Goal: Task Accomplishment & Management: Use online tool/utility

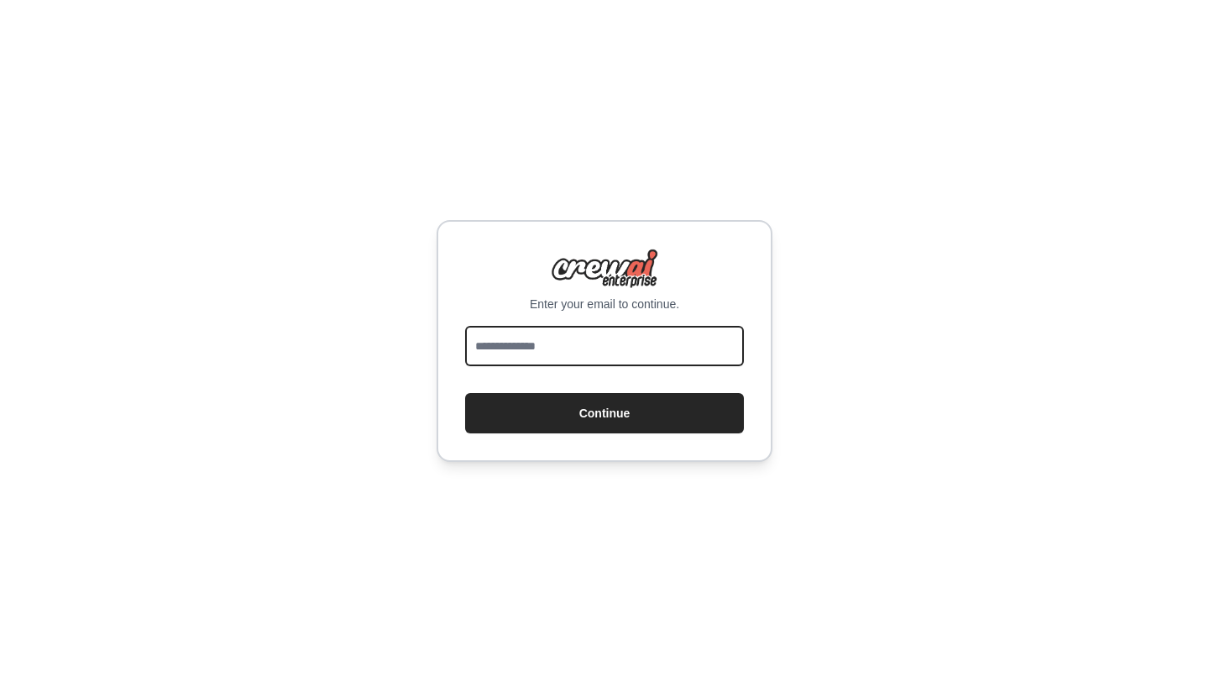
click at [657, 342] on input "email" at bounding box center [604, 346] width 279 height 40
click at [589, 337] on input "email" at bounding box center [604, 346] width 279 height 40
type input "******"
click at [634, 360] on input "******" at bounding box center [604, 346] width 279 height 40
type input "**********"
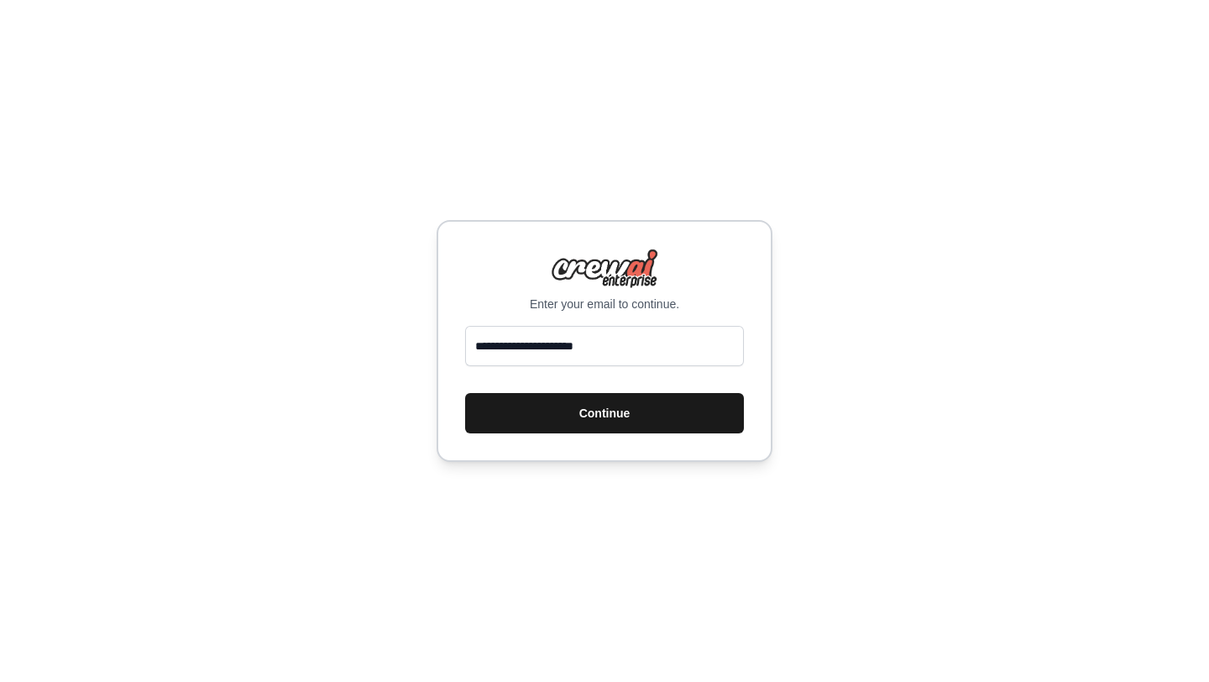
click at [636, 405] on button "Continue" at bounding box center [604, 413] width 279 height 40
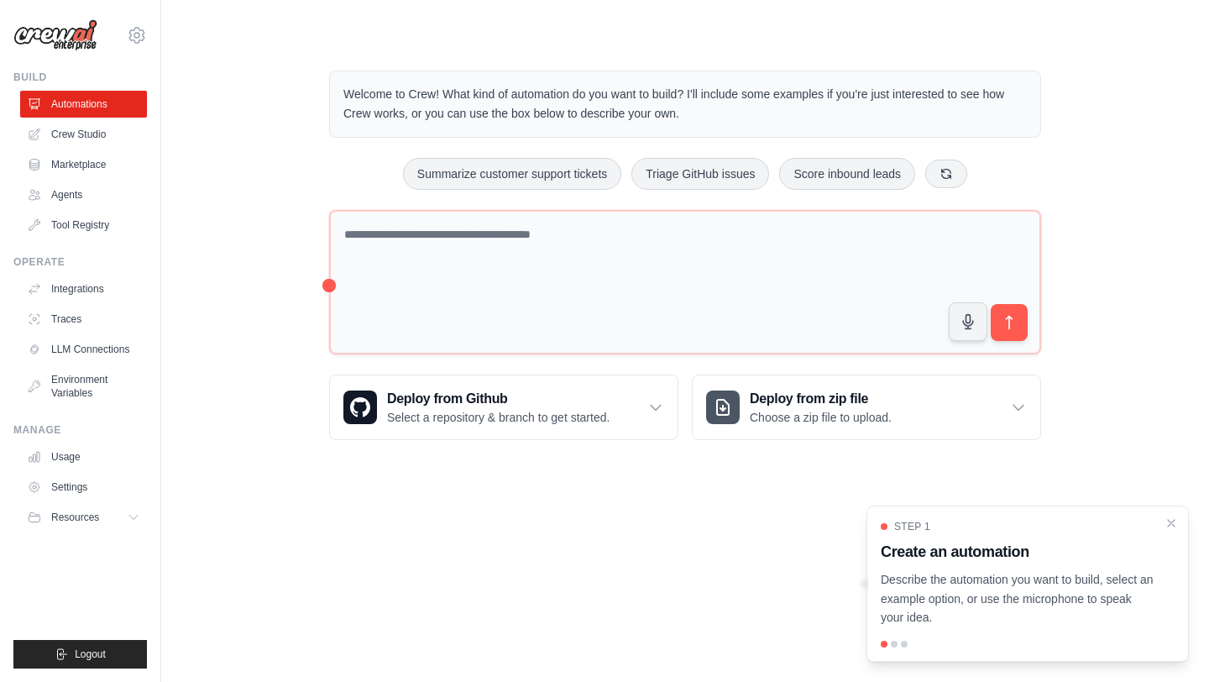
click at [1180, 518] on div "Step 1 Create an automation Describe the automation you want to build, select a…" at bounding box center [1027, 583] width 322 height 156
click at [1173, 519] on icon "Close walkthrough" at bounding box center [1171, 522] width 15 height 15
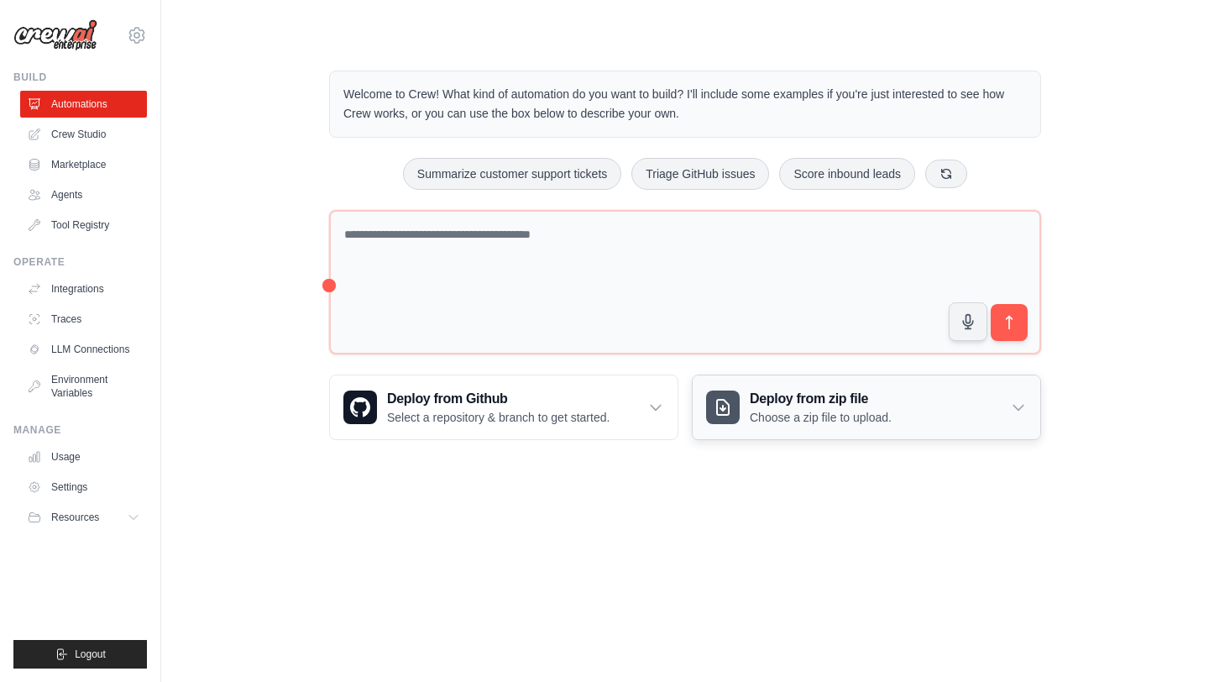
click at [936, 413] on div "Deploy from zip file Choose a zip file to upload." at bounding box center [867, 407] width 348 height 64
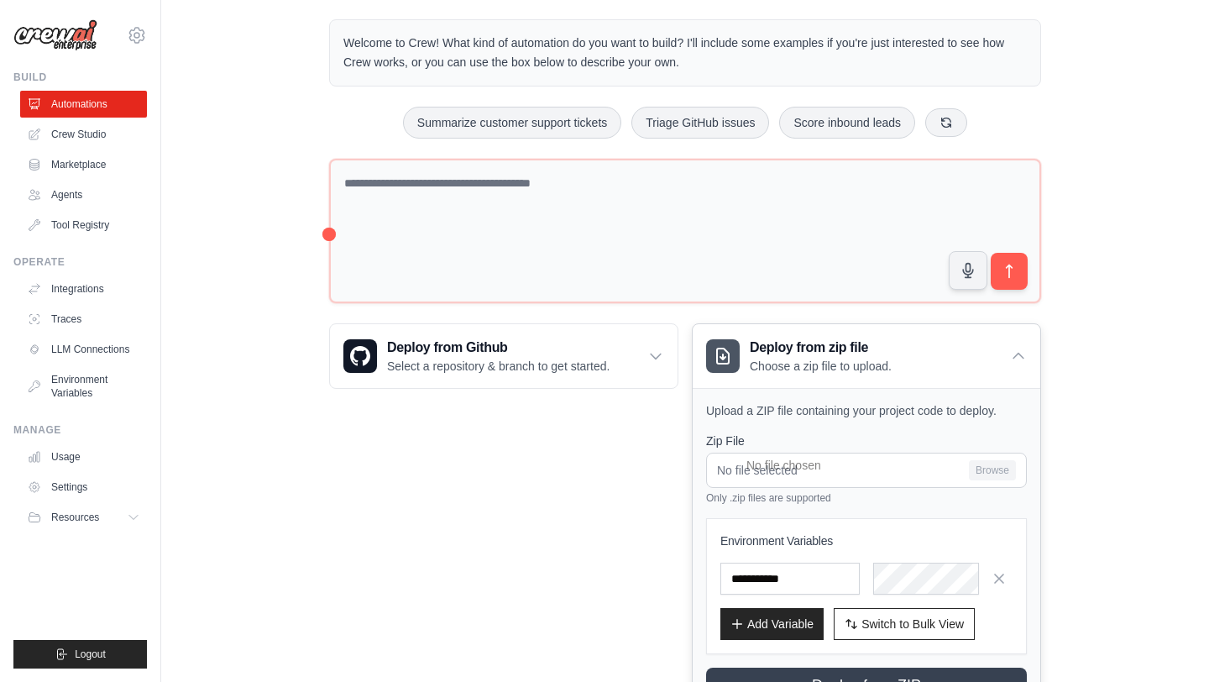
scroll to position [52, 0]
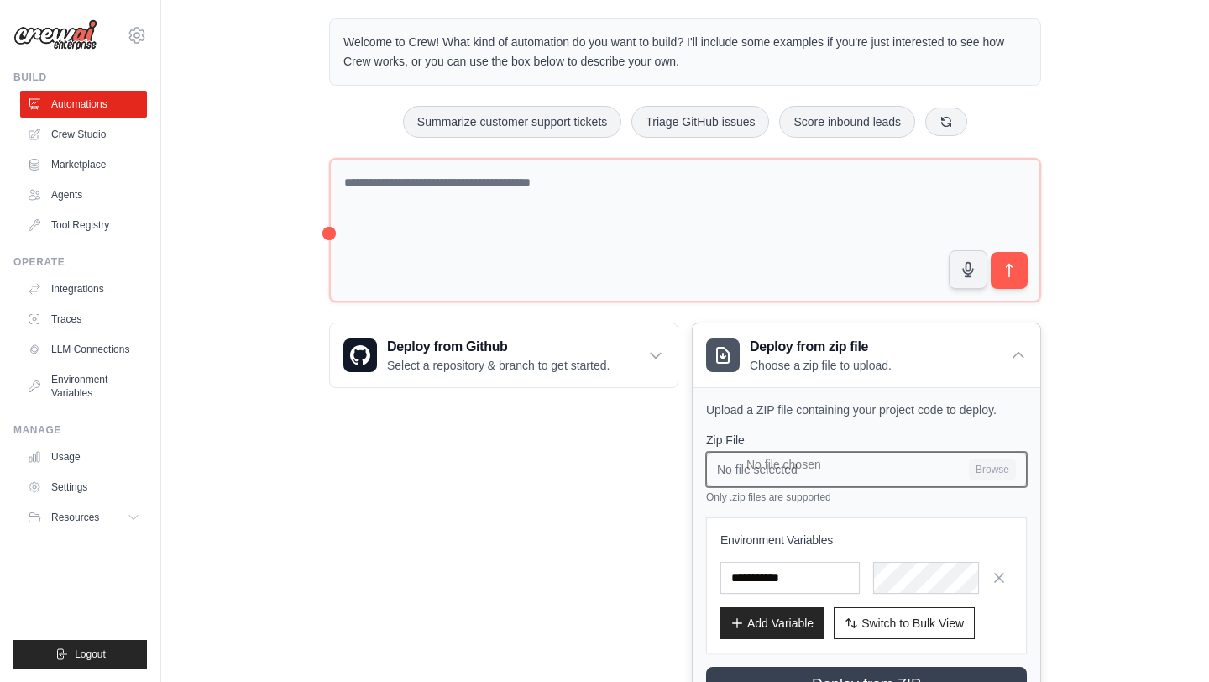
click at [938, 454] on input "No file selected Browse" at bounding box center [866, 469] width 321 height 35
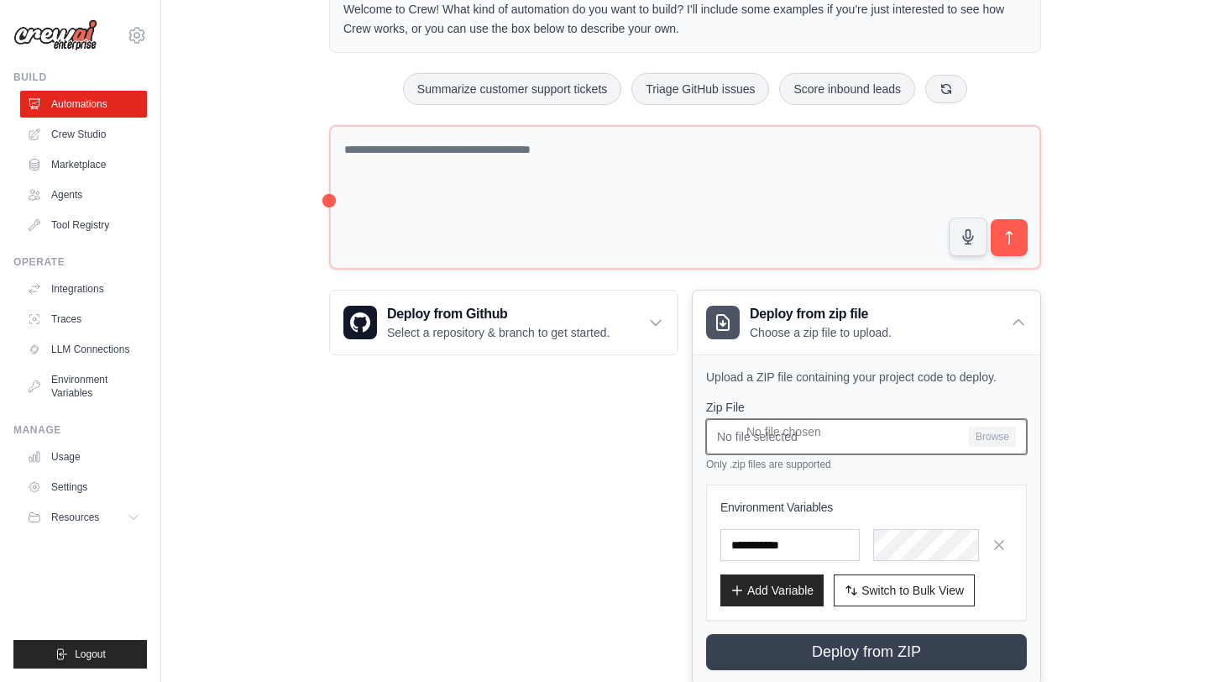
scroll to position [88, 0]
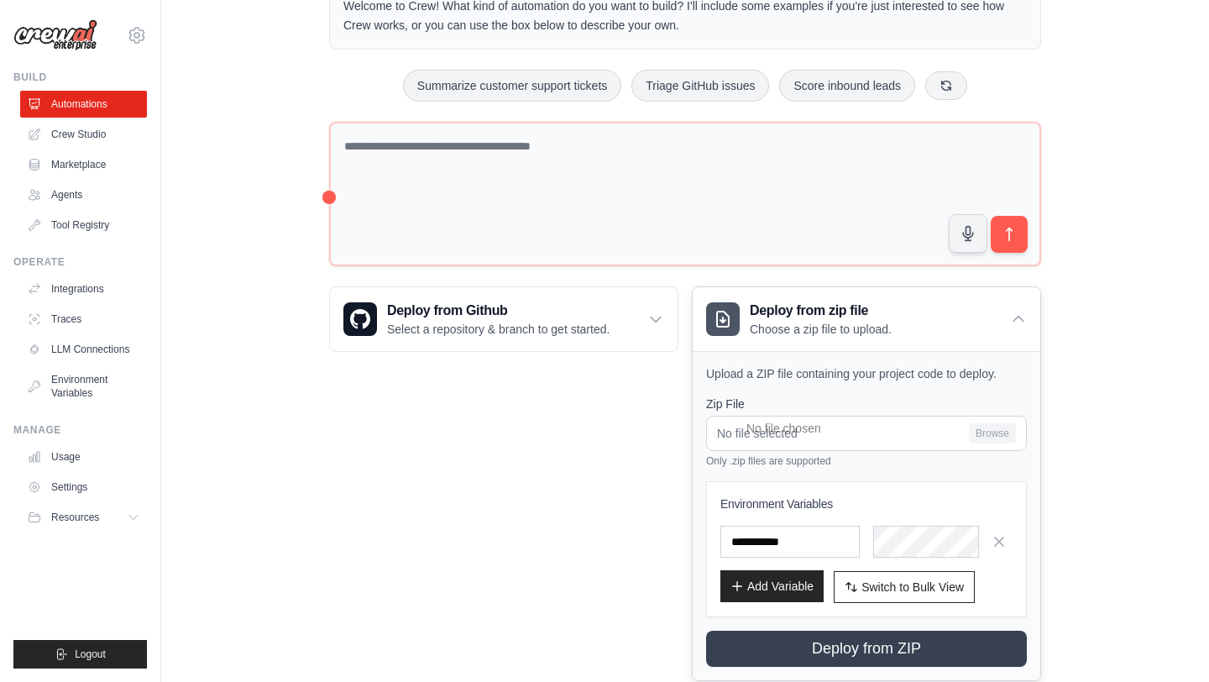
click at [789, 579] on button "Add Variable" at bounding box center [771, 586] width 103 height 32
click at [866, 586] on span "Switch to Bulk View" at bounding box center [912, 586] width 102 height 17
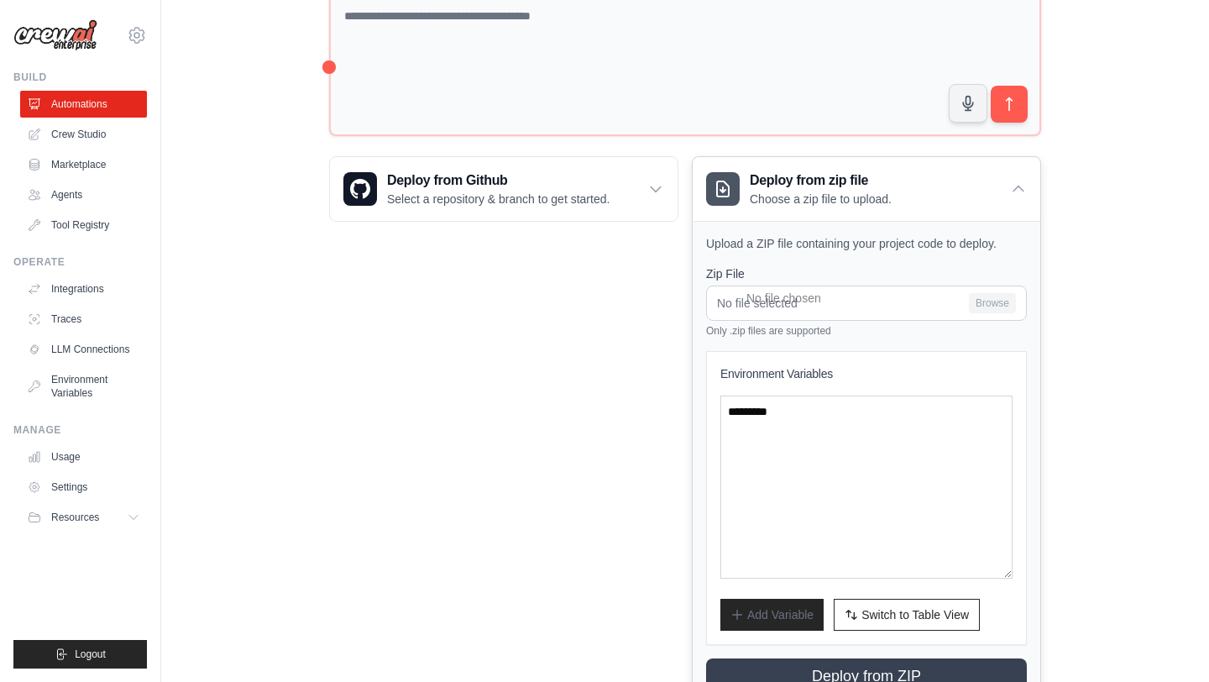
scroll to position [288, 0]
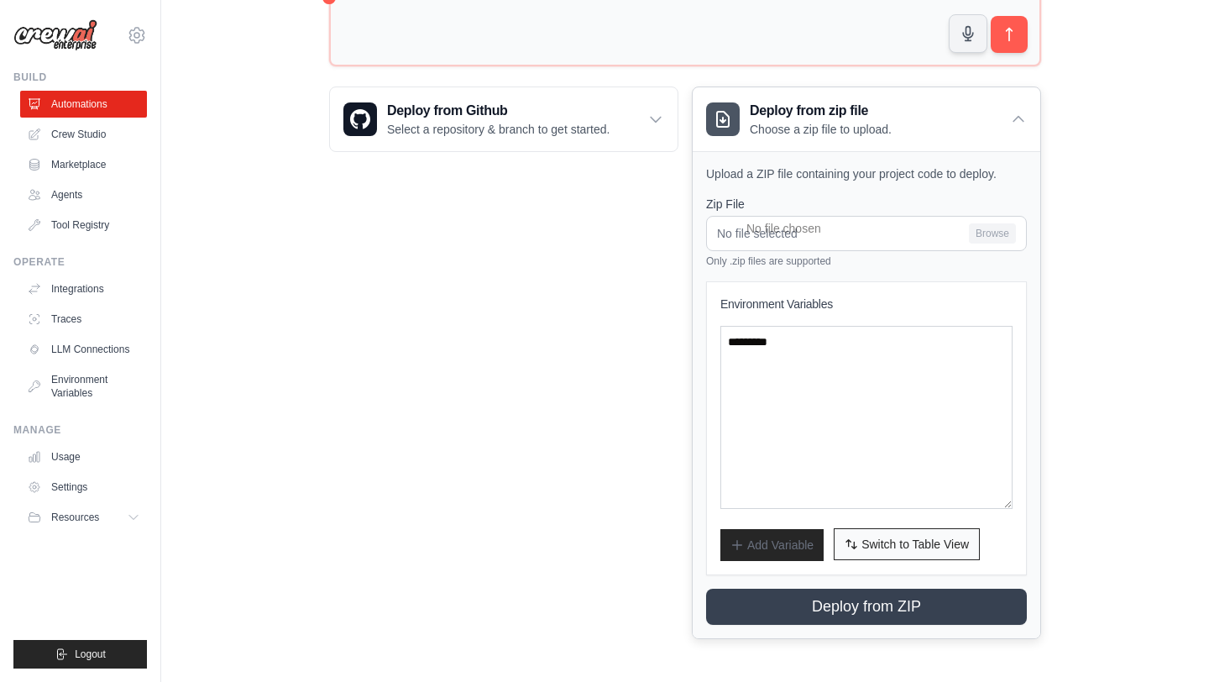
click at [875, 542] on span "Switch to Table View" at bounding box center [914, 544] width 107 height 17
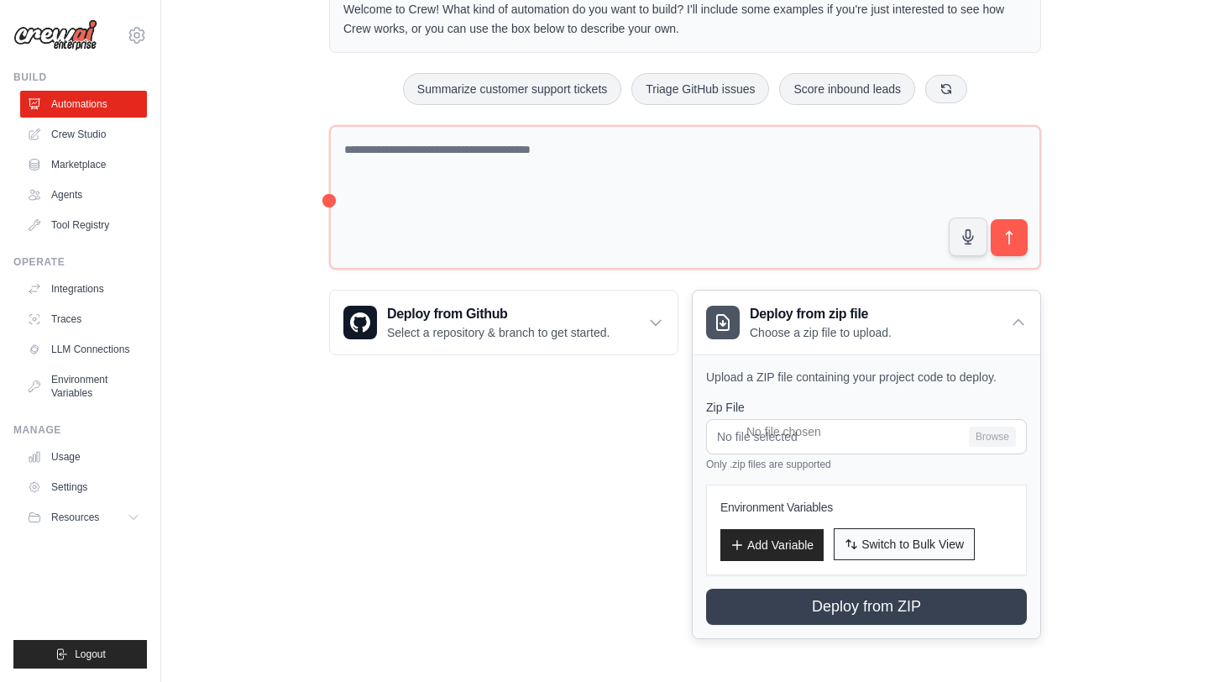
click at [887, 533] on button "Switch to Bulk View Switch to Table View" at bounding box center [904, 544] width 141 height 32
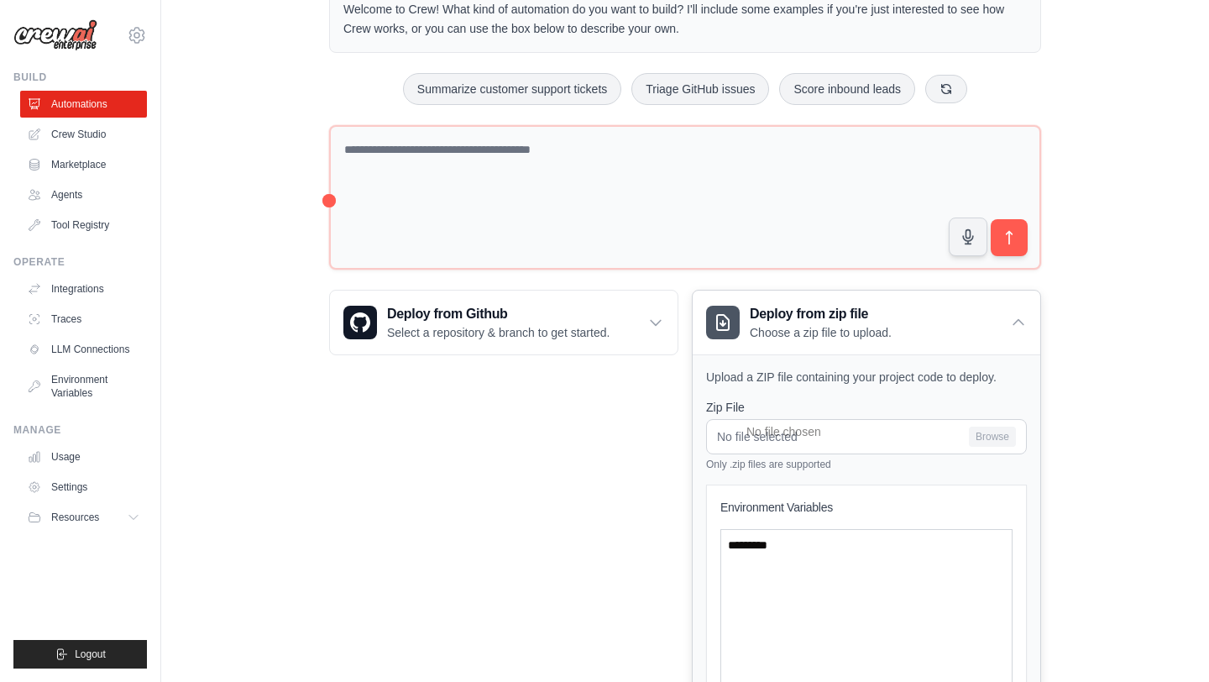
scroll to position [288, 0]
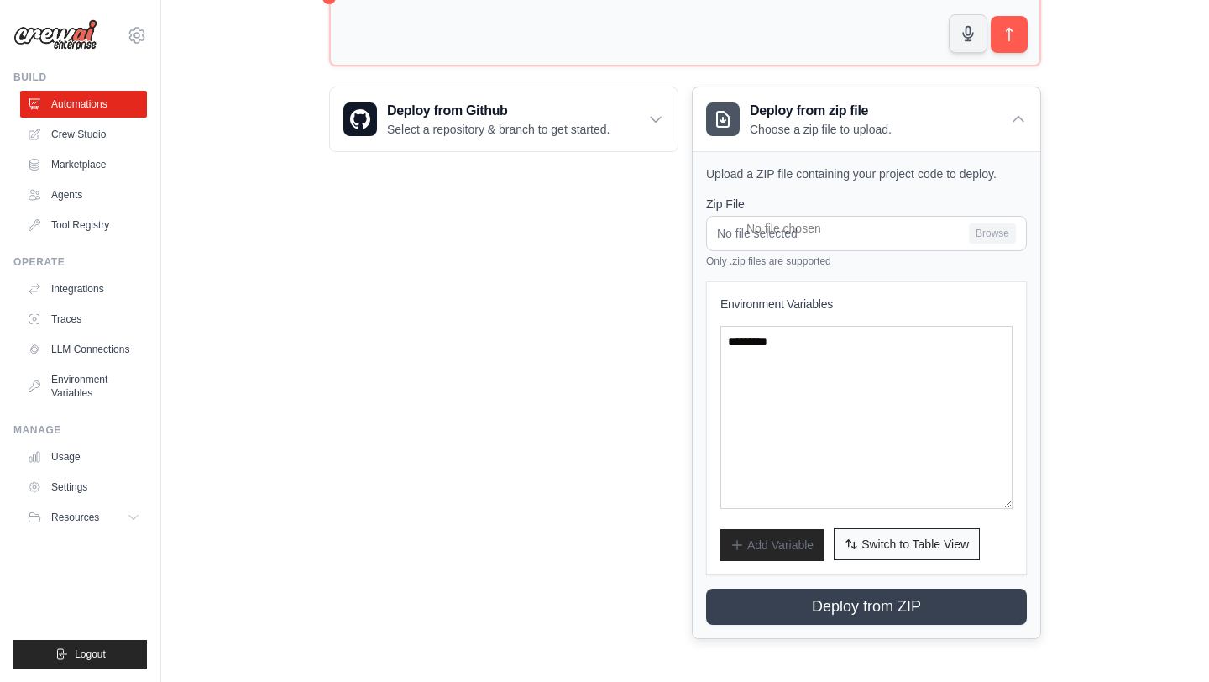
click at [887, 537] on span "Switch to Table View" at bounding box center [914, 544] width 107 height 17
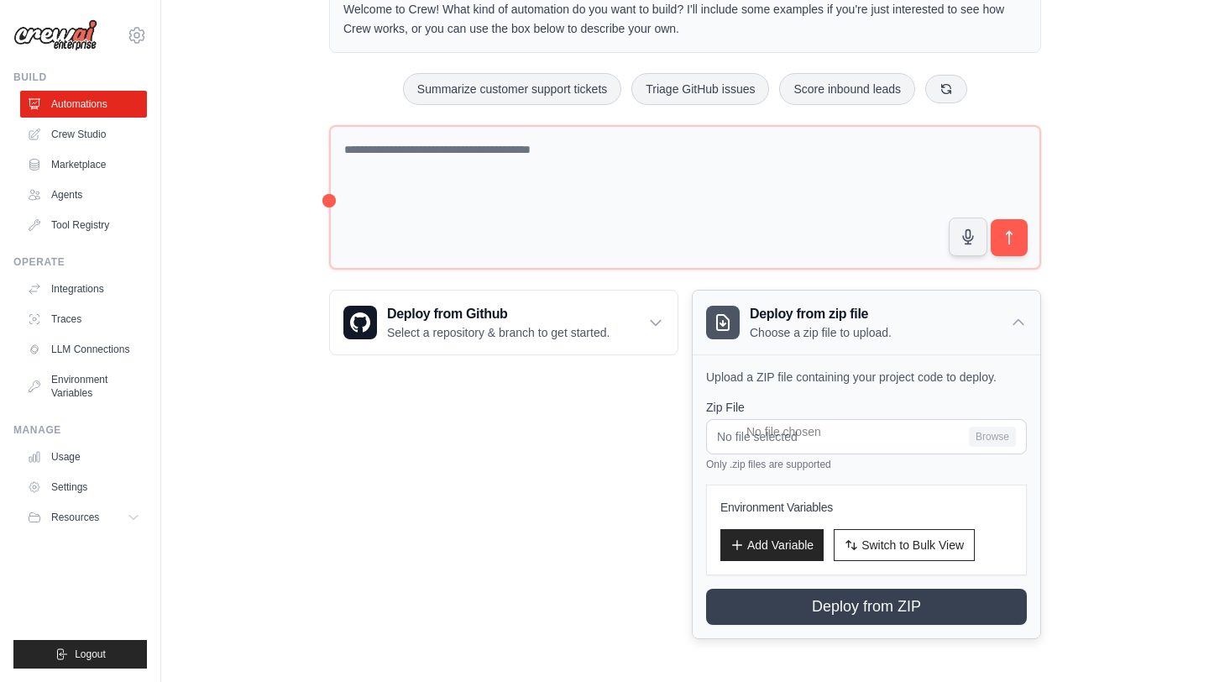
scroll to position [0, 0]
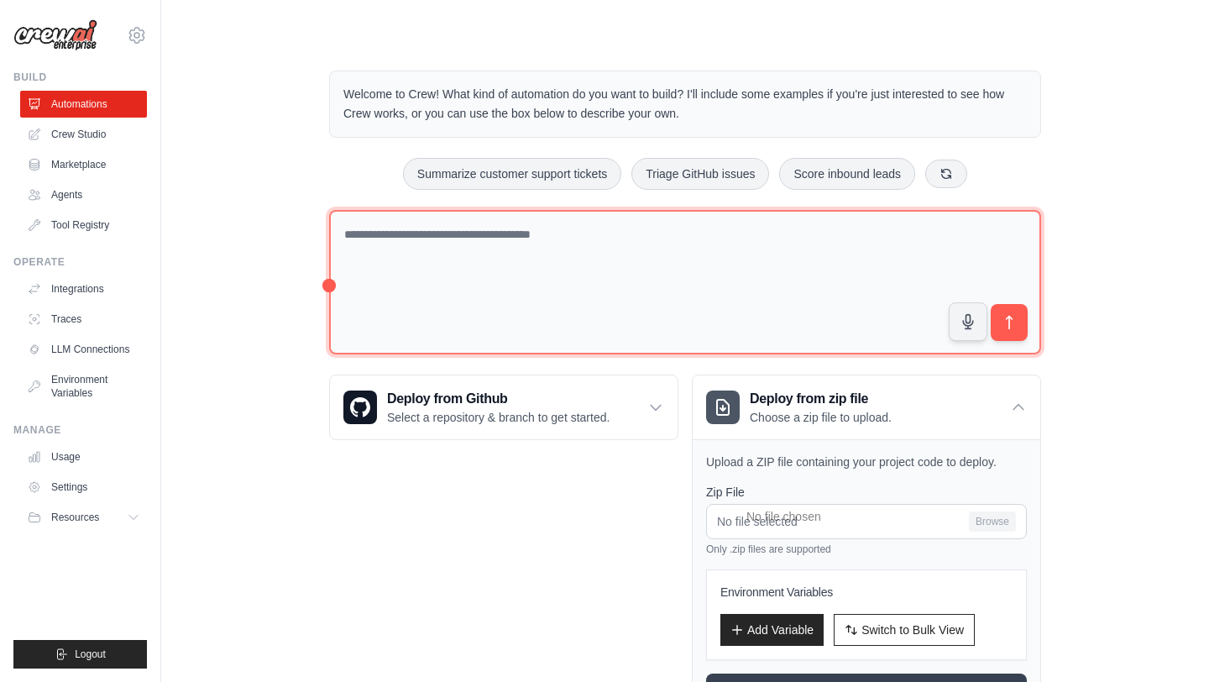
click at [561, 232] on textarea at bounding box center [685, 282] width 712 height 145
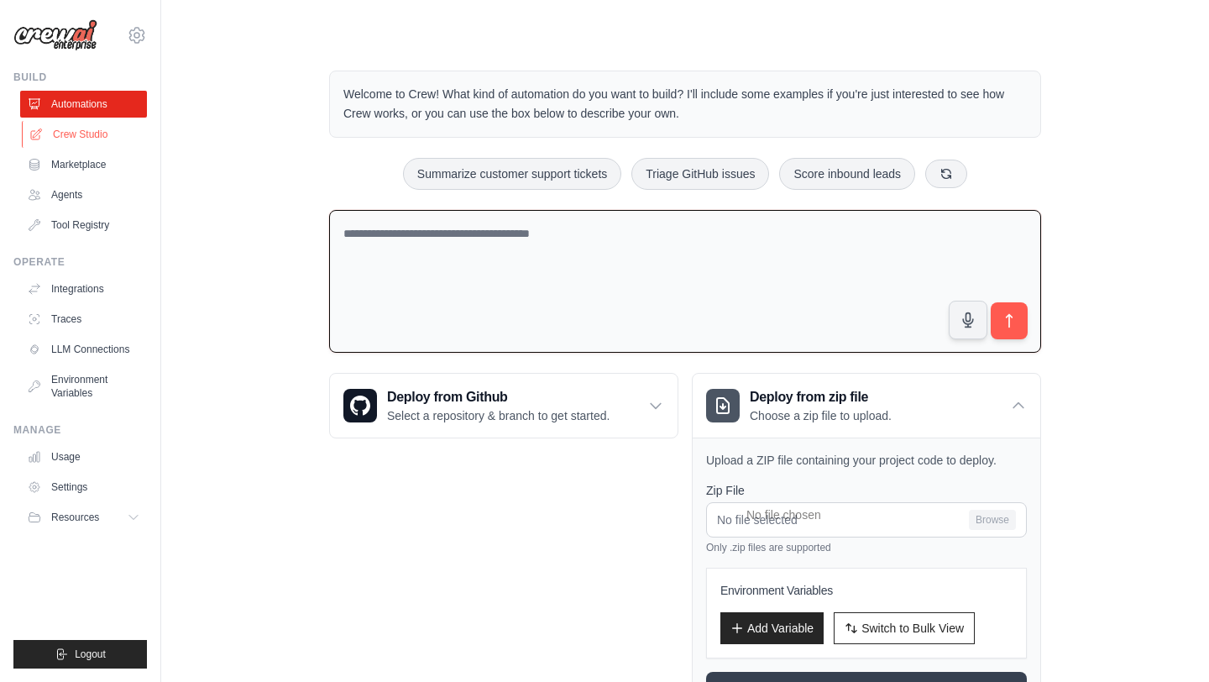
click at [91, 141] on link "Crew Studio" at bounding box center [85, 134] width 127 height 27
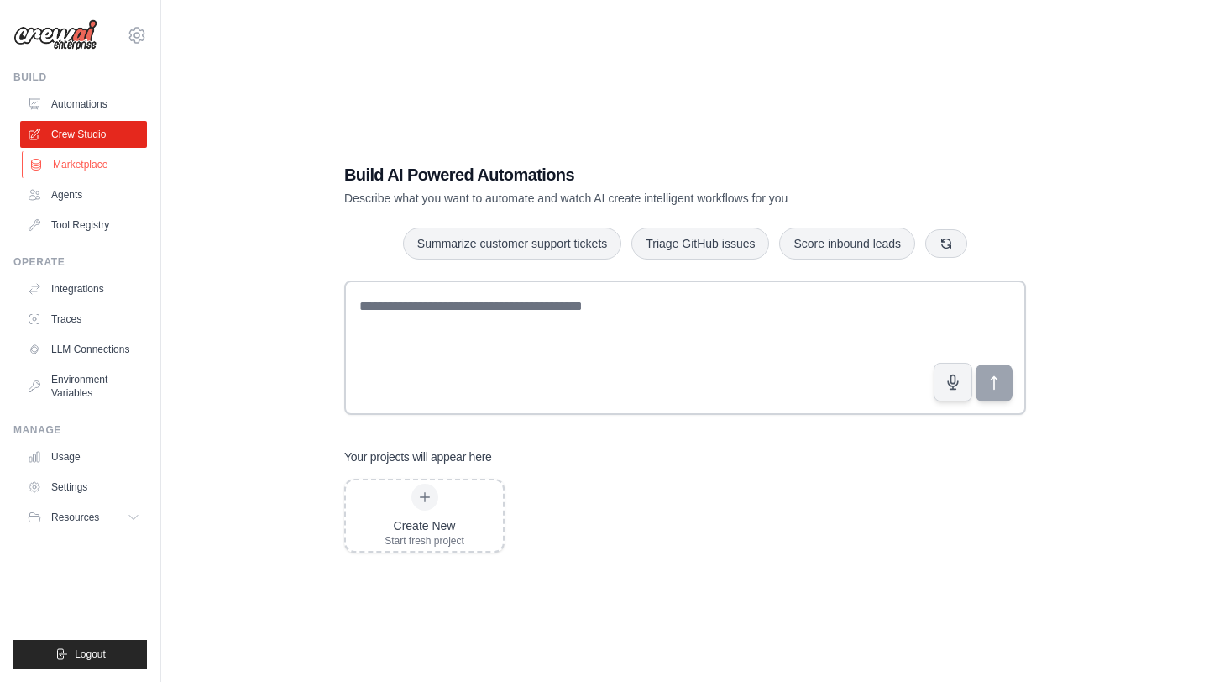
click at [95, 165] on link "Marketplace" at bounding box center [85, 164] width 127 height 27
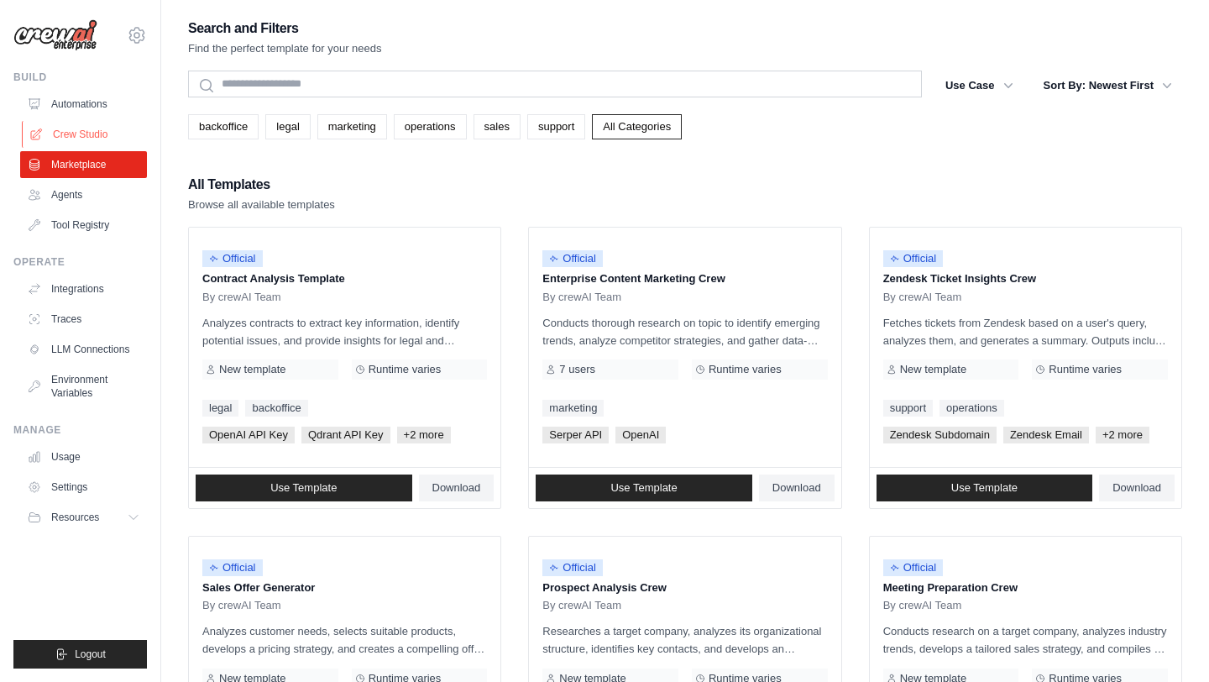
click at [93, 128] on link "Crew Studio" at bounding box center [85, 134] width 127 height 27
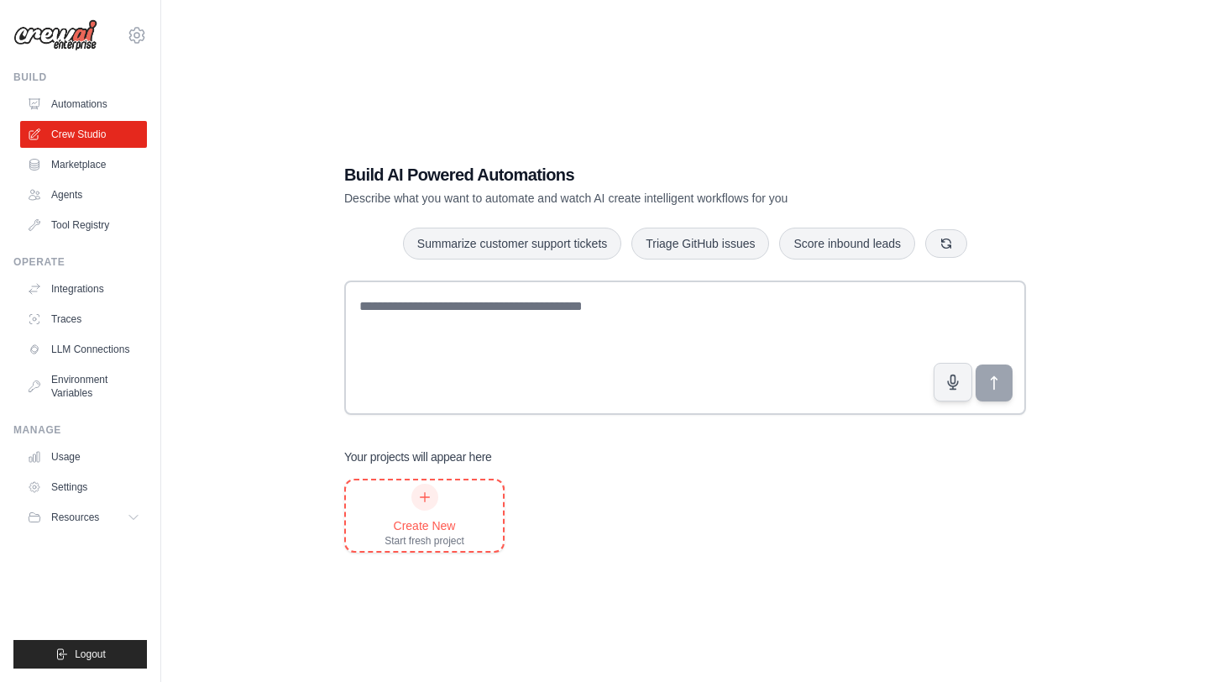
click at [431, 500] on div at bounding box center [424, 497] width 27 height 27
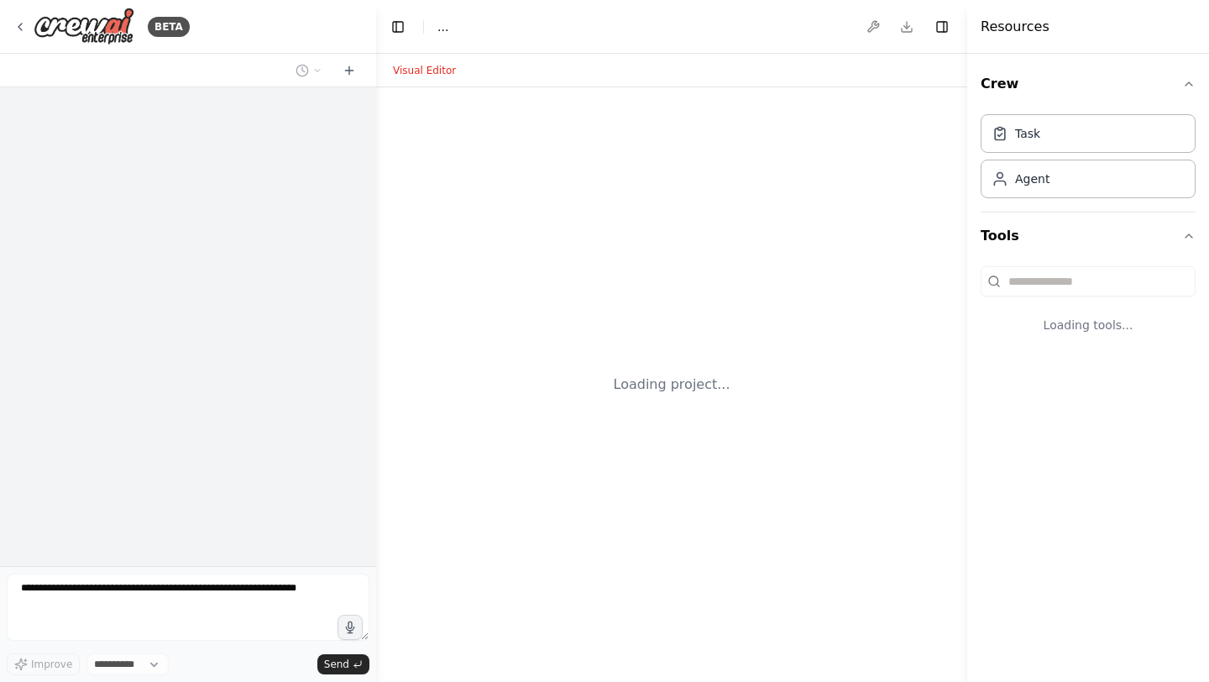
select select "****"
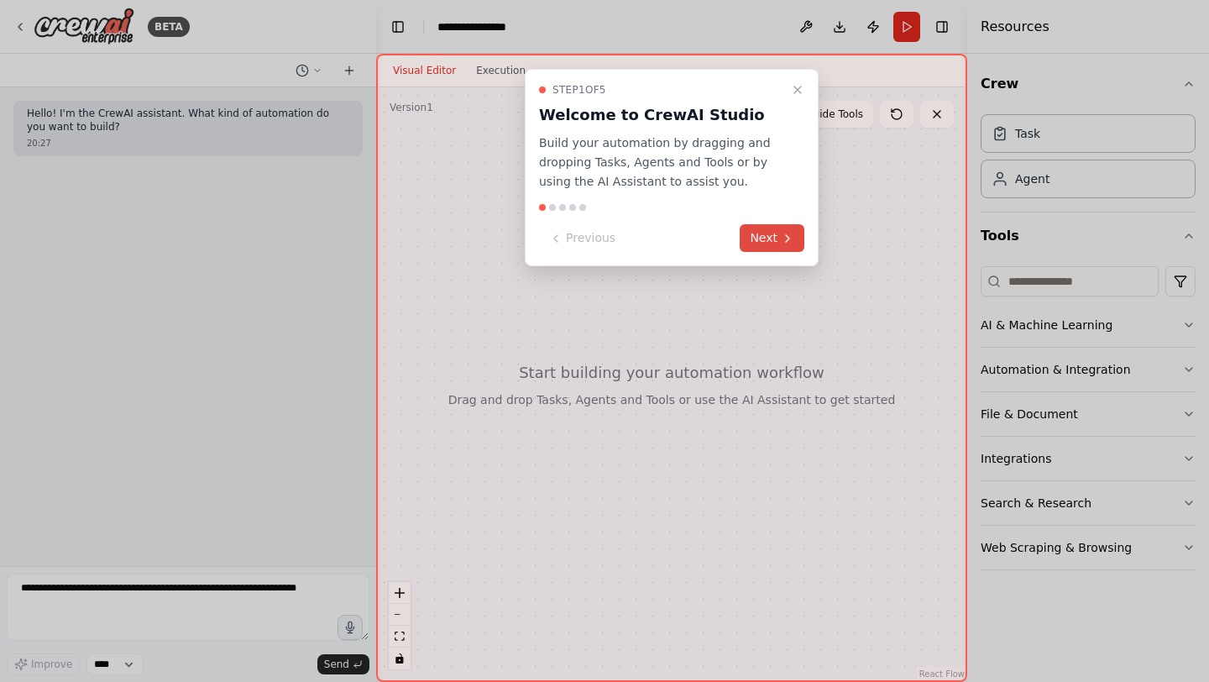
click at [764, 238] on button "Next" at bounding box center [772, 238] width 65 height 28
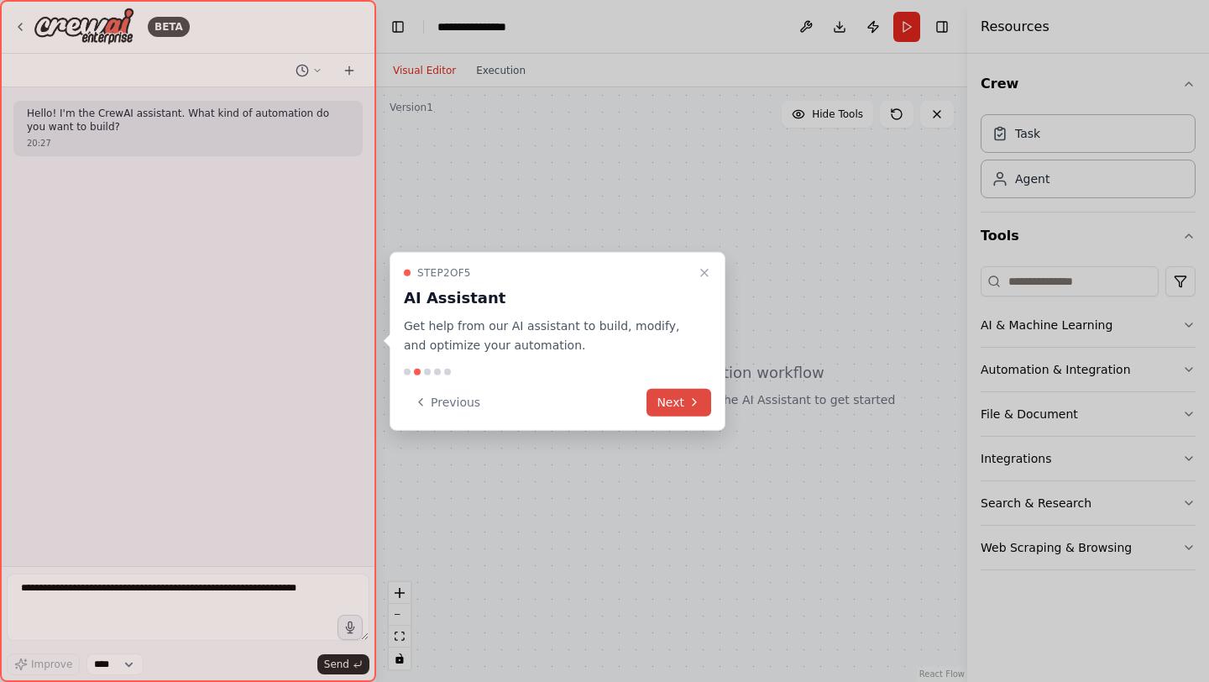
click at [673, 411] on button "Next" at bounding box center [678, 402] width 65 height 28
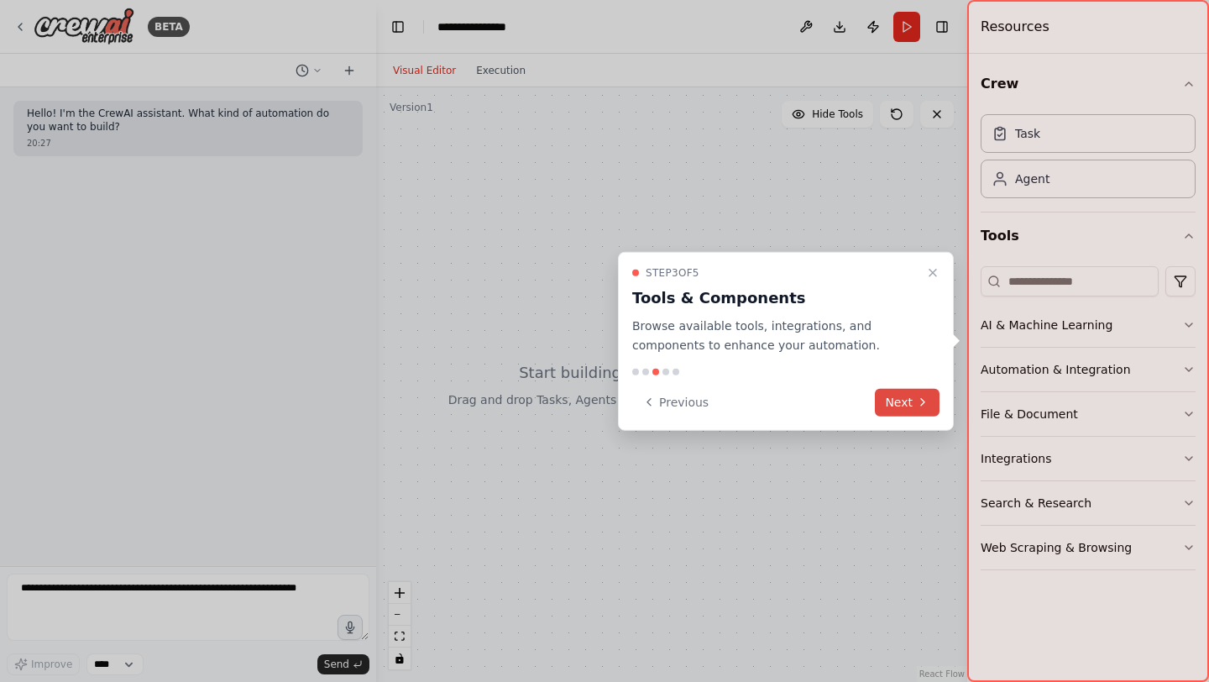
click at [887, 396] on button "Next" at bounding box center [907, 402] width 65 height 28
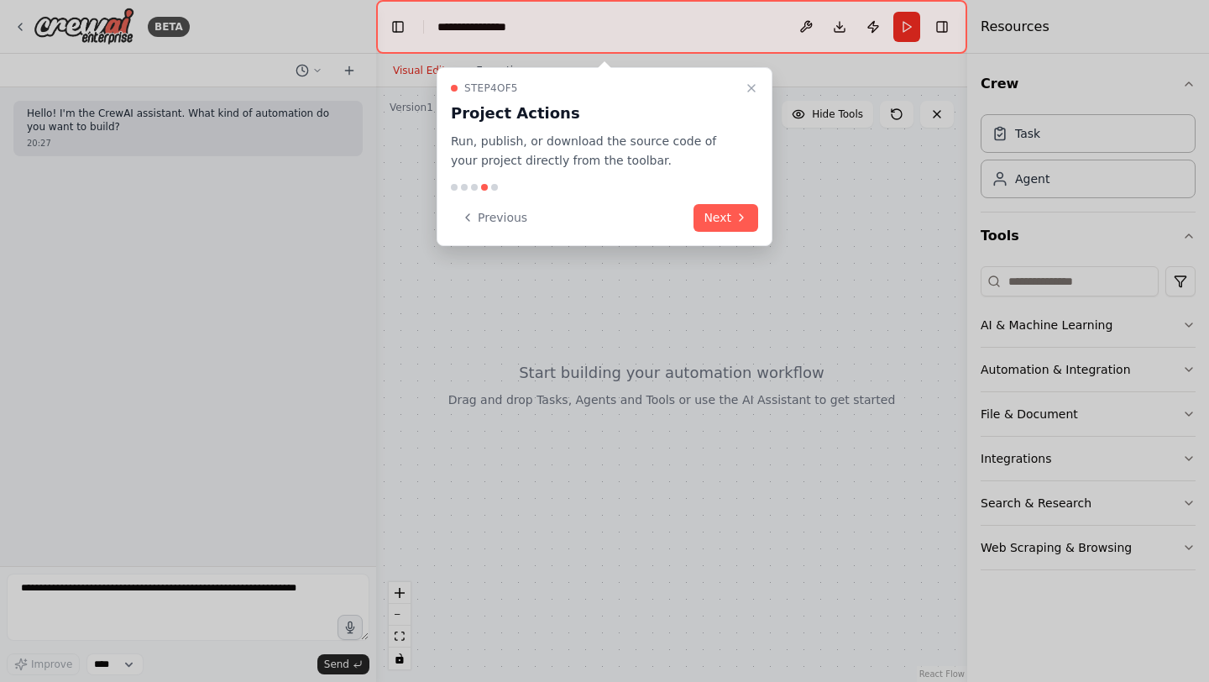
click at [749, 233] on div "Step 4 of 5 Project Actions Run, publish, or download the source code of your p…" at bounding box center [605, 156] width 336 height 179
click at [746, 226] on button "Next" at bounding box center [725, 218] width 65 height 28
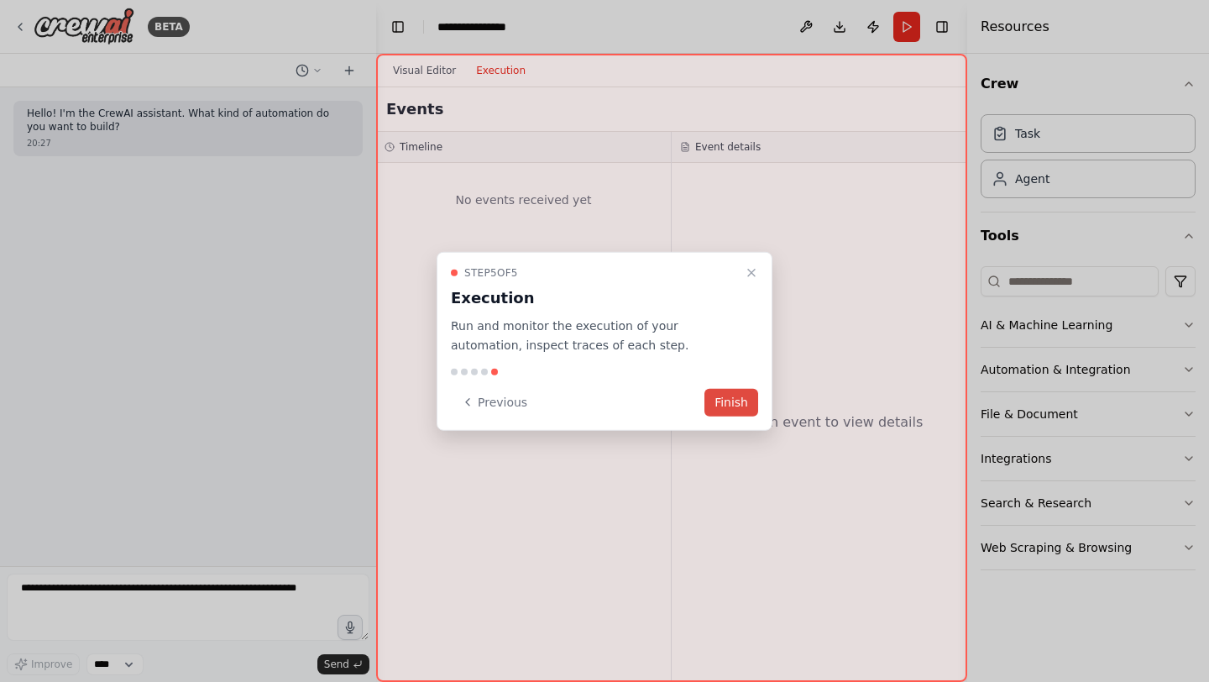
click at [726, 409] on button "Finish" at bounding box center [731, 402] width 54 height 28
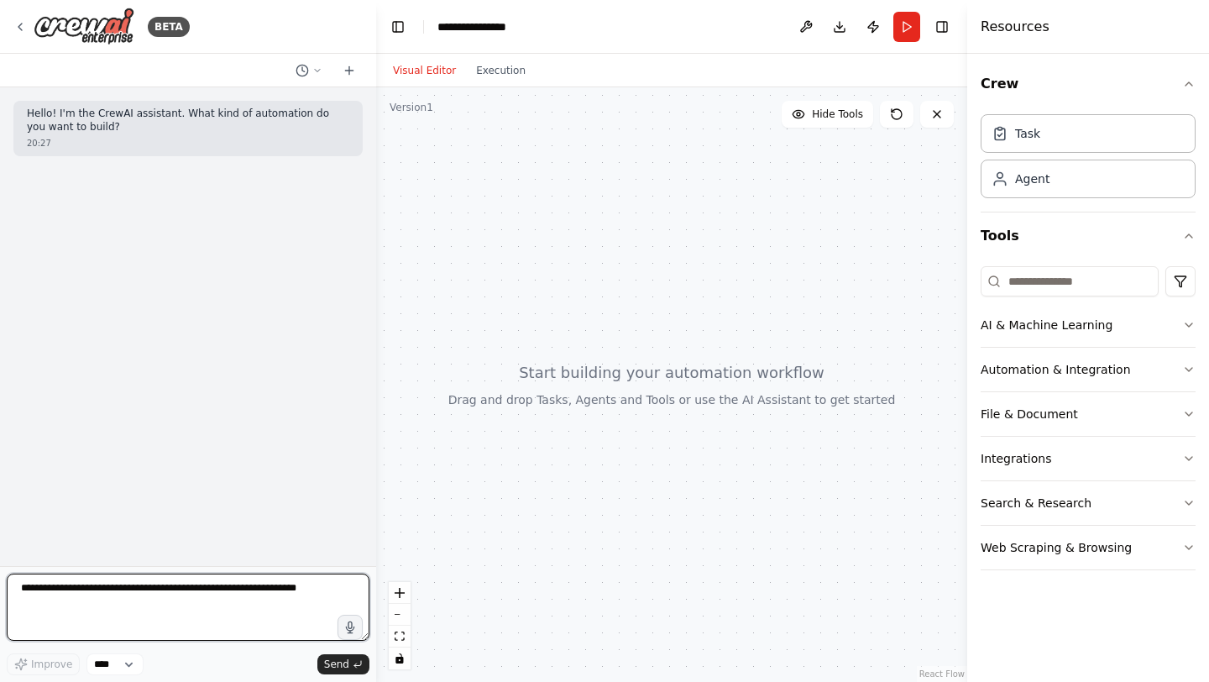
click at [193, 585] on textarea at bounding box center [188, 606] width 363 height 67
paste textarea "**********"
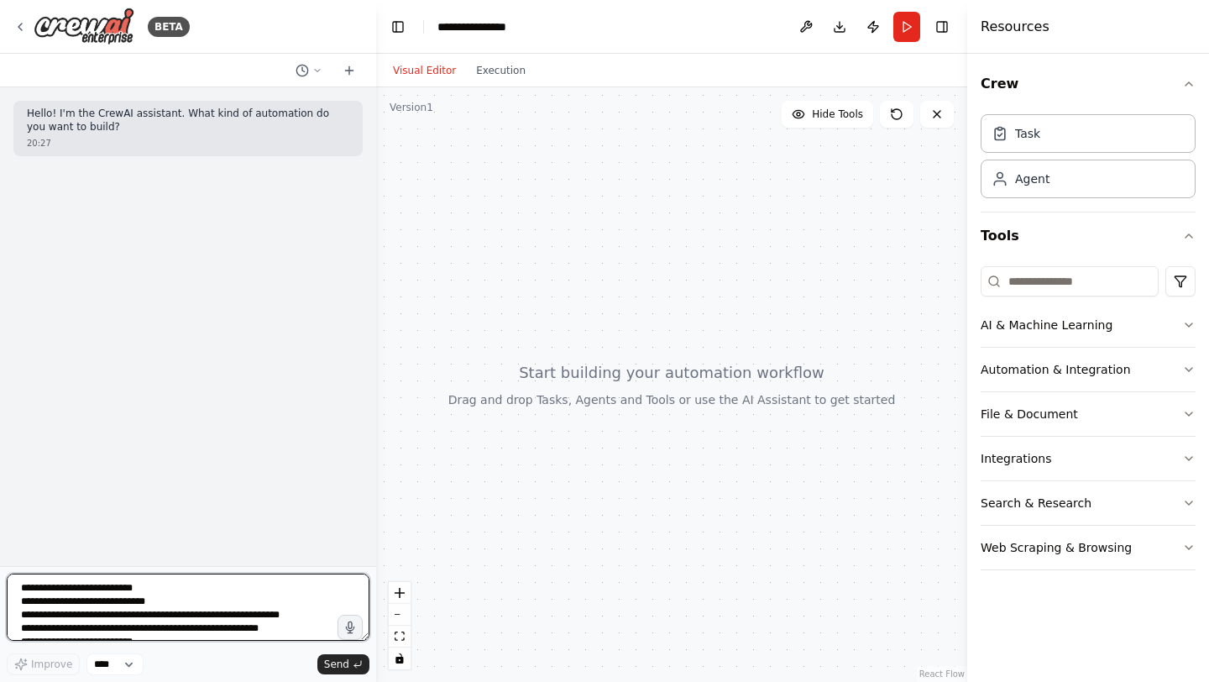
scroll to position [2117, 0]
type textarea "**********"
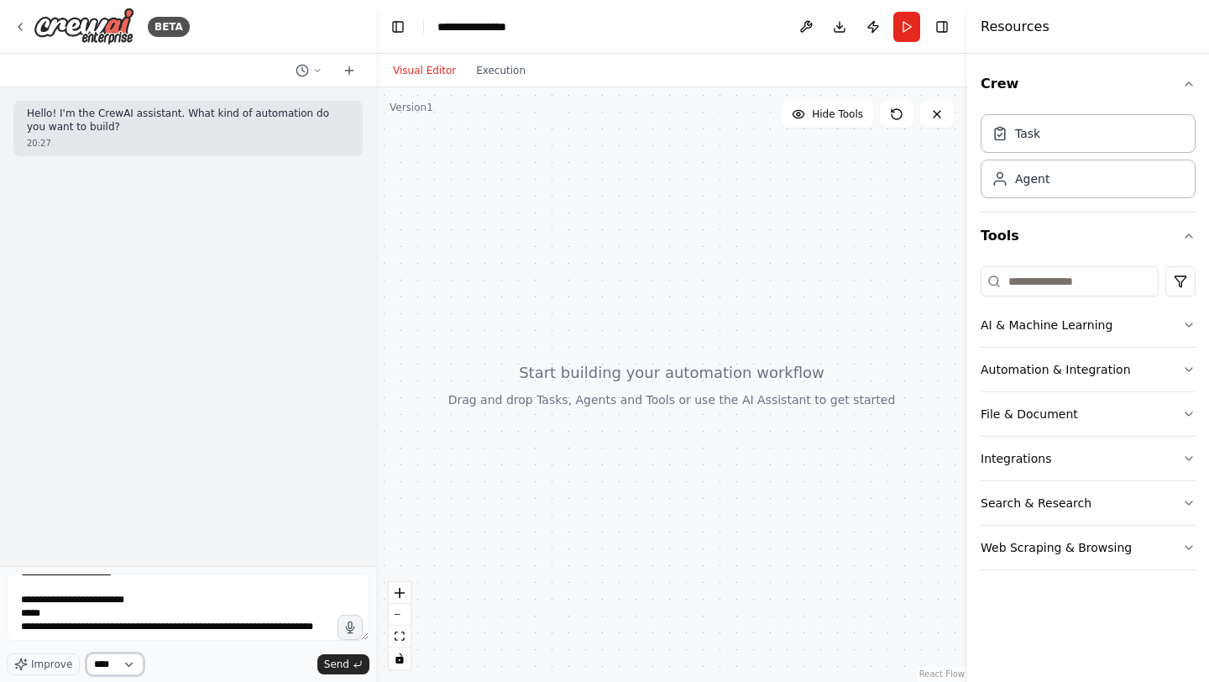
click at [132, 660] on select "****" at bounding box center [114, 664] width 57 height 22
click at [50, 660] on span "Improve" at bounding box center [51, 663] width 41 height 13
click at [344, 664] on span "Send" at bounding box center [336, 663] width 25 height 13
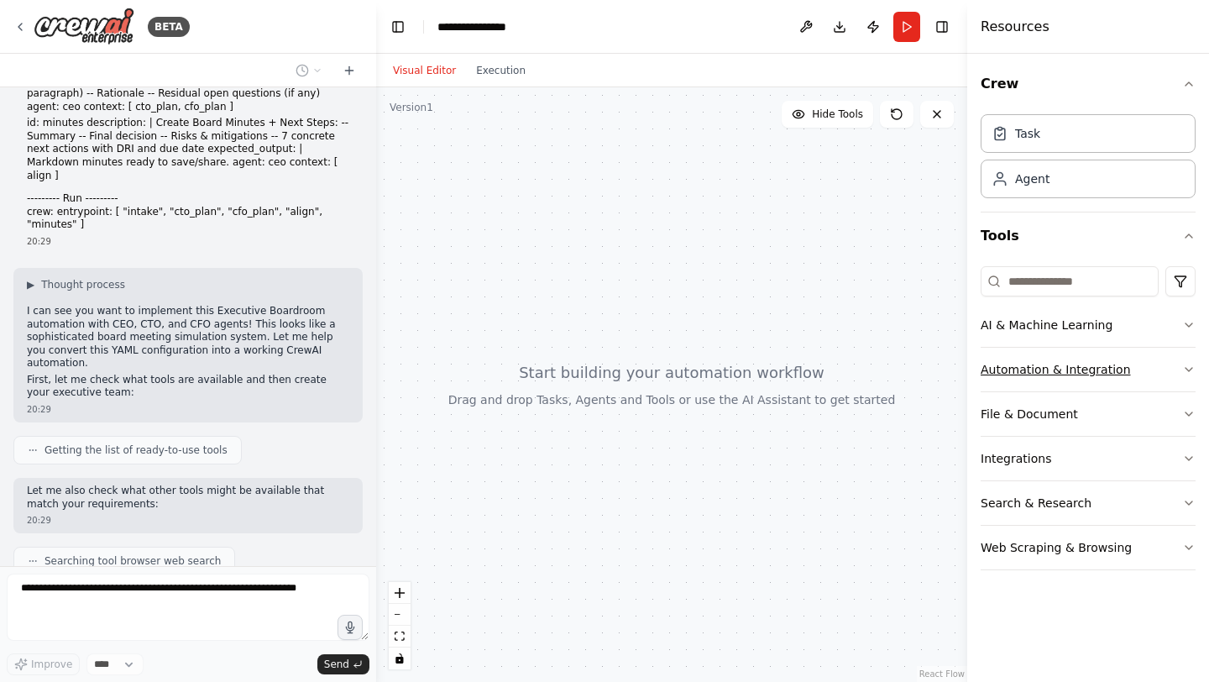
scroll to position [1049, 0]
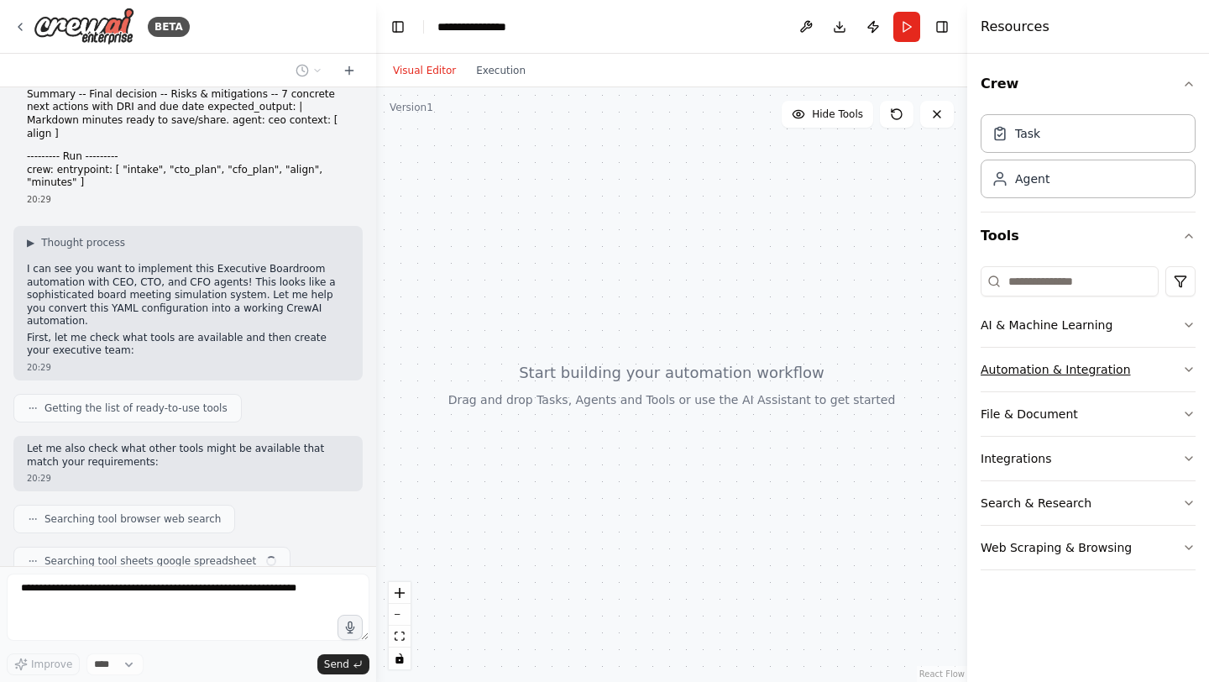
type textarea "**********"
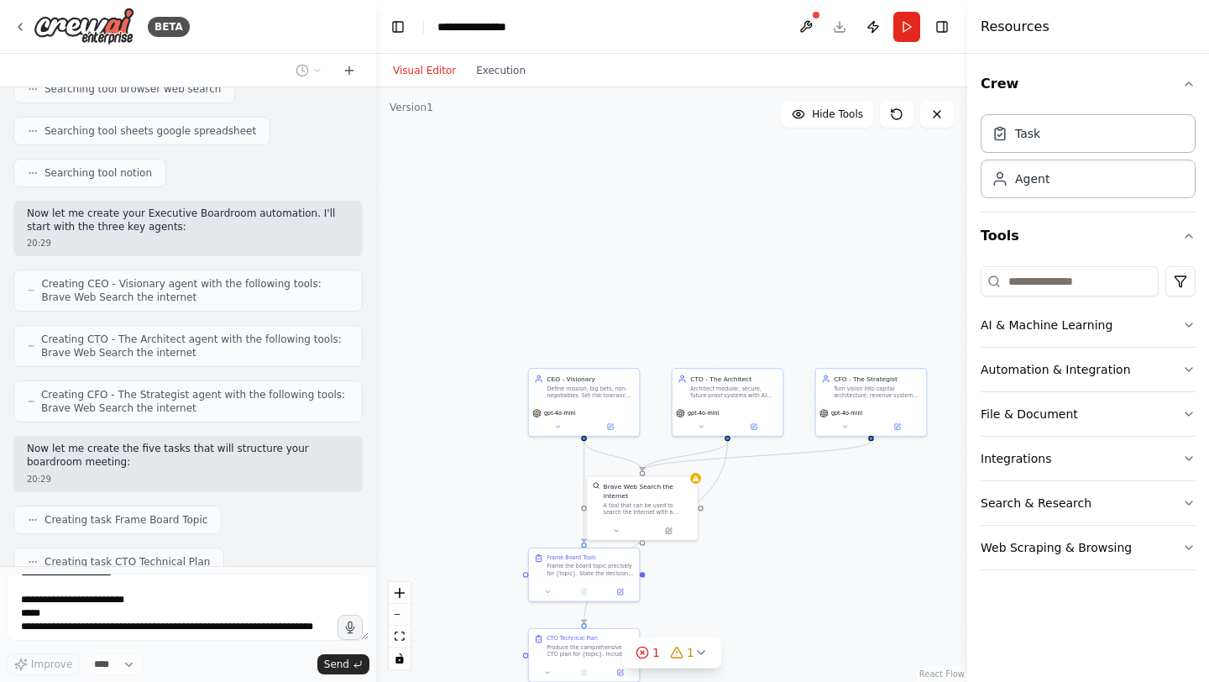
scroll to position [1520, 0]
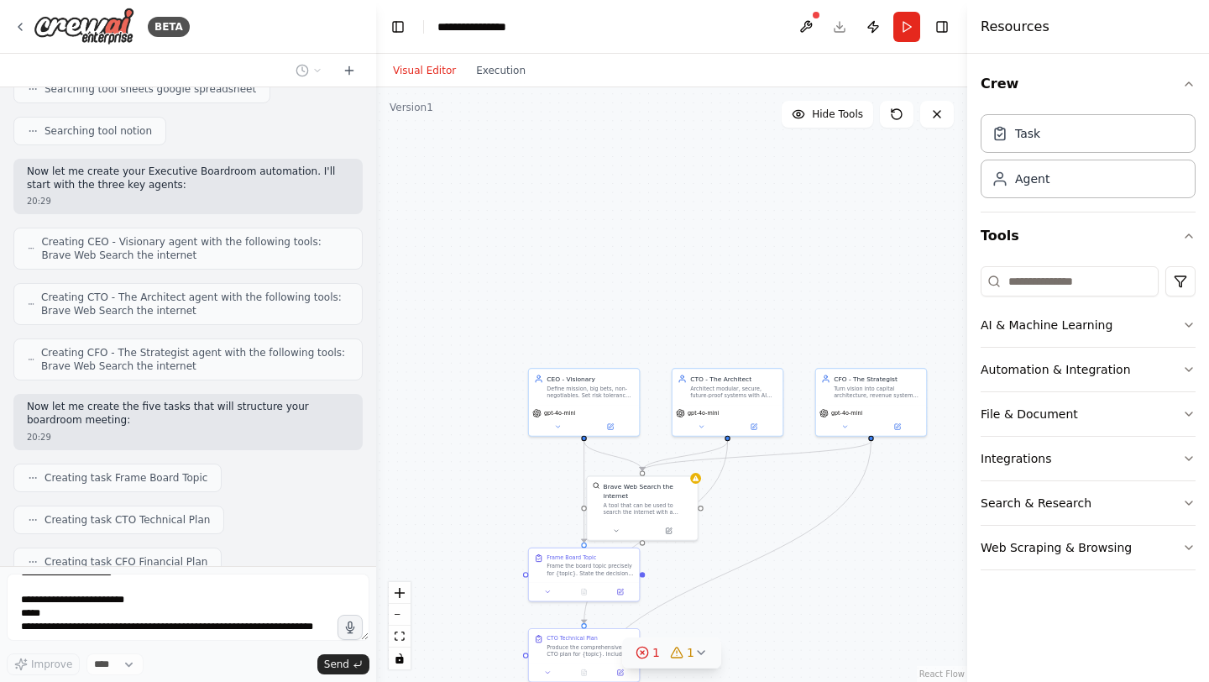
click at [689, 655] on span "1" at bounding box center [691, 652] width 8 height 17
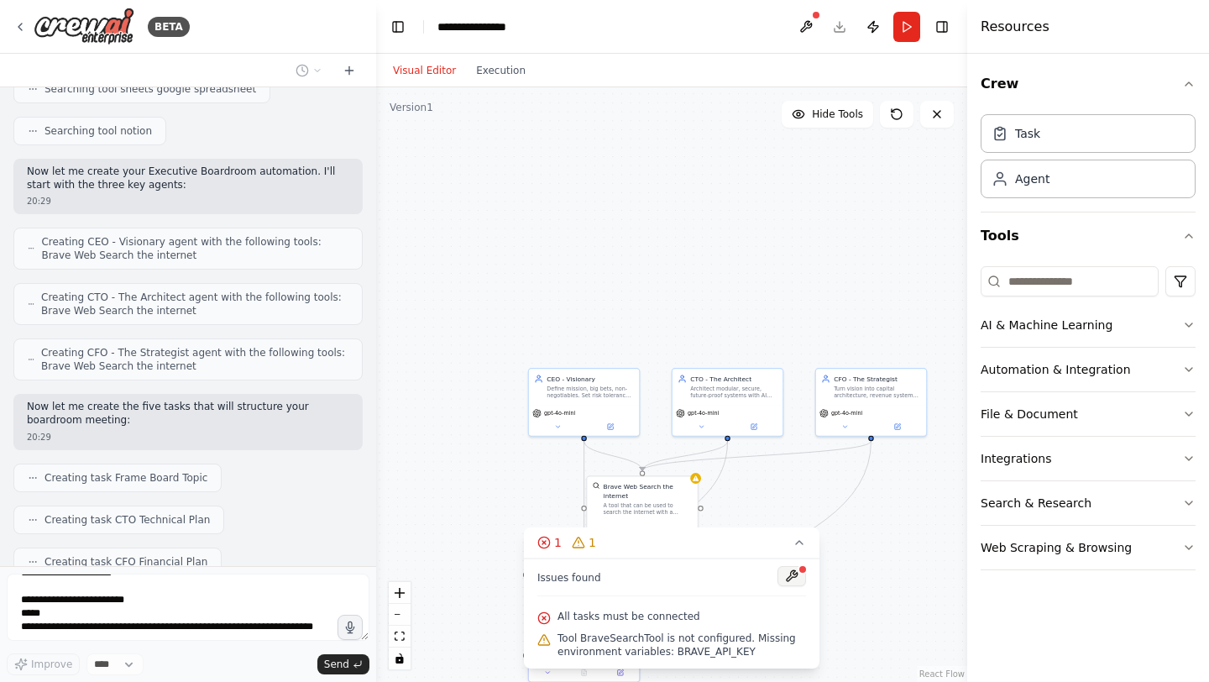
click at [788, 582] on button at bounding box center [791, 576] width 29 height 20
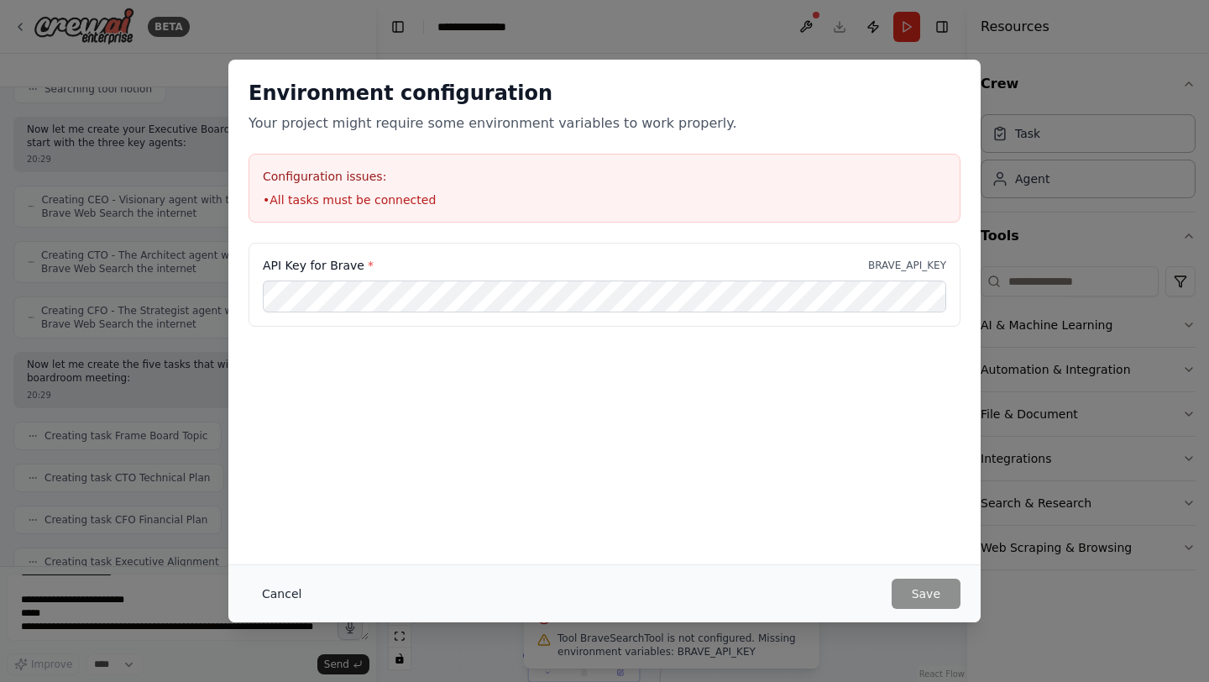
scroll to position [1604, 0]
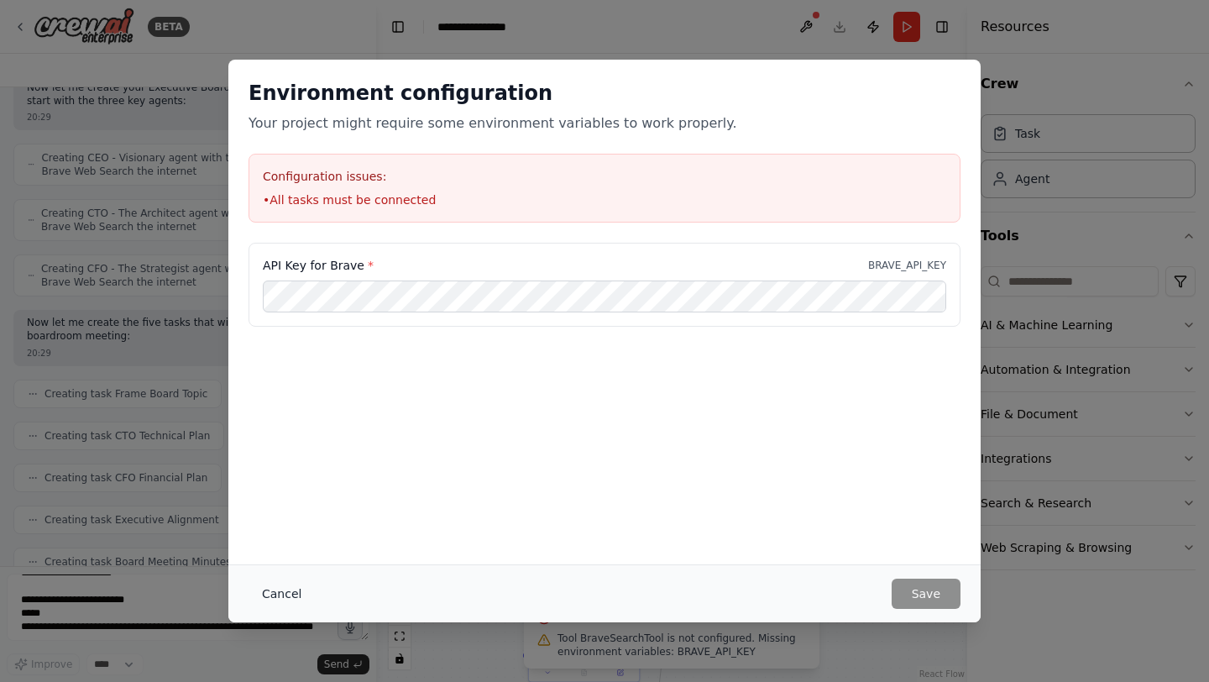
click at [300, 590] on button "Cancel" at bounding box center [282, 593] width 66 height 30
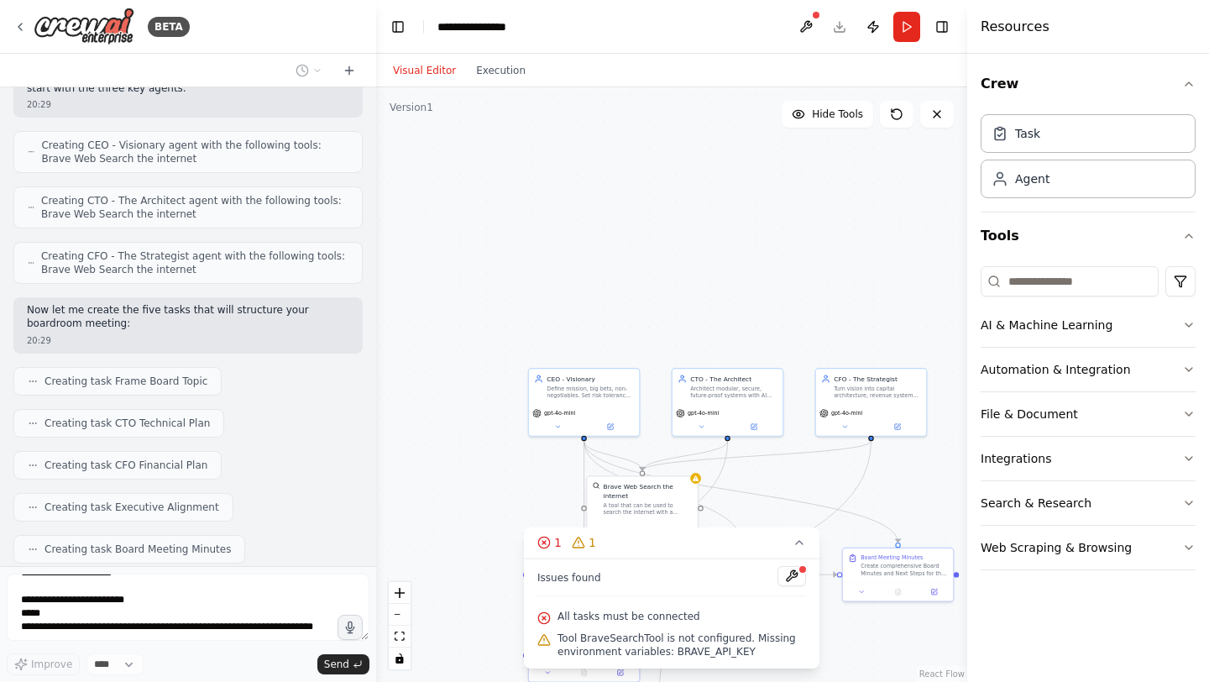
scroll to position [1716, 0]
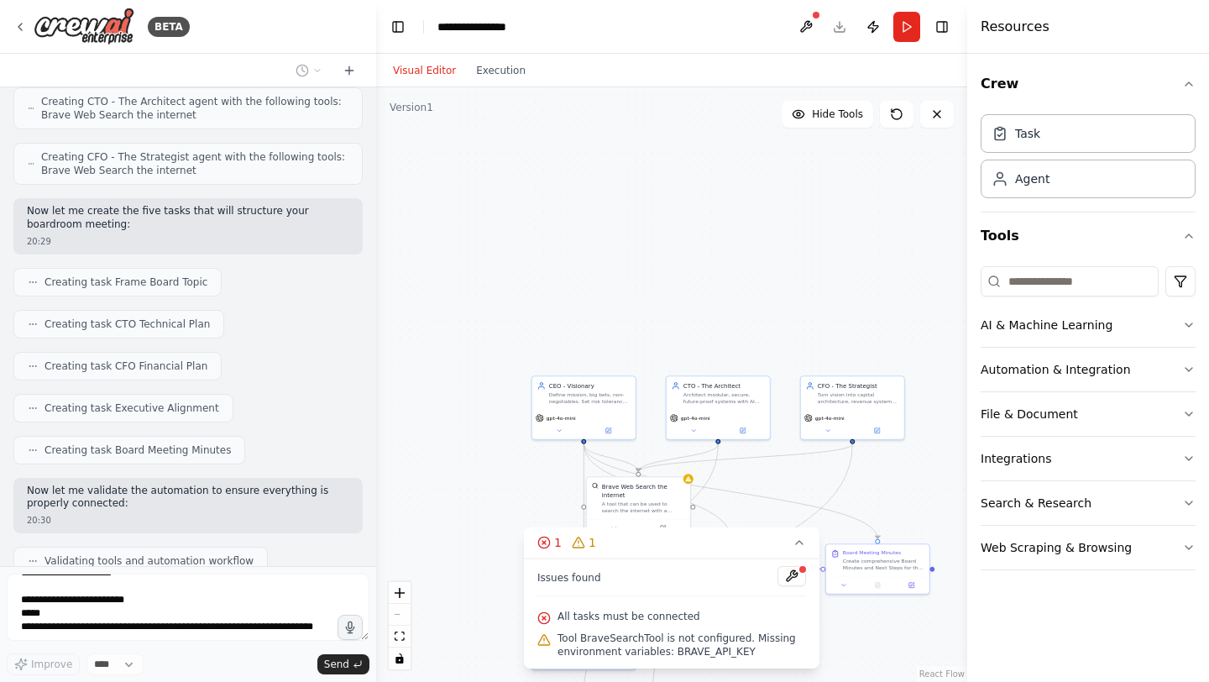
click at [485, 494] on div ".deletable-edge-delete-btn { width: 20px; height: 20px; border: 0px solid #ffff…" at bounding box center [671, 384] width 591 height 594
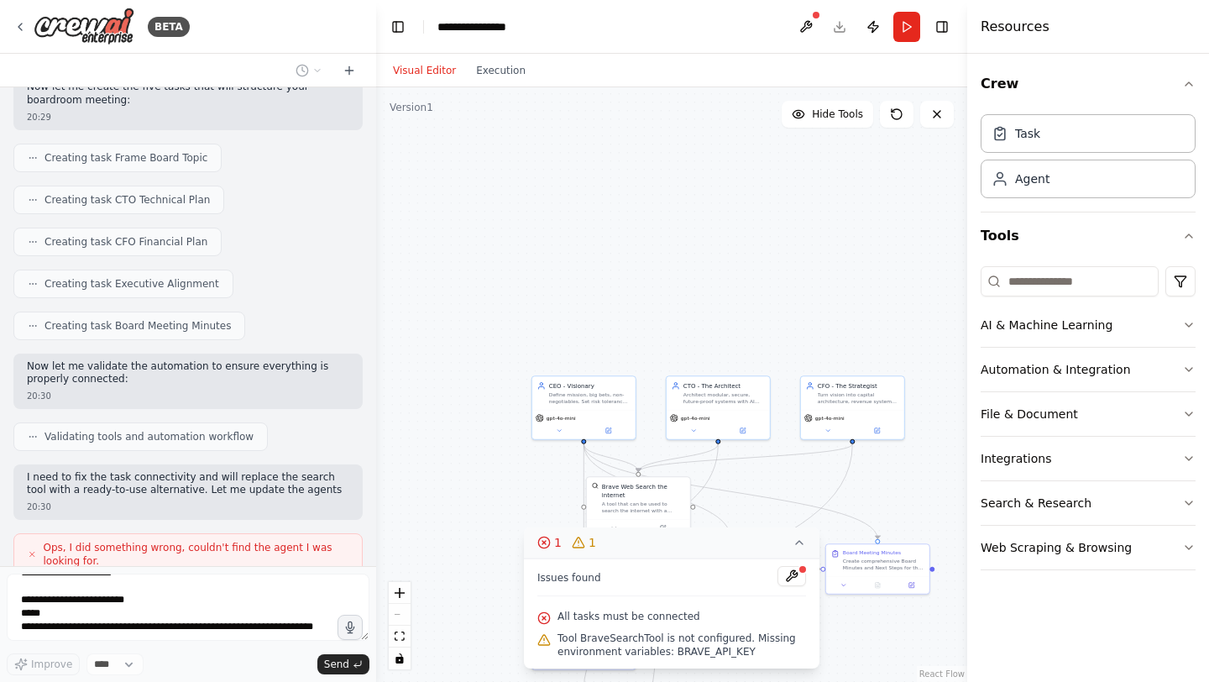
scroll to position [1853, 0]
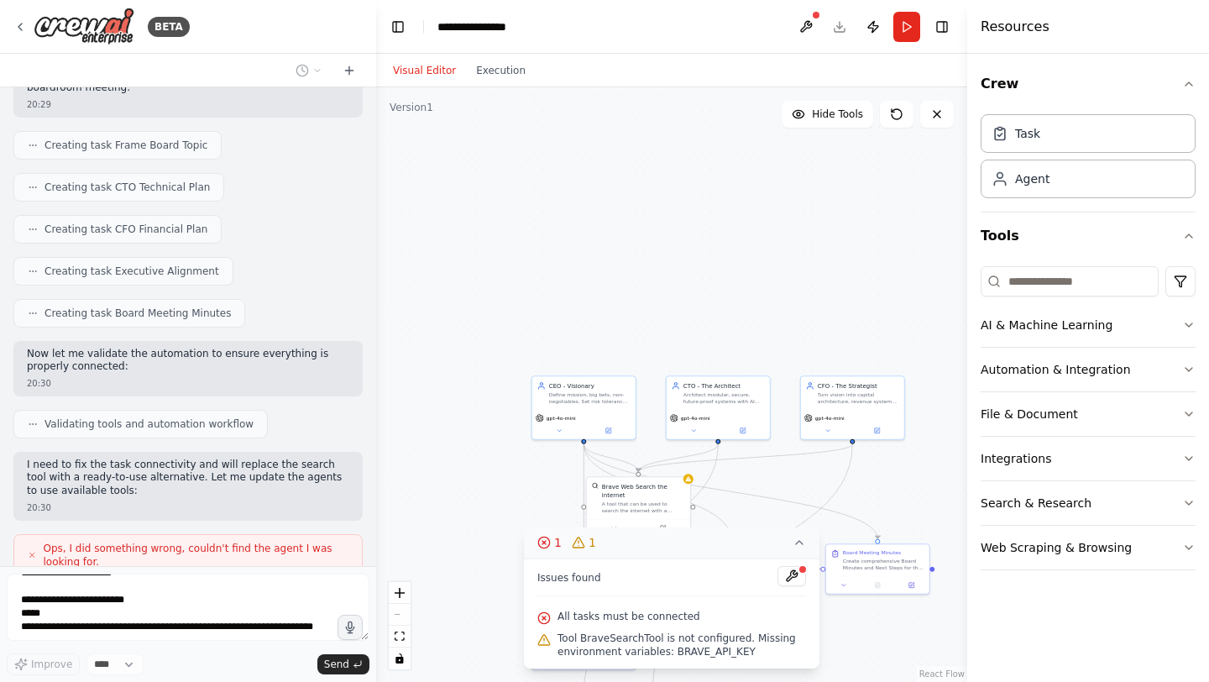
click at [799, 541] on icon at bounding box center [799, 542] width 7 height 3
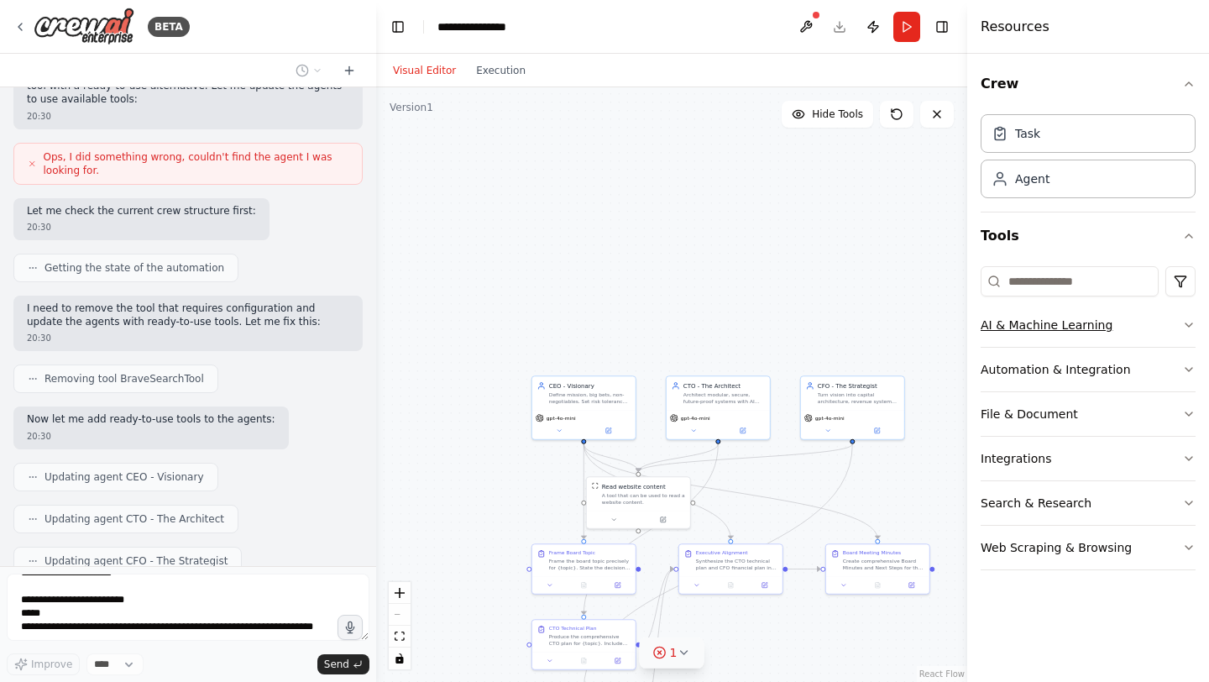
scroll to position [2342, 0]
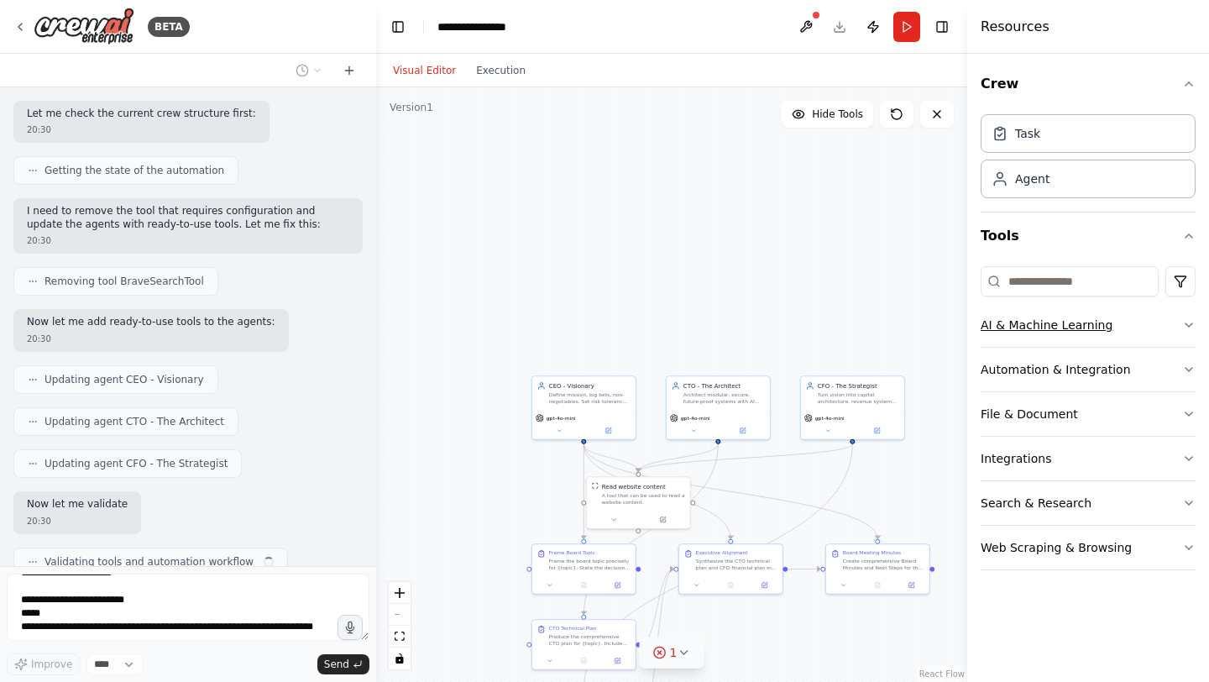
click at [1178, 325] on button "AI & Machine Learning" at bounding box center [1088, 325] width 215 height 44
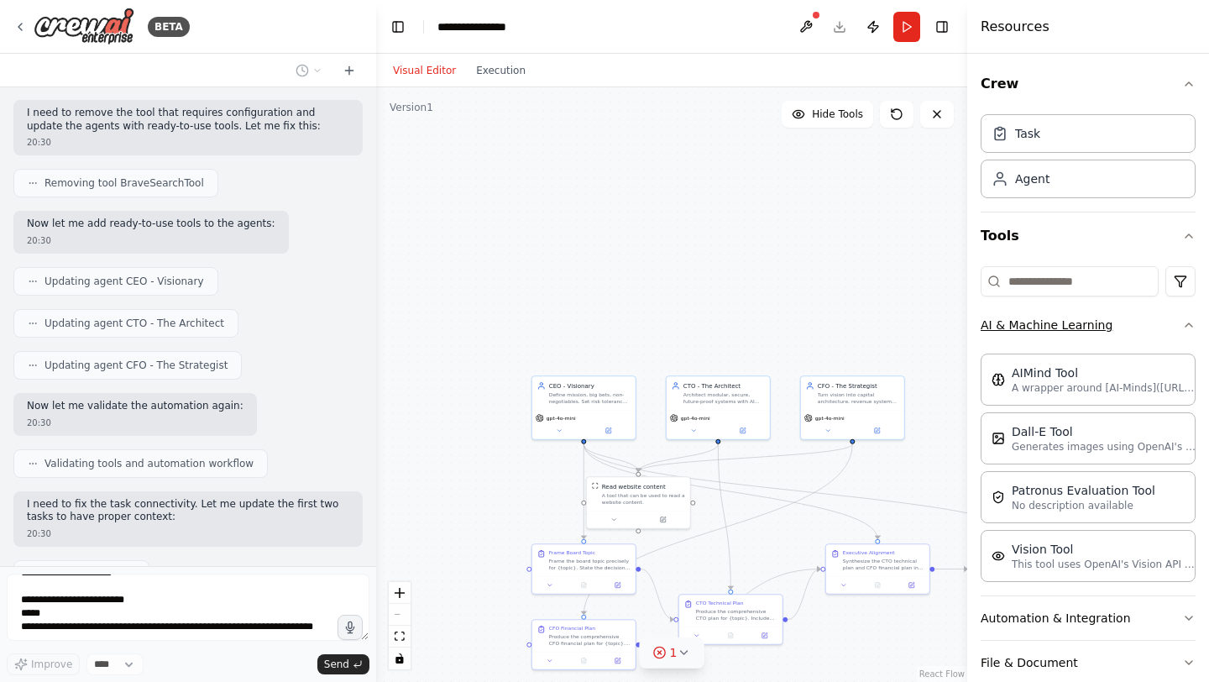
scroll to position [2453, 0]
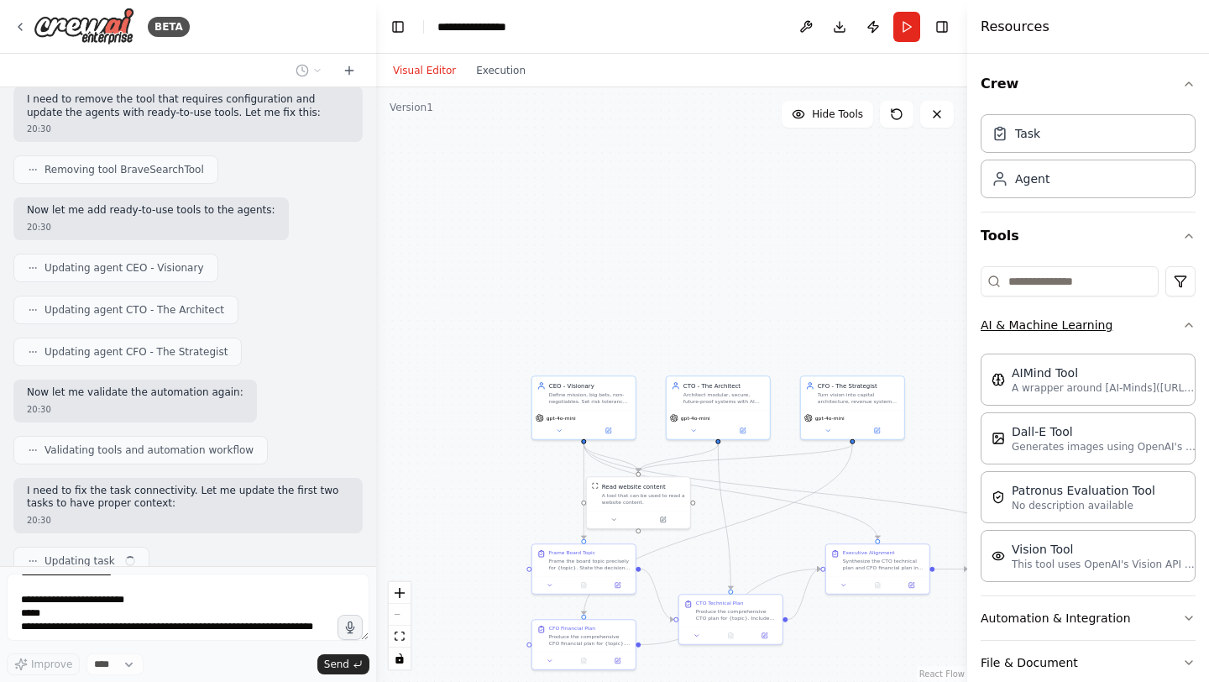
click at [1178, 325] on button "AI & Machine Learning" at bounding box center [1088, 325] width 215 height 44
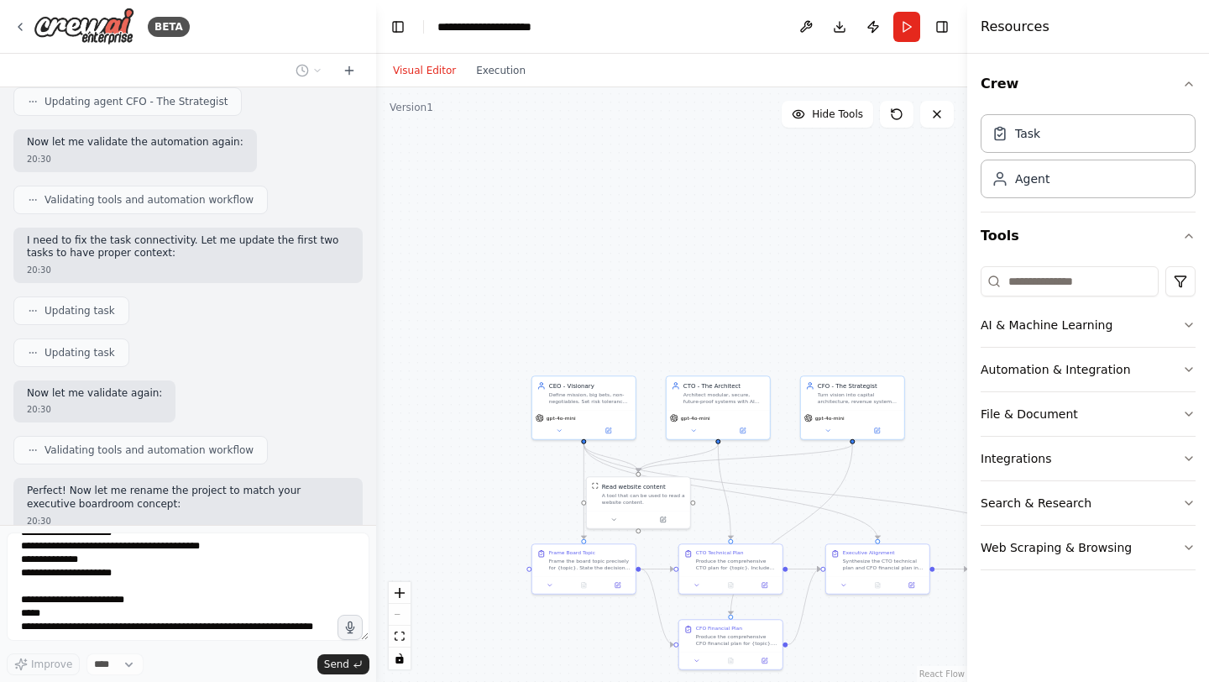
scroll to position [2082, 0]
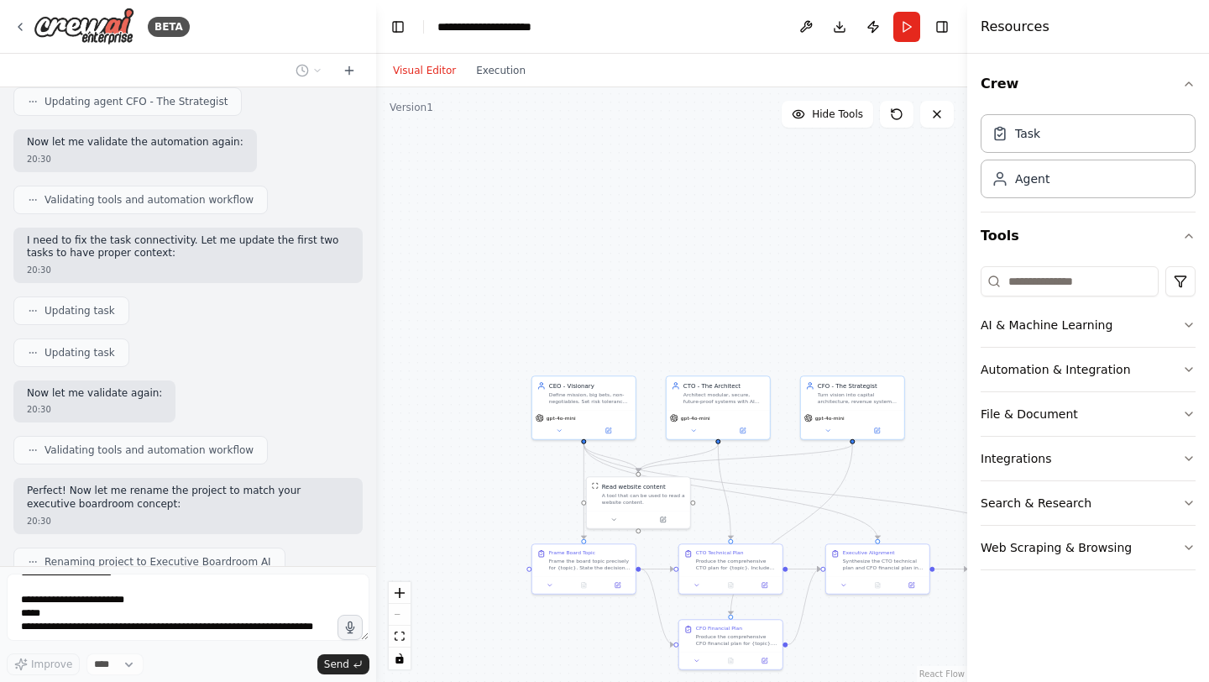
click at [350, 549] on div "BETA Hello! I'm the CrewAI assistant. What kind of automation do you want to bu…" at bounding box center [188, 341] width 376 height 682
click at [403, 638] on icon "fit view" at bounding box center [400, 635] width 10 height 9
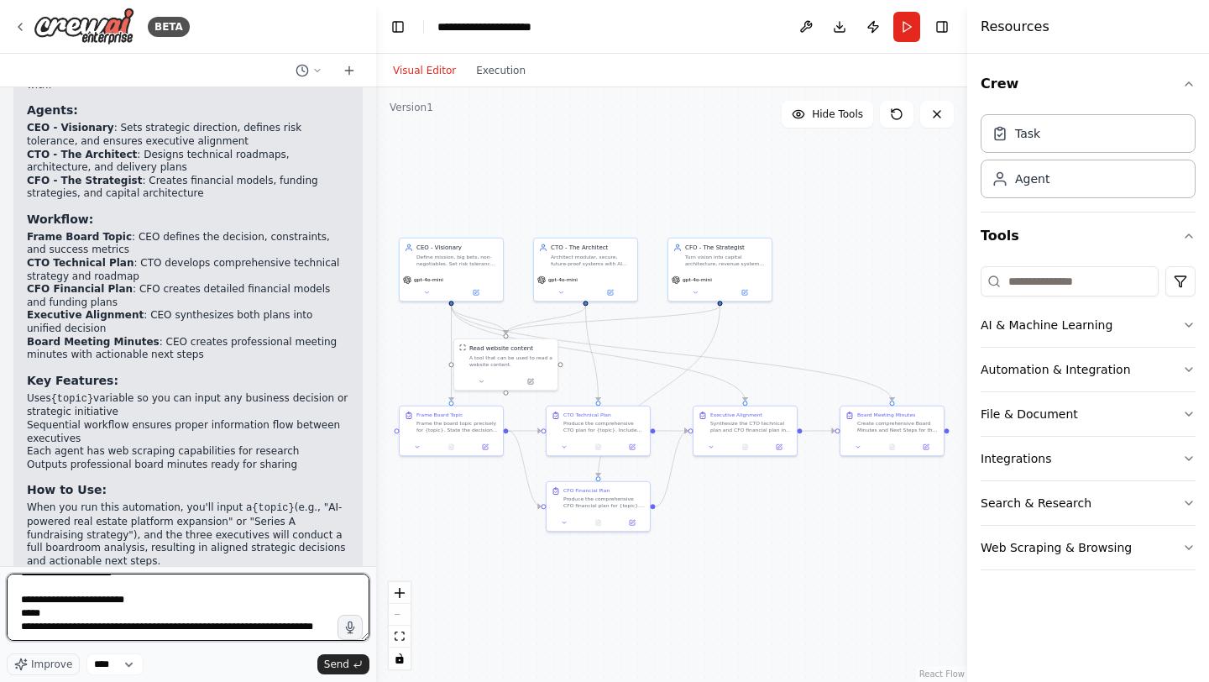
scroll to position [3260, 0]
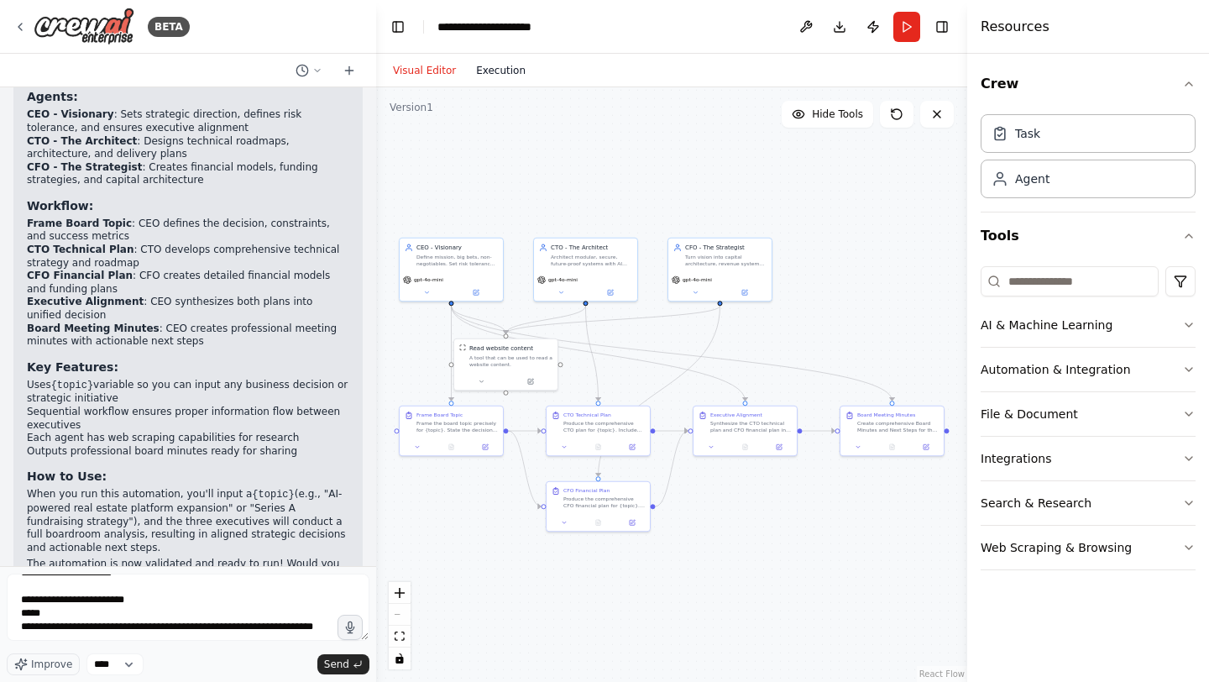
click at [499, 74] on button "Execution" at bounding box center [501, 70] width 70 height 20
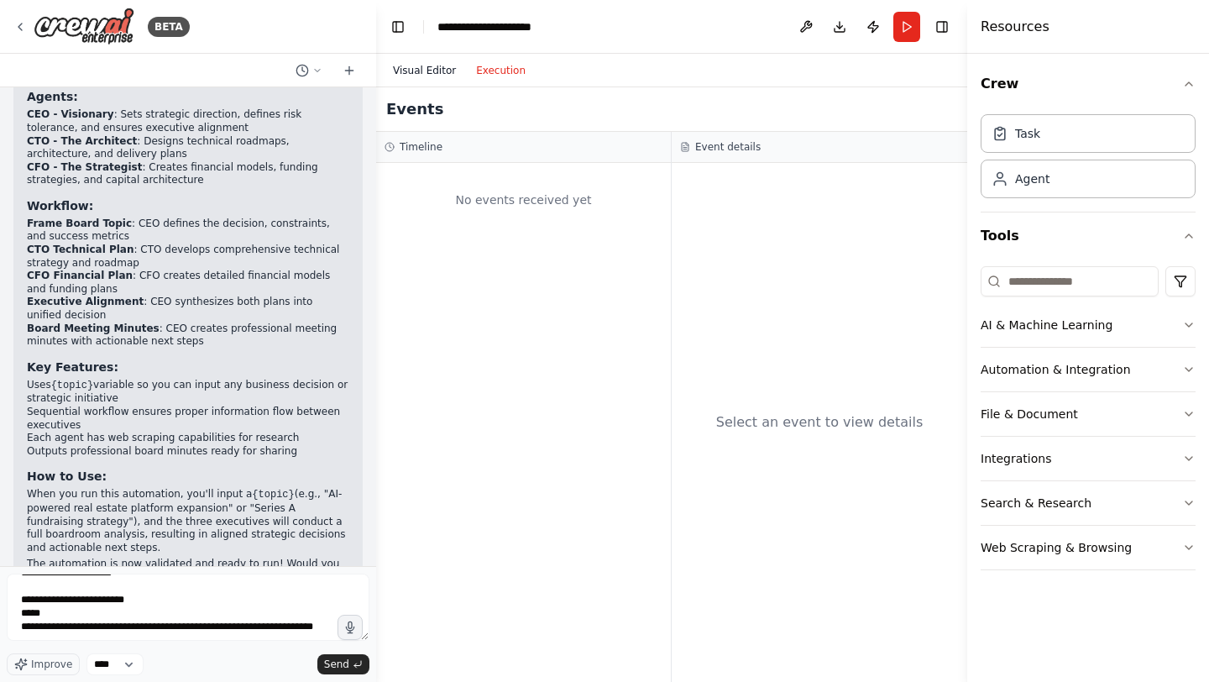
click at [444, 71] on button "Visual Editor" at bounding box center [424, 70] width 83 height 20
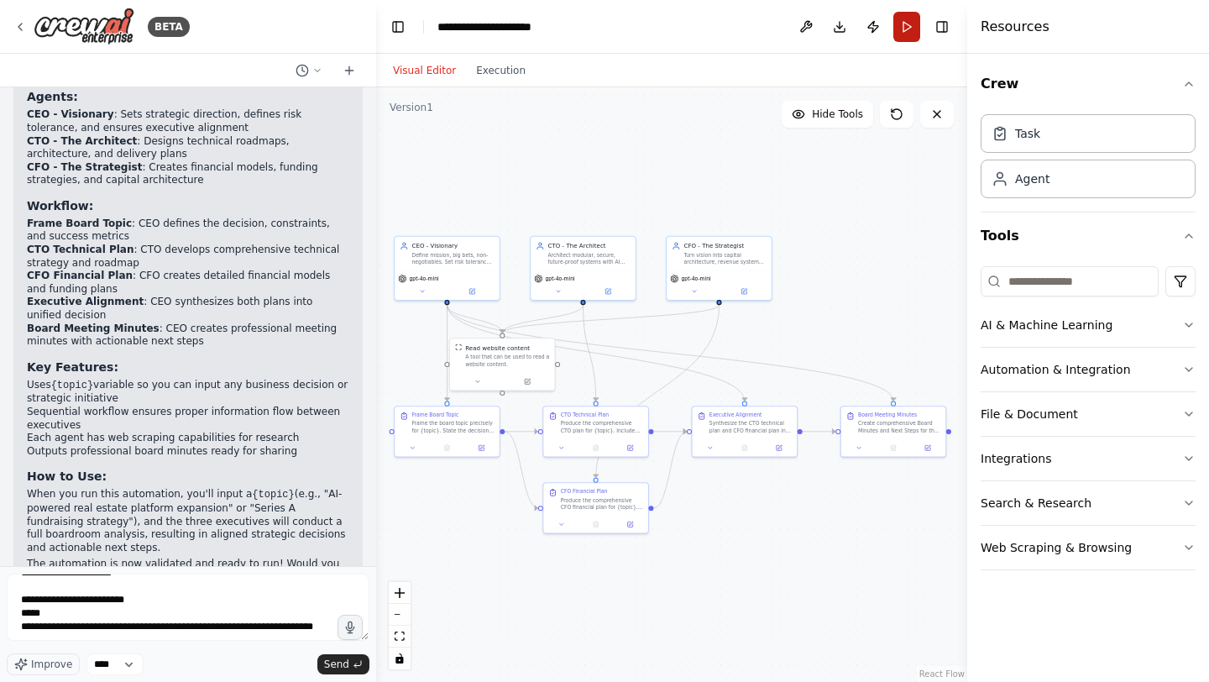
click at [903, 28] on button "Run" at bounding box center [906, 27] width 27 height 30
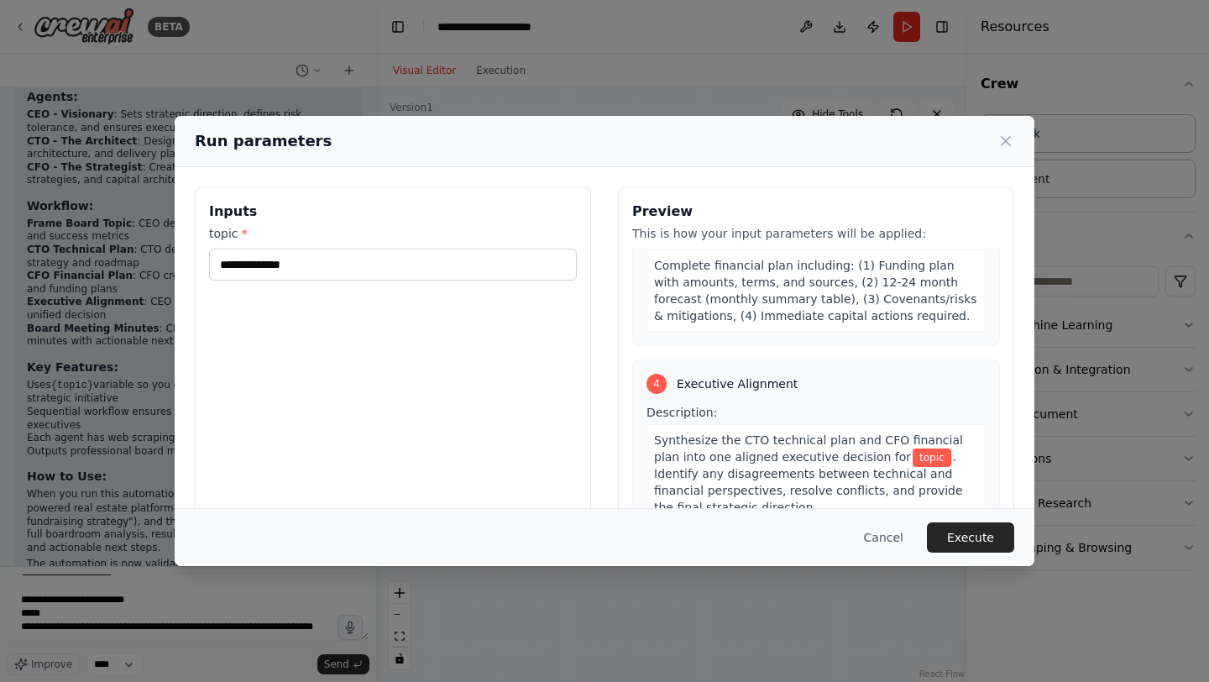
scroll to position [1150, 0]
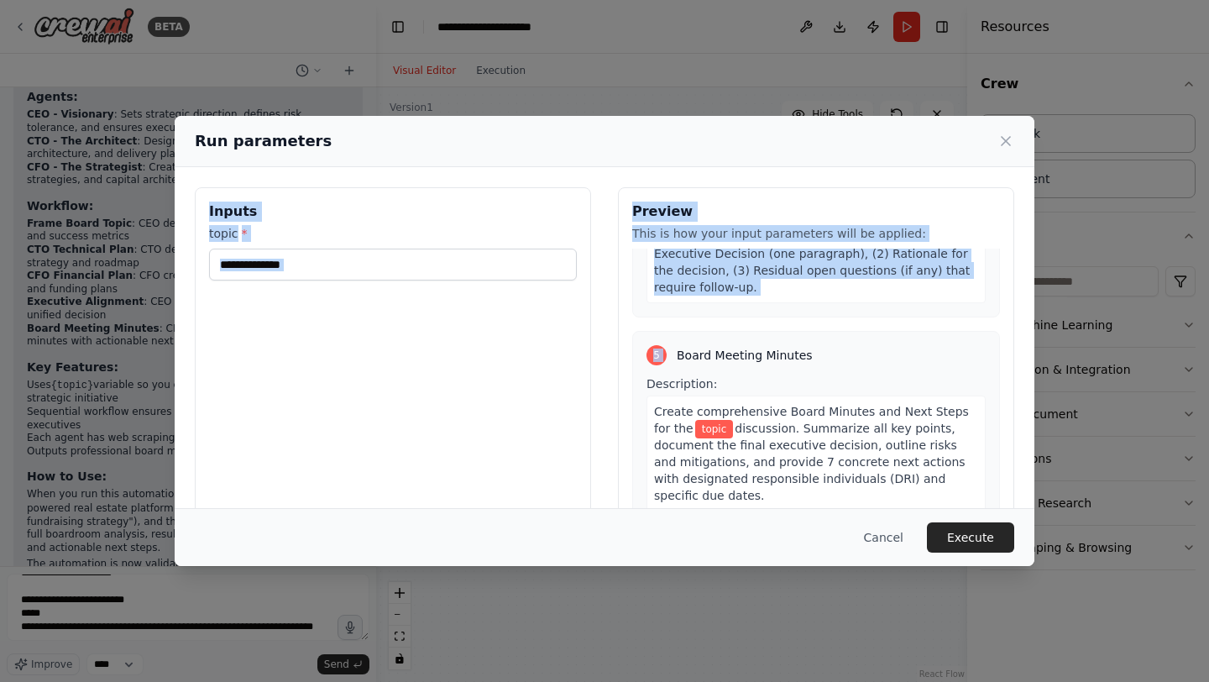
drag, startPoint x: 505, startPoint y: 154, endPoint x: 757, endPoint y: 276, distance: 279.7
click at [760, 276] on div "Run parameters Inputs topic * Preview This is how your input parameters will be…" at bounding box center [605, 341] width 860 height 450
click at [884, 533] on button "Cancel" at bounding box center [883, 537] width 66 height 30
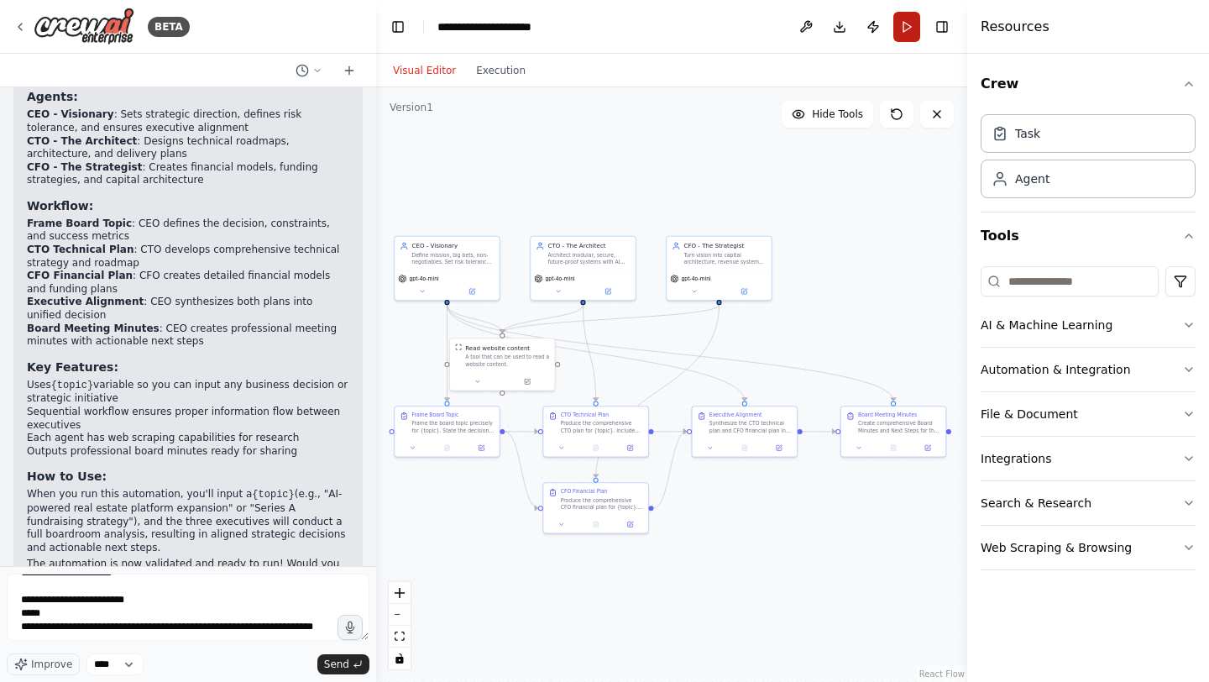
click at [909, 36] on button "Run" at bounding box center [906, 27] width 27 height 30
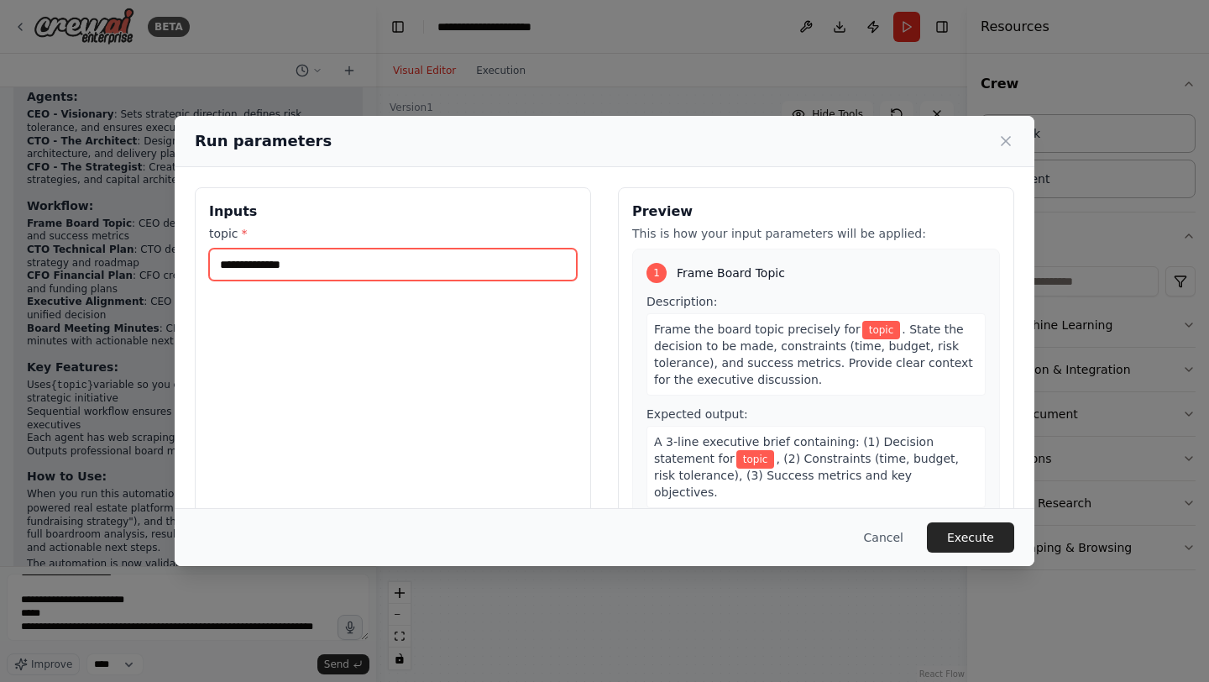
click at [479, 256] on input "topic *" at bounding box center [393, 265] width 368 height 32
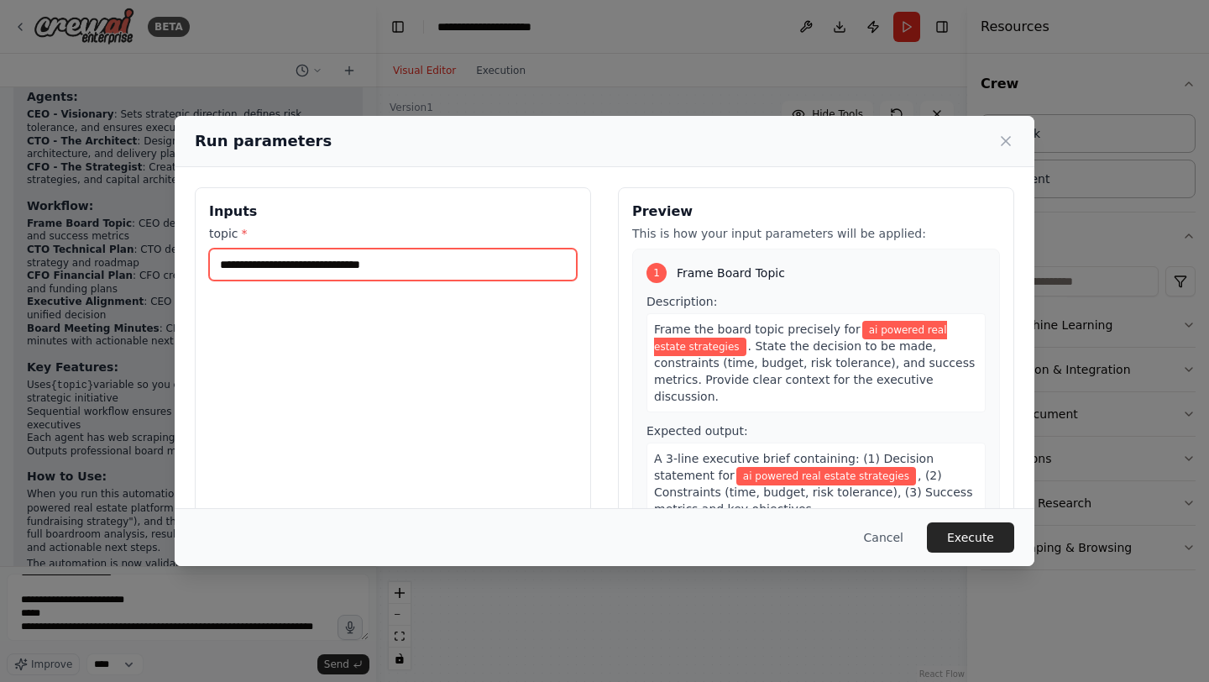
type input "**********"
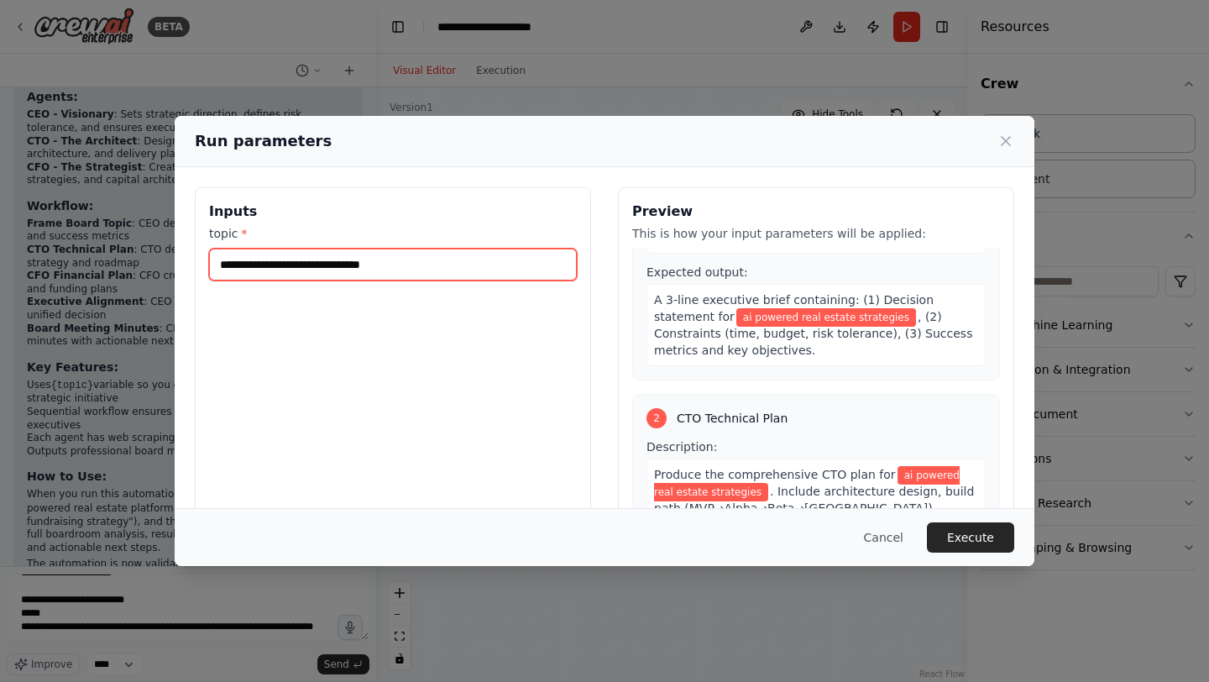
scroll to position [0, 0]
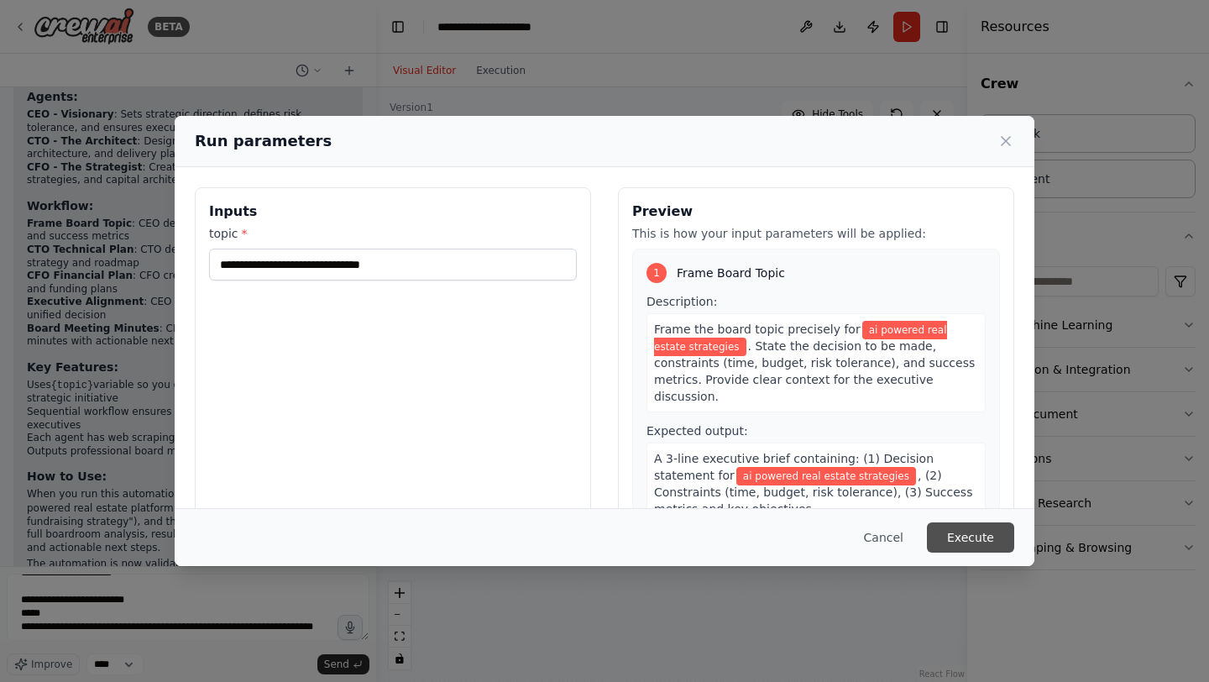
click at [996, 541] on button "Execute" at bounding box center [970, 537] width 87 height 30
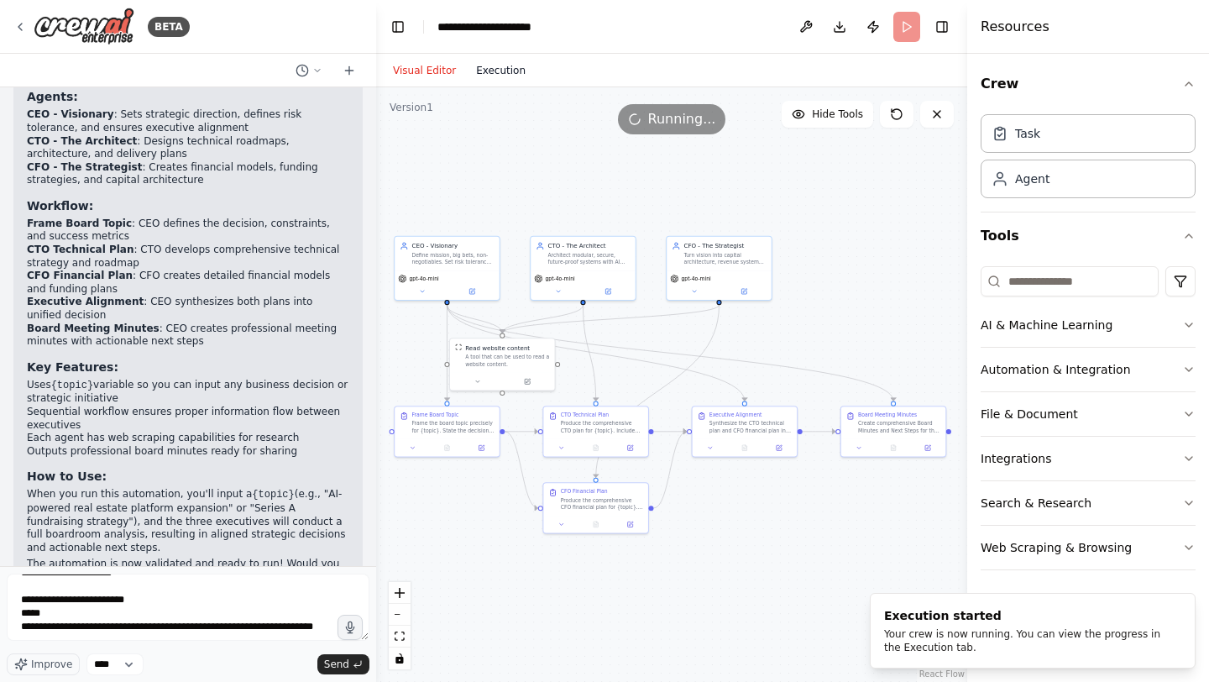
click at [505, 73] on button "Execution" at bounding box center [501, 70] width 70 height 20
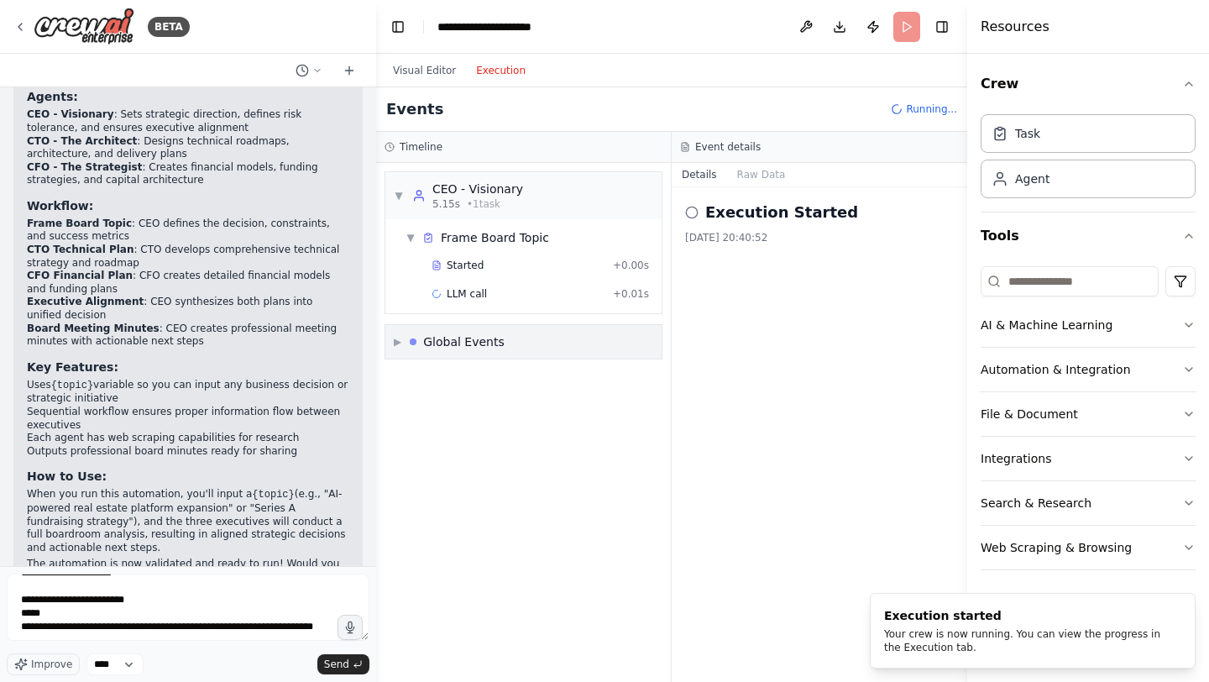
click at [489, 182] on div "▼ CEO - Visionary 5.15s • 1 task ▼ Frame Board Topic Started + 0.00s LLM call +…" at bounding box center [523, 422] width 295 height 519
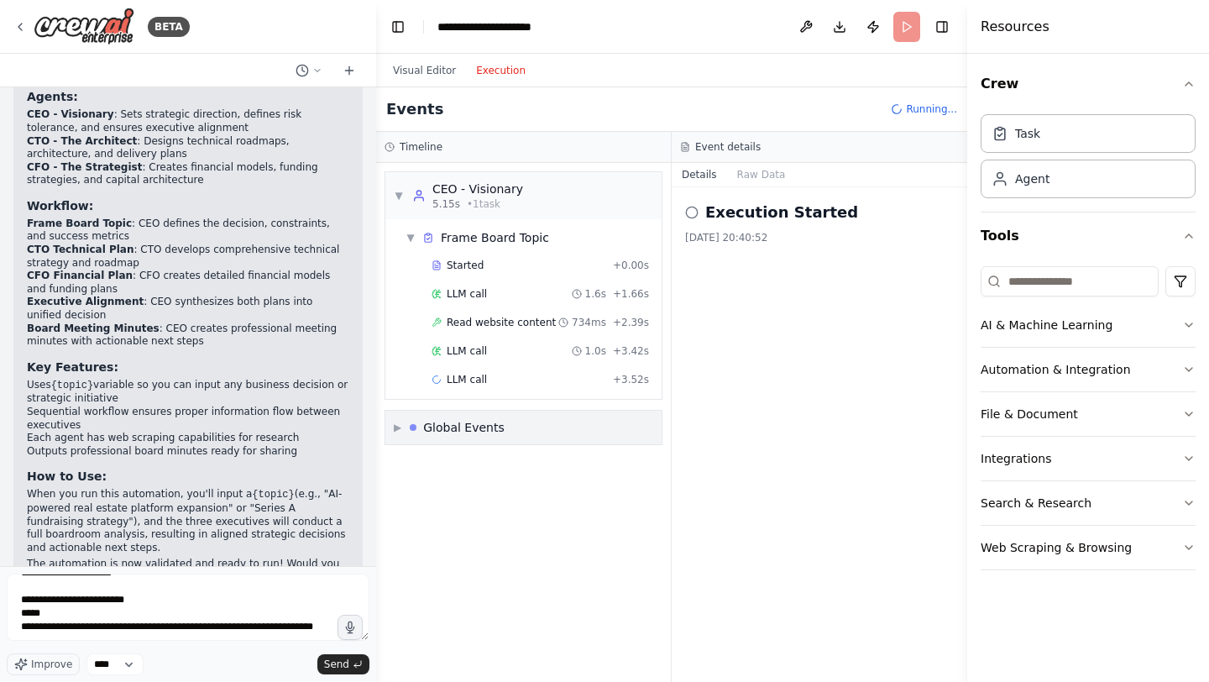
click at [500, 437] on div "▶ Global Events" at bounding box center [523, 428] width 276 height 34
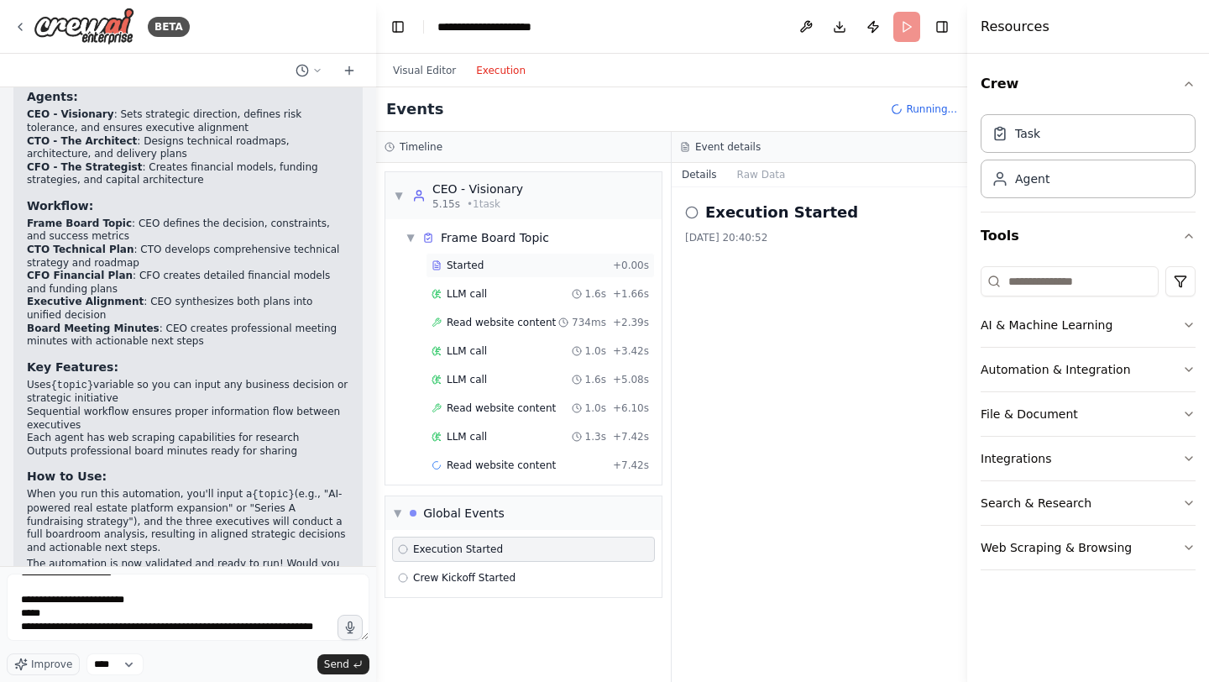
click at [523, 259] on div "Started" at bounding box center [519, 265] width 175 height 13
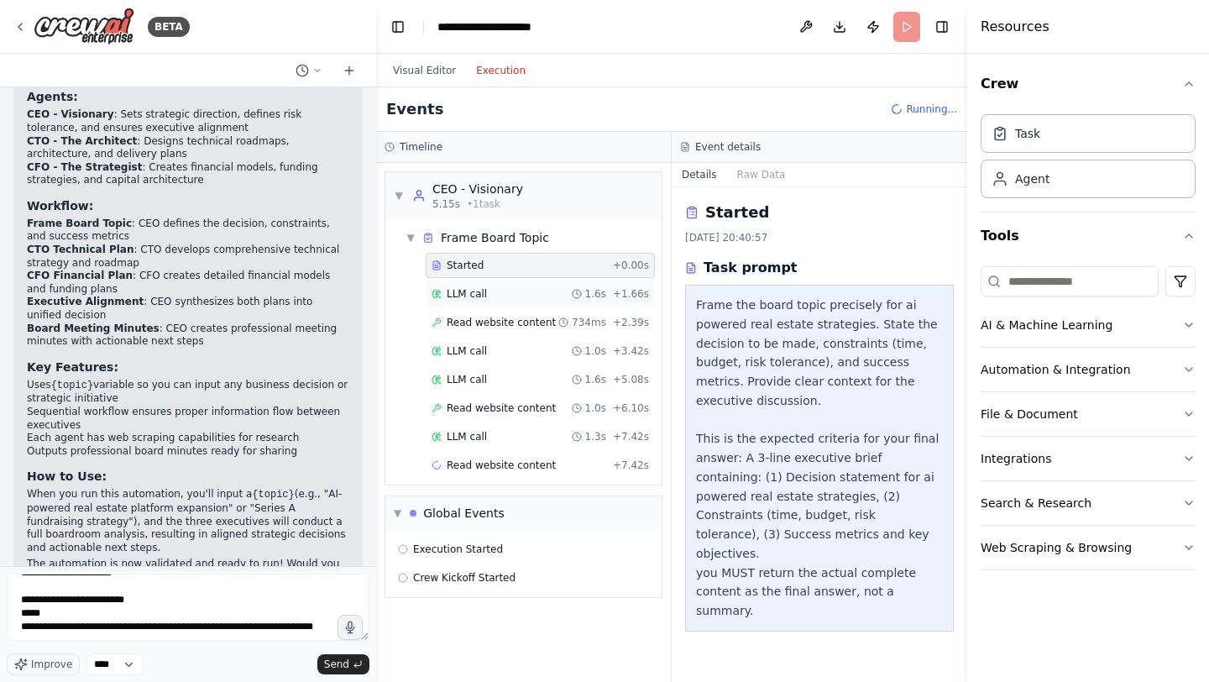
click at [517, 290] on div "LLM call 1.6s + 1.66s" at bounding box center [540, 293] width 217 height 13
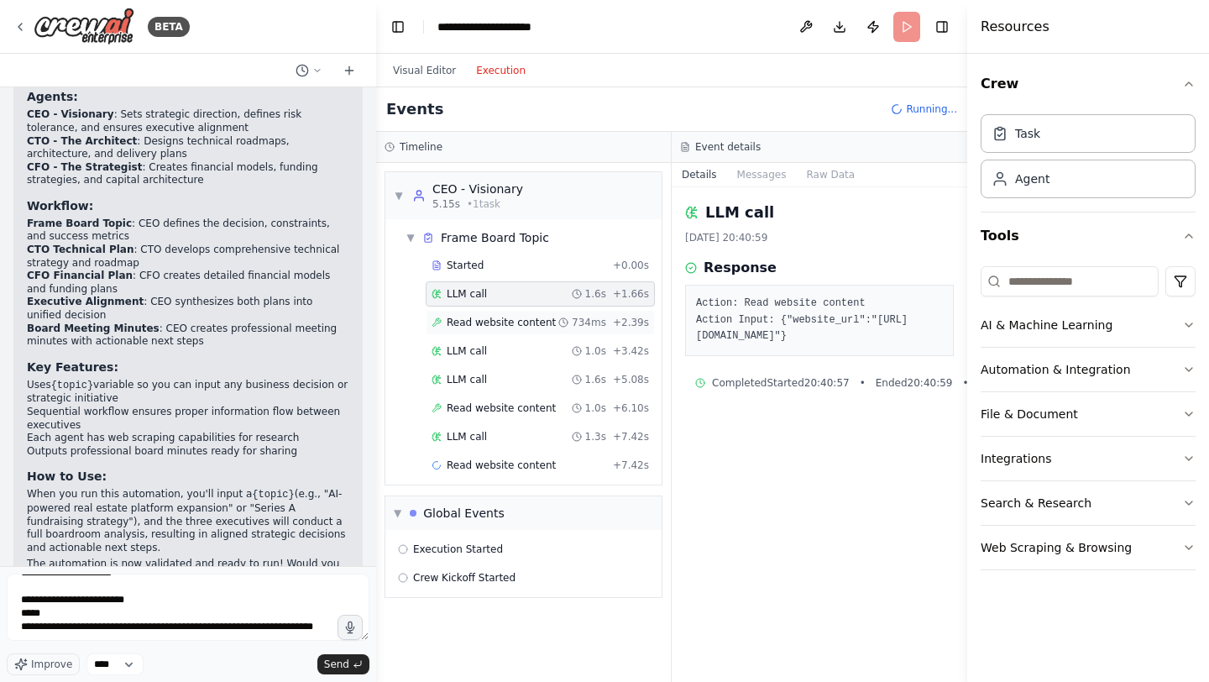
click at [494, 318] on span "Read website content" at bounding box center [501, 322] width 109 height 13
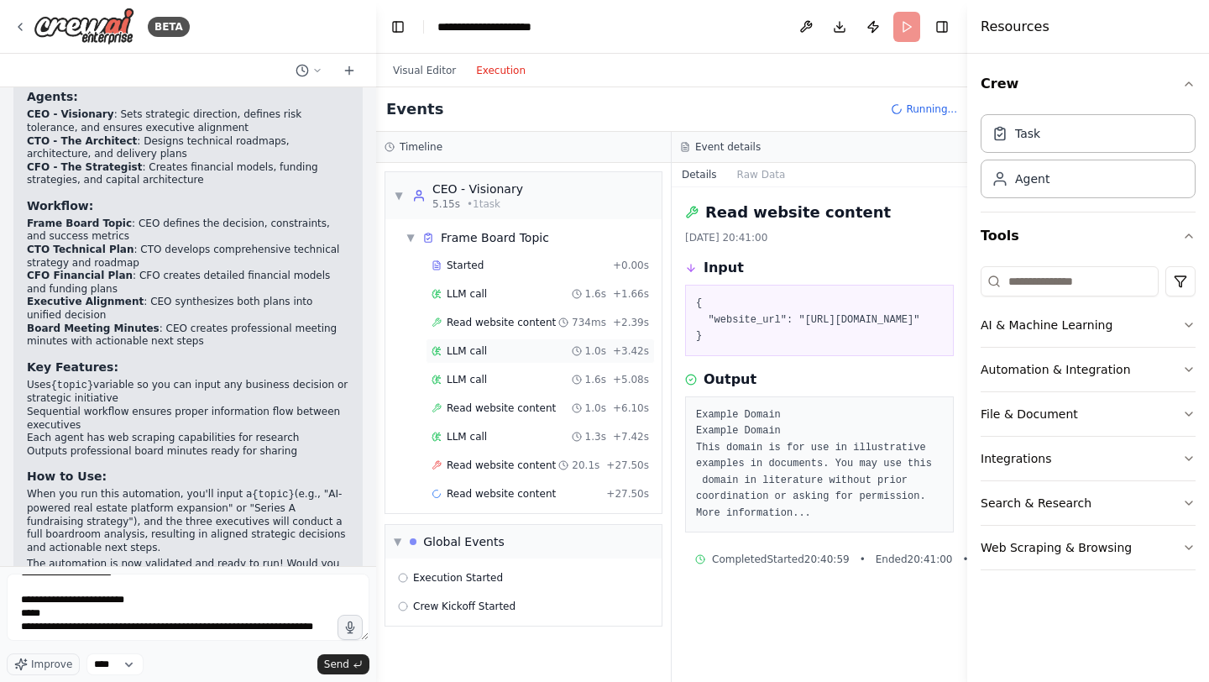
click at [548, 343] on div "LLM call 1.0s + 3.42s" at bounding box center [540, 350] width 229 height 25
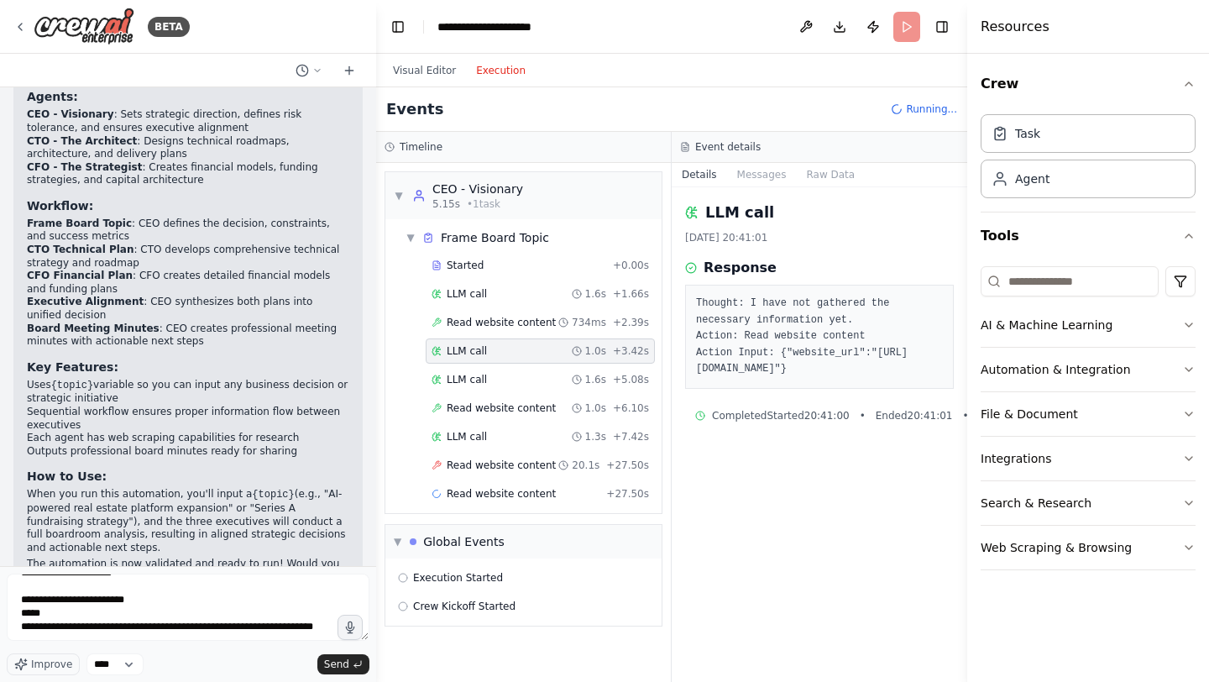
click at [542, 361] on div "LLM call 1.0s + 3.42s" at bounding box center [540, 350] width 229 height 25
click at [542, 386] on div "LLM call 1.6s + 5.08s" at bounding box center [540, 379] width 229 height 25
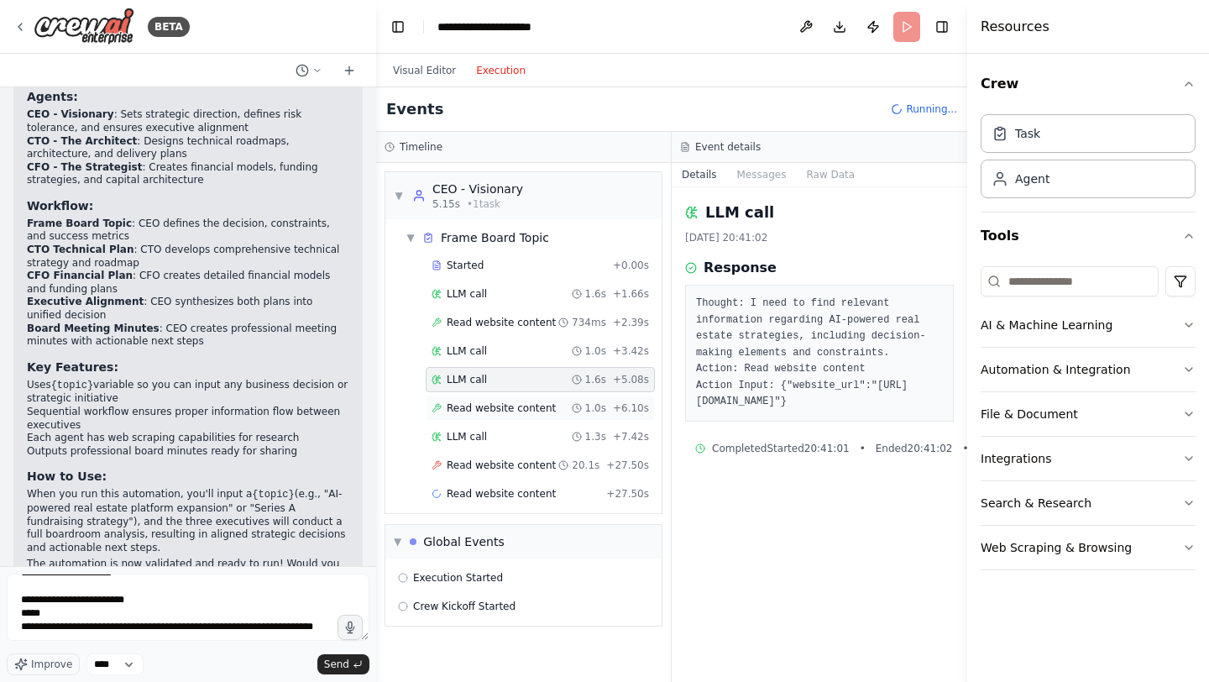
click at [542, 410] on span "Read website content" at bounding box center [501, 407] width 109 height 13
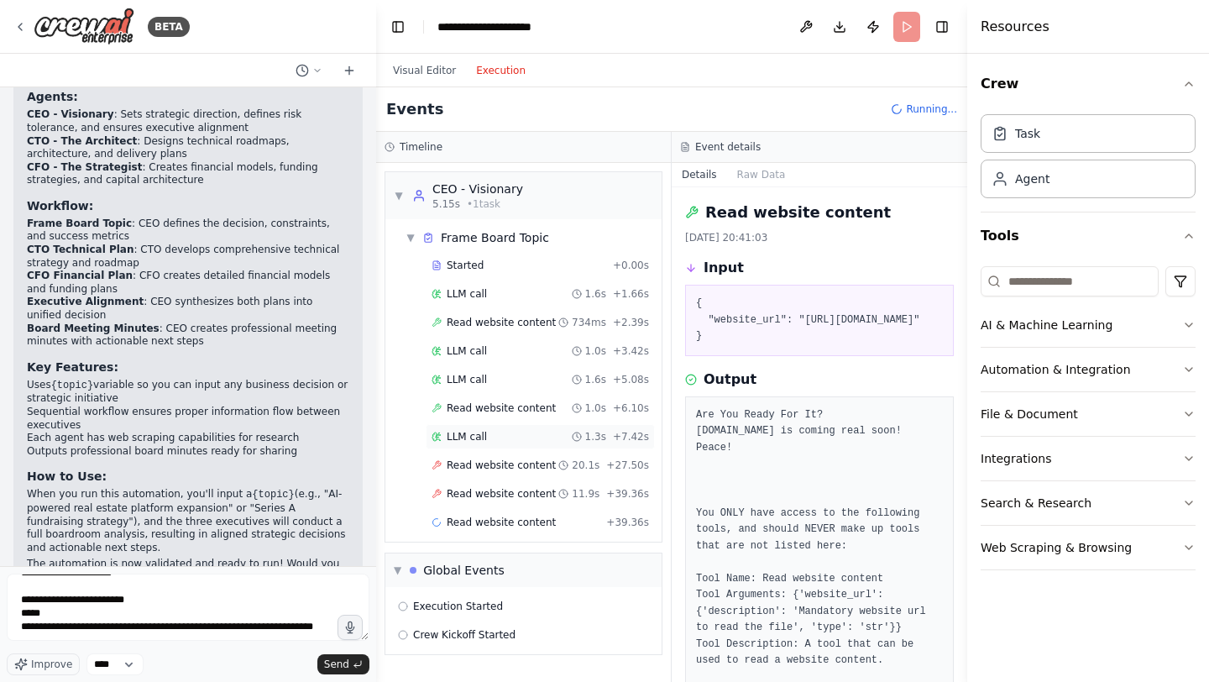
click at [536, 437] on div "LLM call 1.3s + 7.42s" at bounding box center [540, 436] width 217 height 13
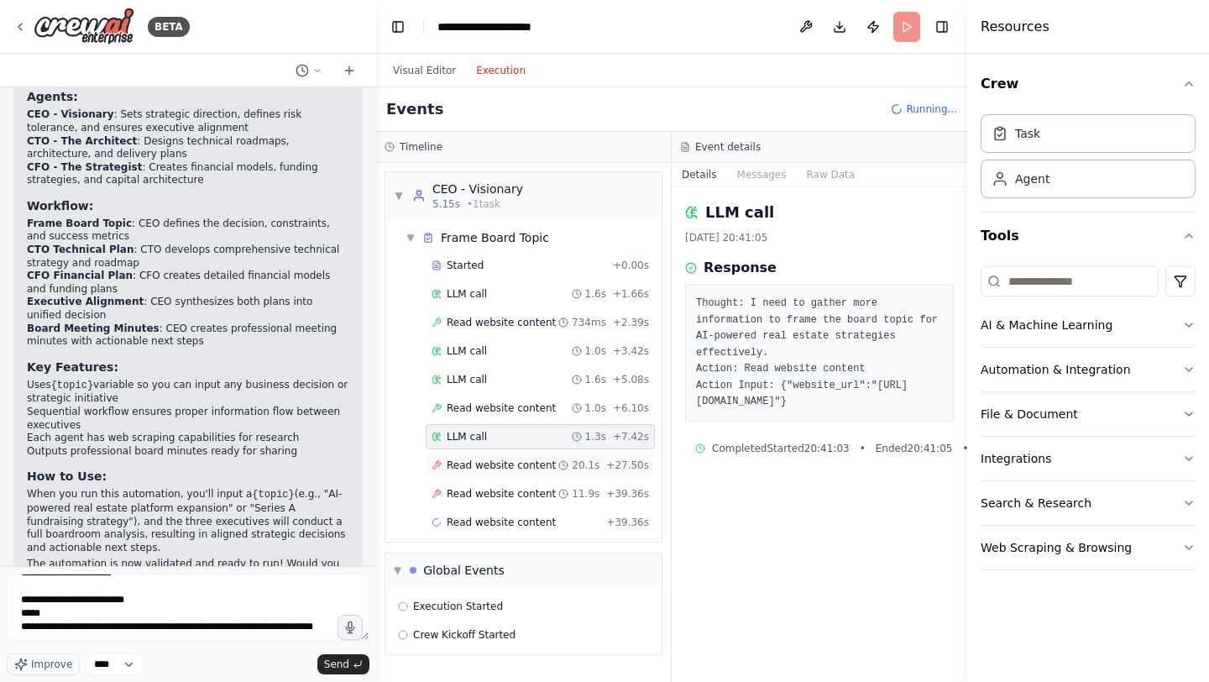
click at [534, 468] on span "Read website content" at bounding box center [501, 464] width 109 height 13
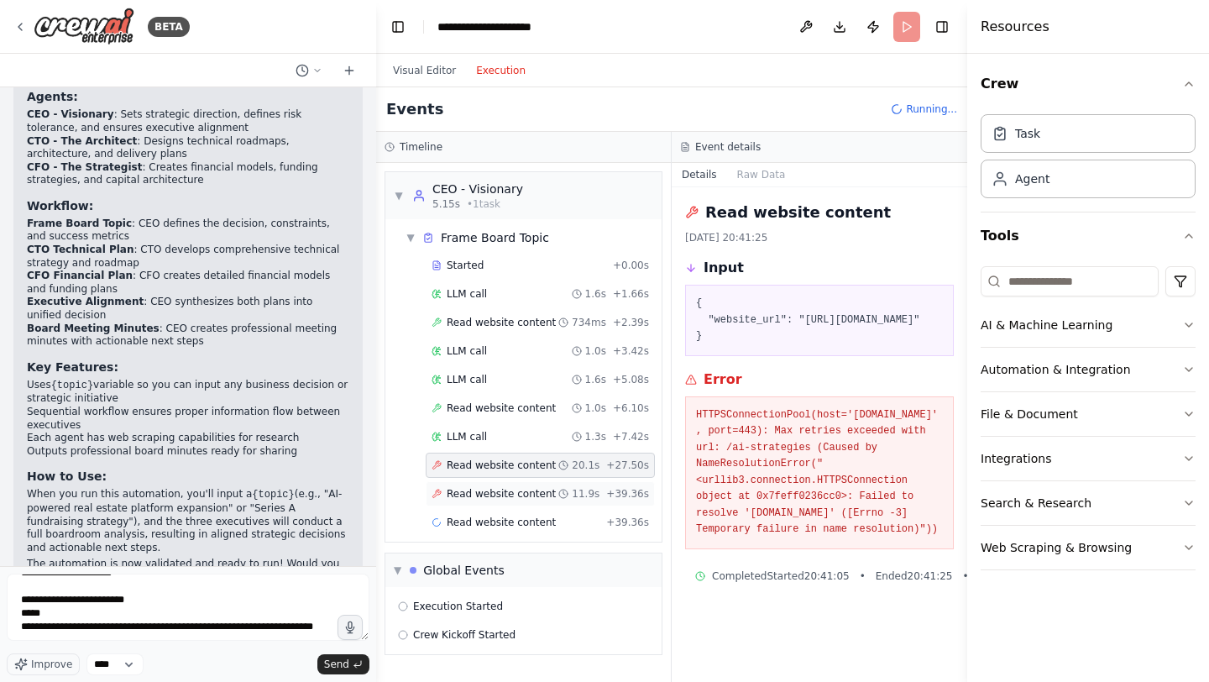
click at [569, 483] on div "Read website content 11.9s + 39.36s" at bounding box center [540, 493] width 229 height 25
click at [569, 510] on div "Read website content + 39.36s" at bounding box center [540, 522] width 229 height 25
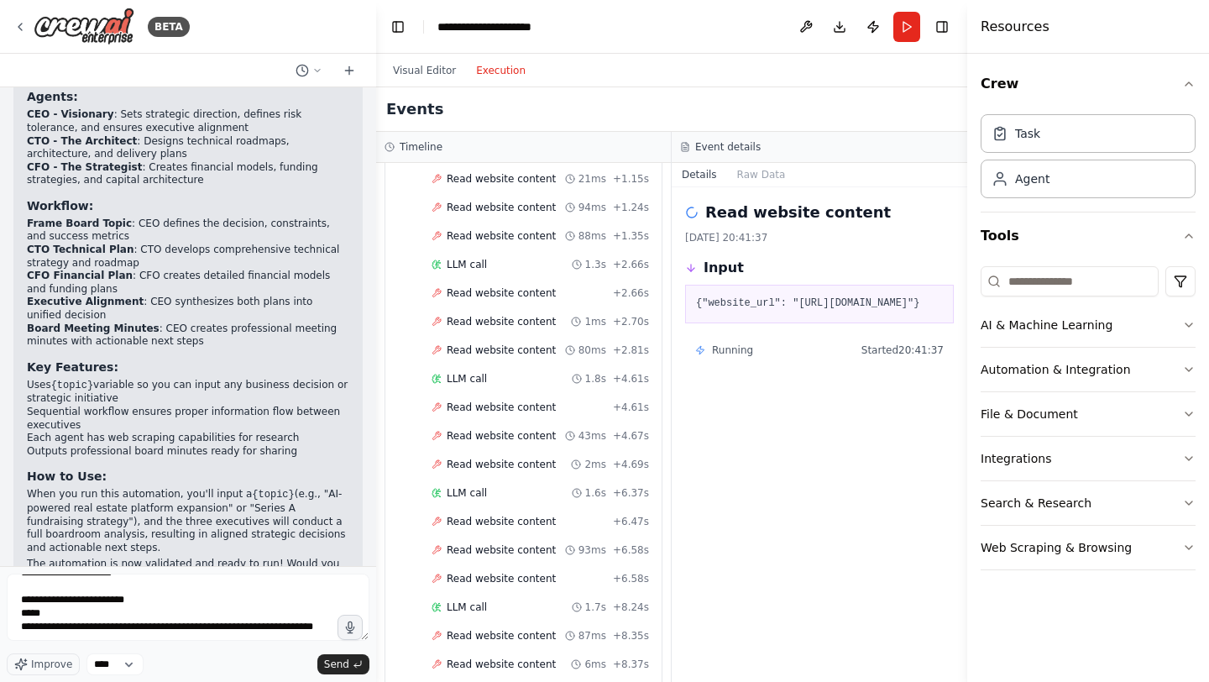
scroll to position [3885, 0]
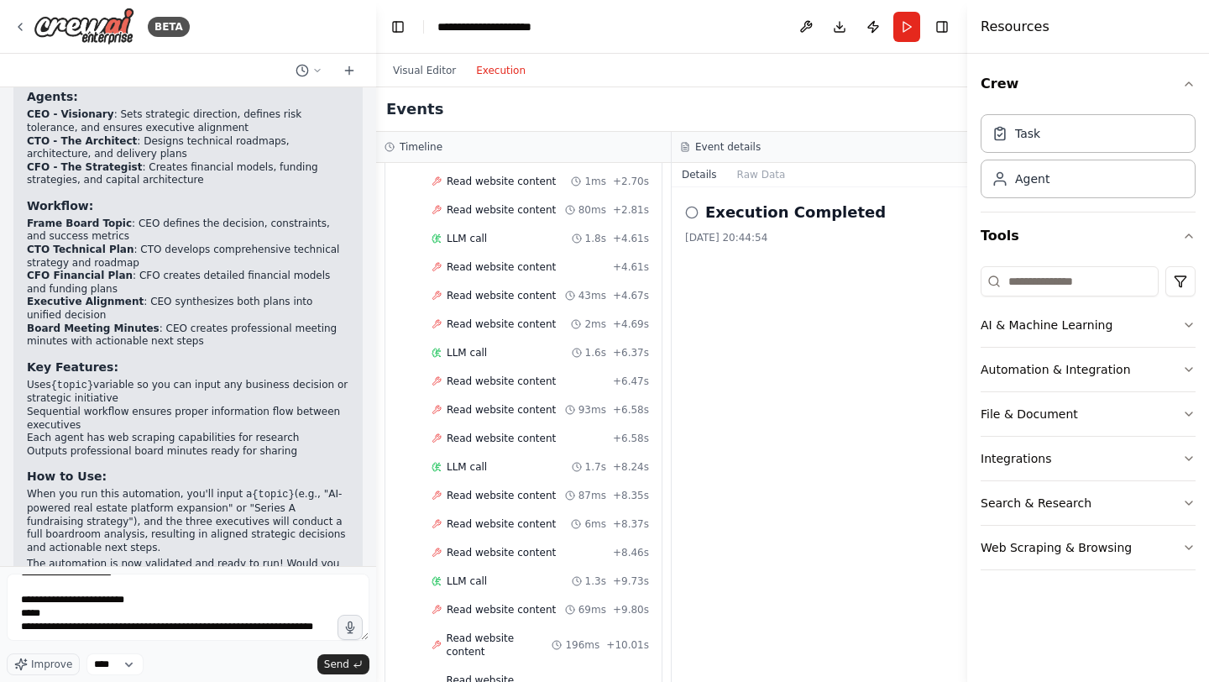
click at [500, 67] on button "Execution" at bounding box center [501, 70] width 70 height 20
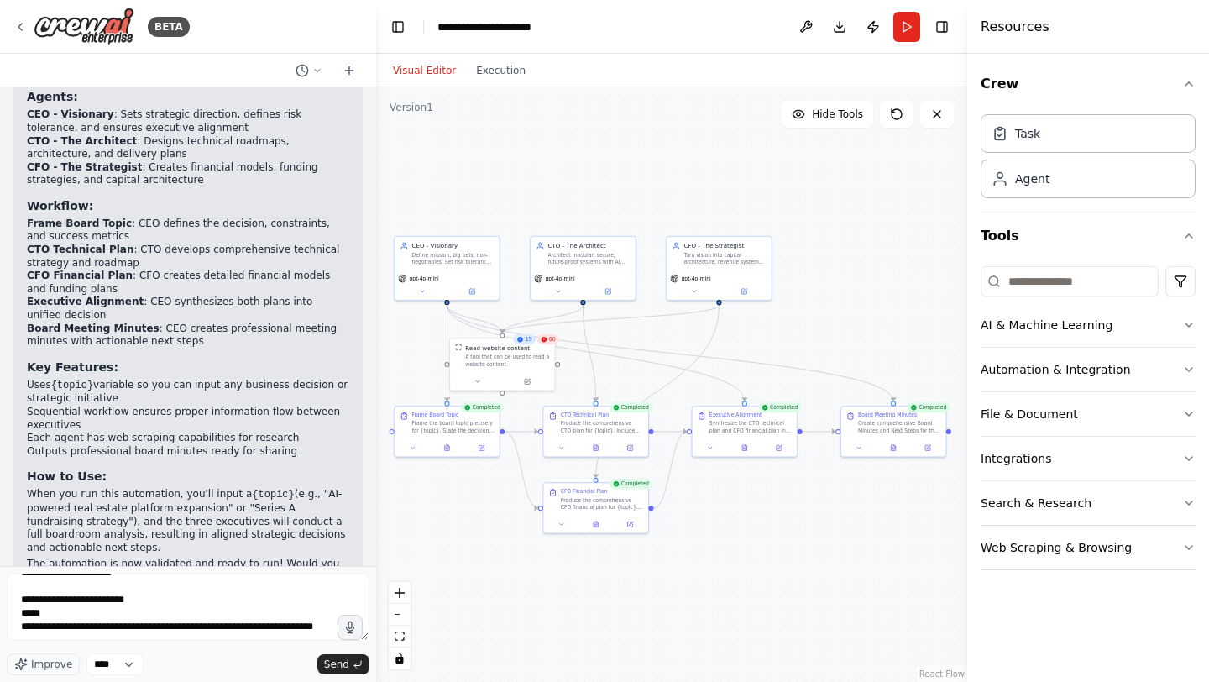
click at [454, 65] on button "Visual Editor" at bounding box center [424, 70] width 83 height 20
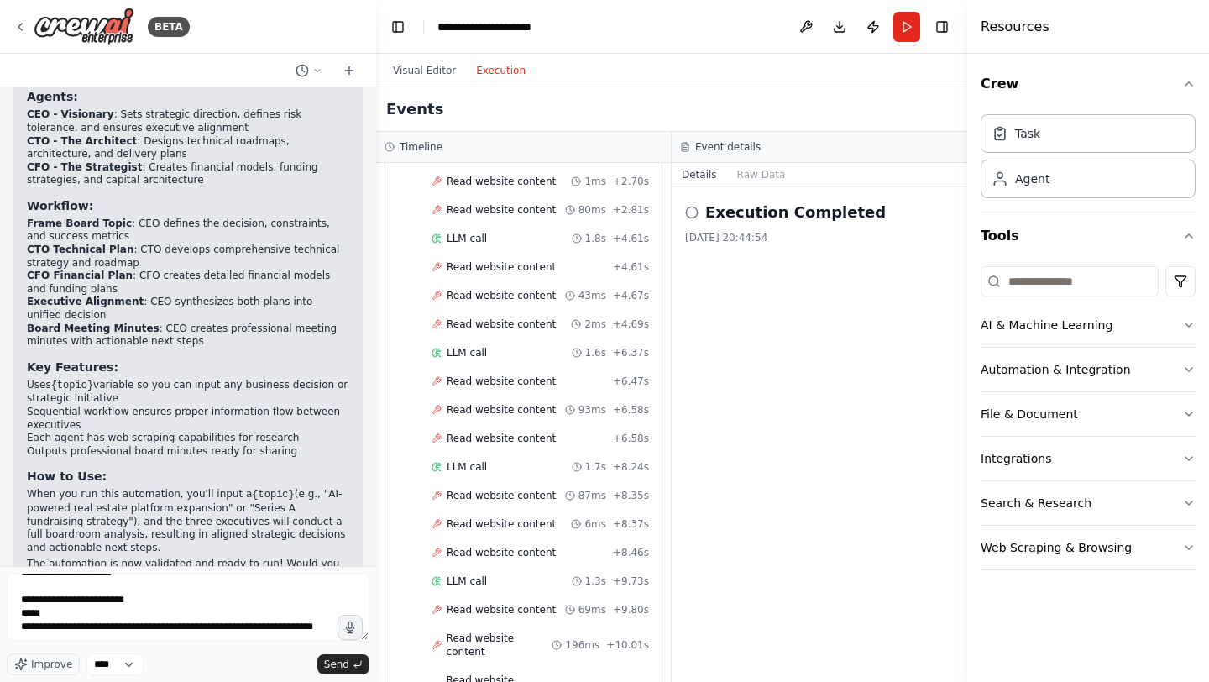
click at [504, 69] on button "Execution" at bounding box center [501, 70] width 70 height 20
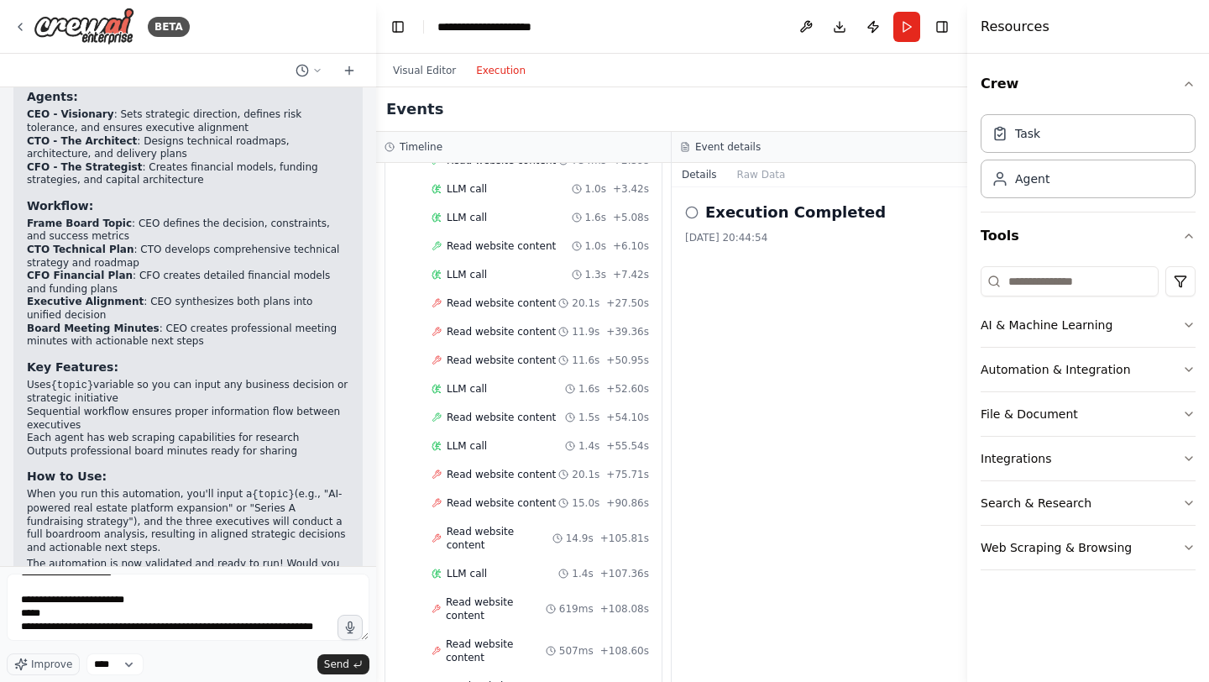
scroll to position [0, 0]
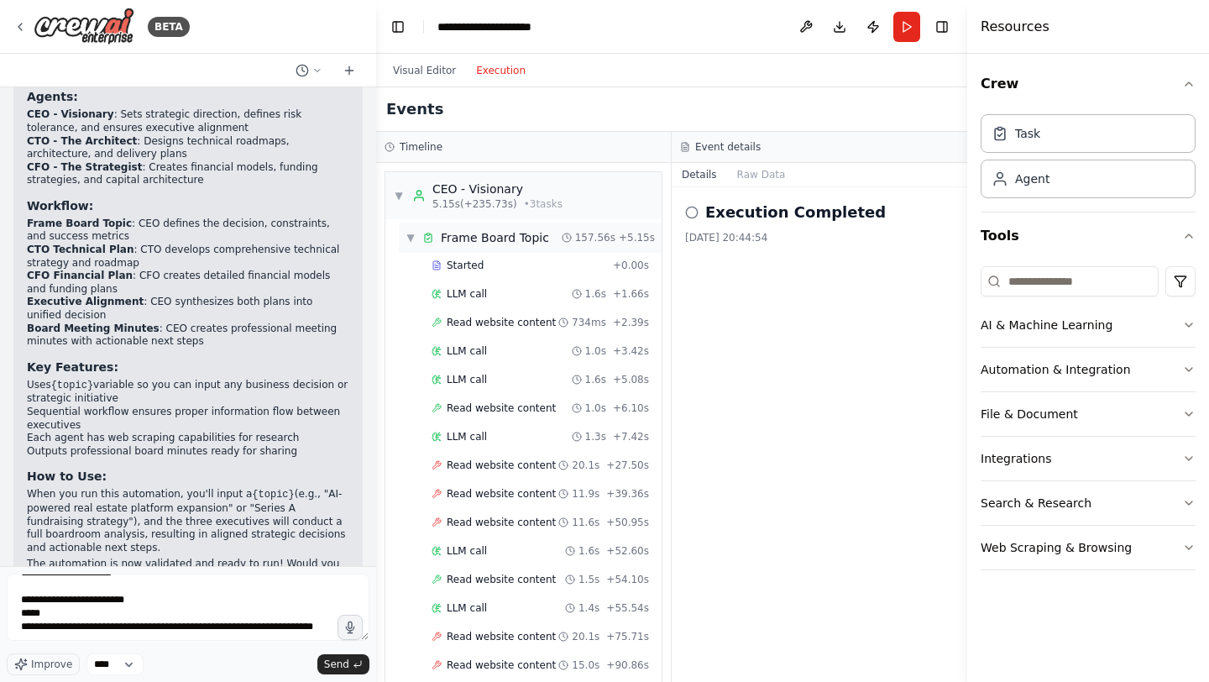
click at [410, 235] on span "▼" at bounding box center [411, 237] width 10 height 13
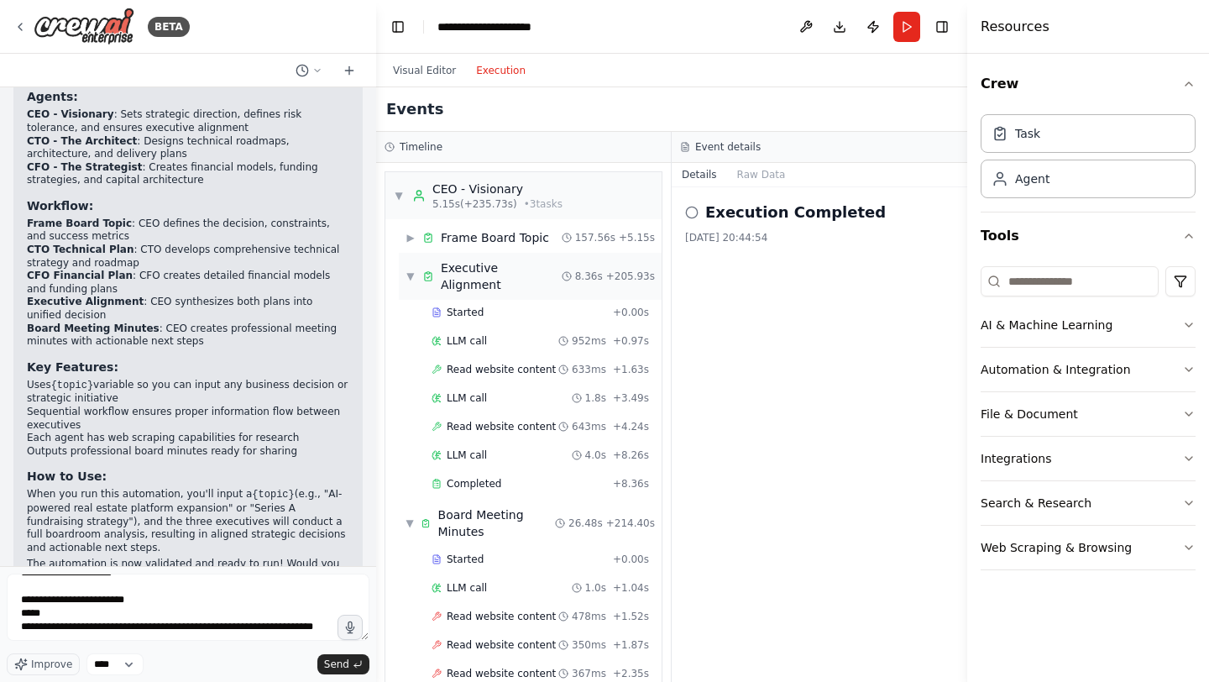
click at [414, 269] on span "▼" at bounding box center [411, 275] width 10 height 13
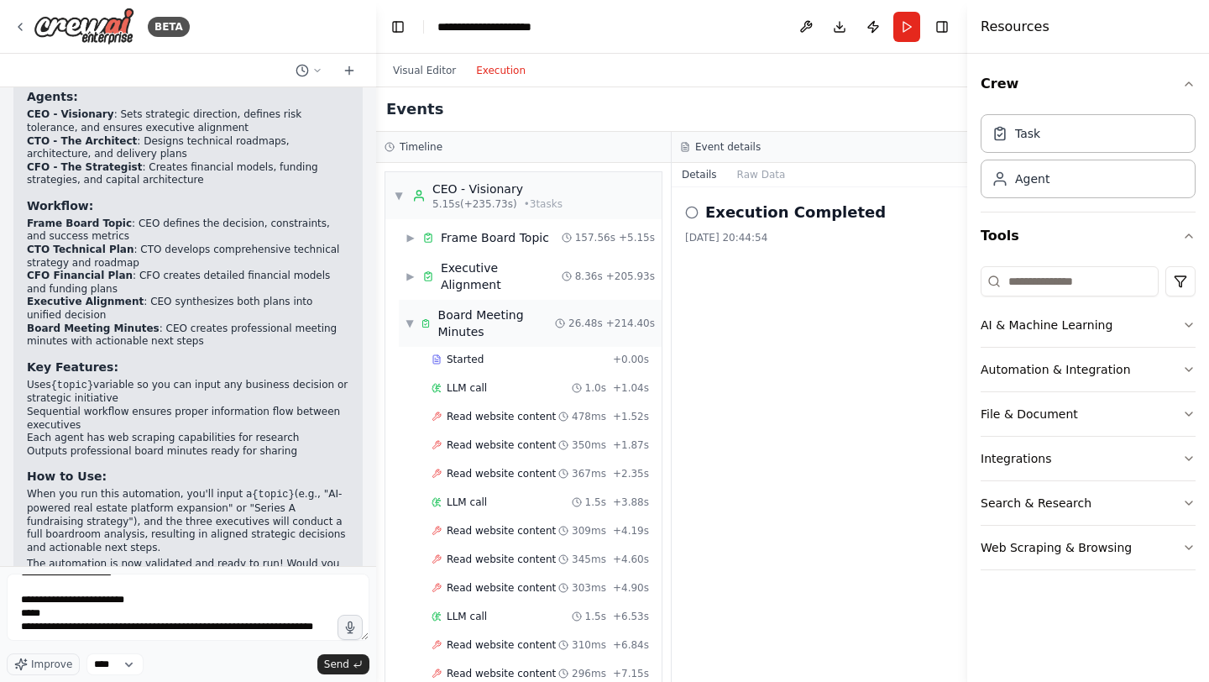
click at [411, 317] on span "▼" at bounding box center [410, 323] width 8 height 13
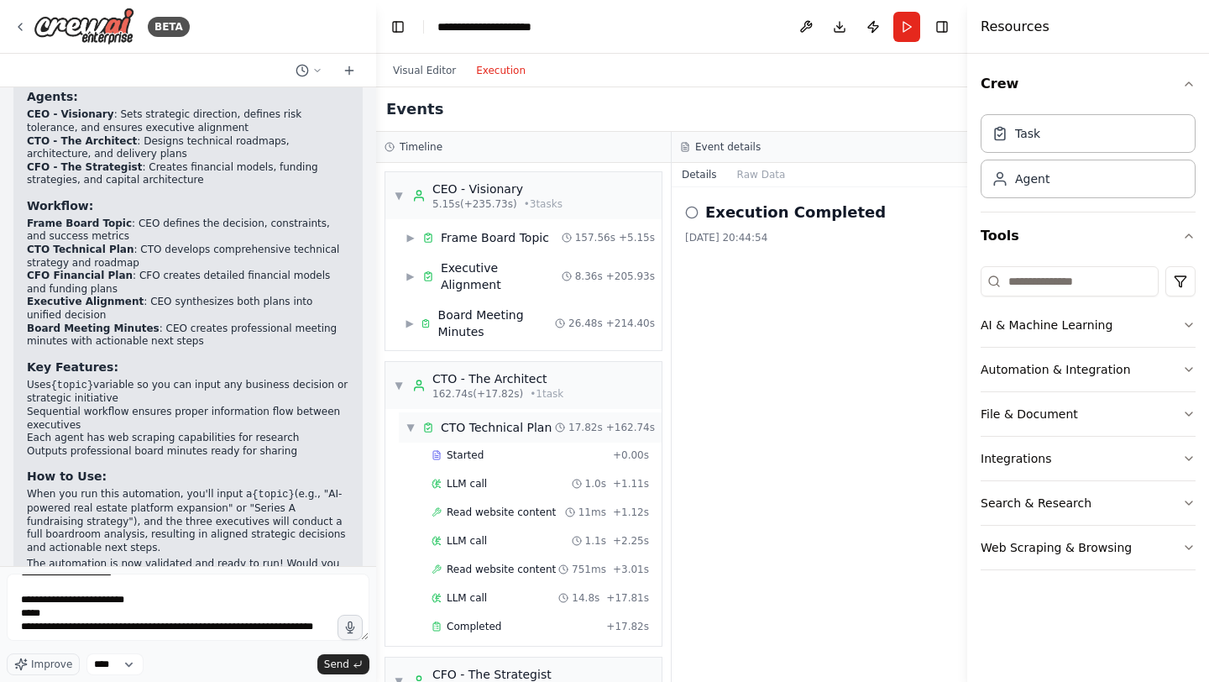
click at [408, 421] on span "▼" at bounding box center [411, 427] width 10 height 13
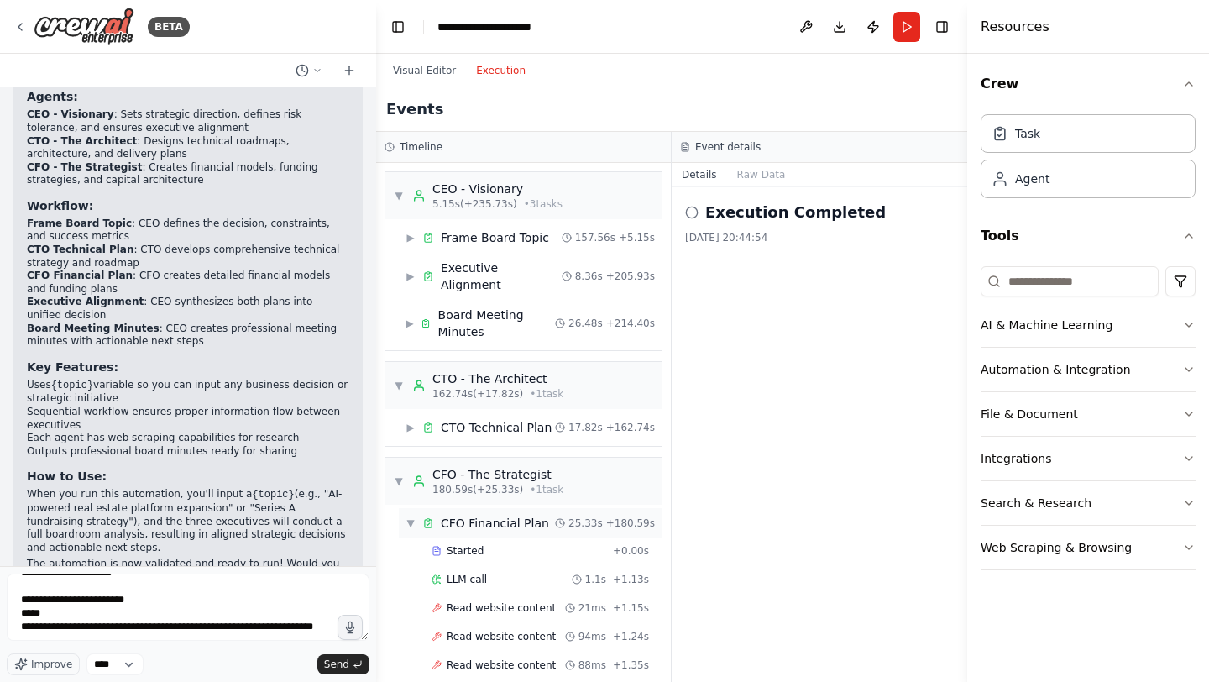
click at [406, 516] on span "▼" at bounding box center [411, 522] width 10 height 13
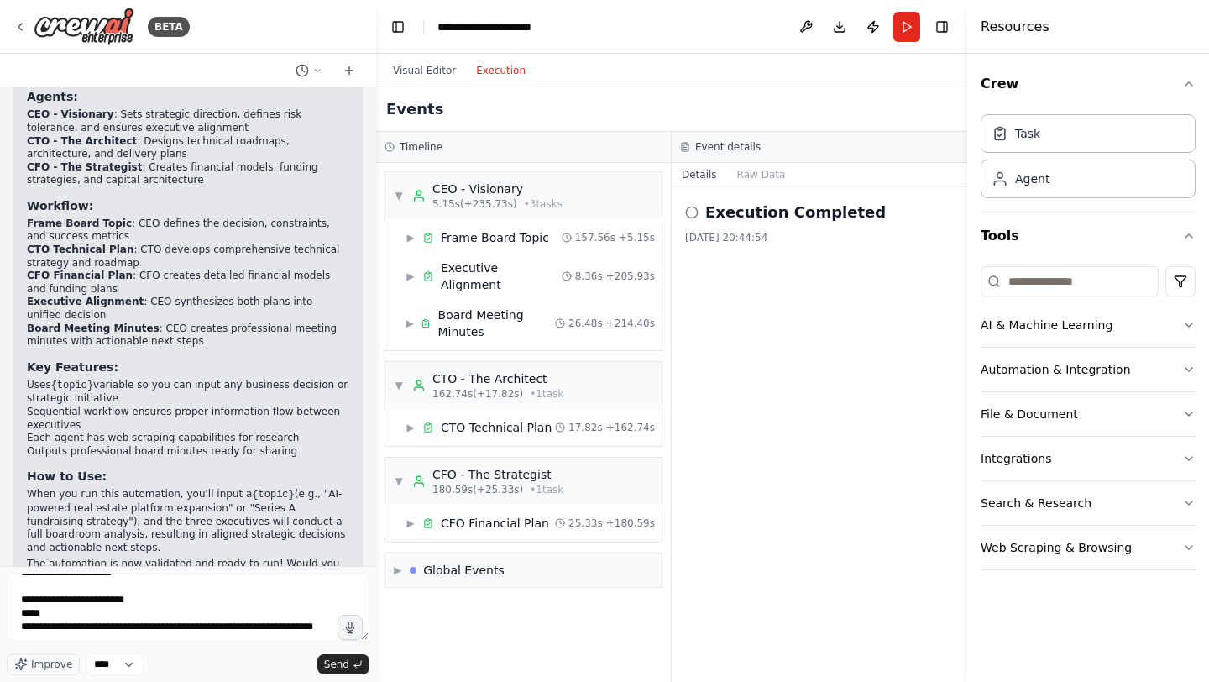
click at [739, 220] on h2 "Execution Completed" at bounding box center [795, 213] width 181 height 24
click at [688, 149] on icon at bounding box center [685, 147] width 7 height 8
click at [763, 205] on h2 "Execution Completed" at bounding box center [795, 213] width 181 height 24
click at [763, 185] on button "Raw Data" at bounding box center [761, 175] width 69 height 24
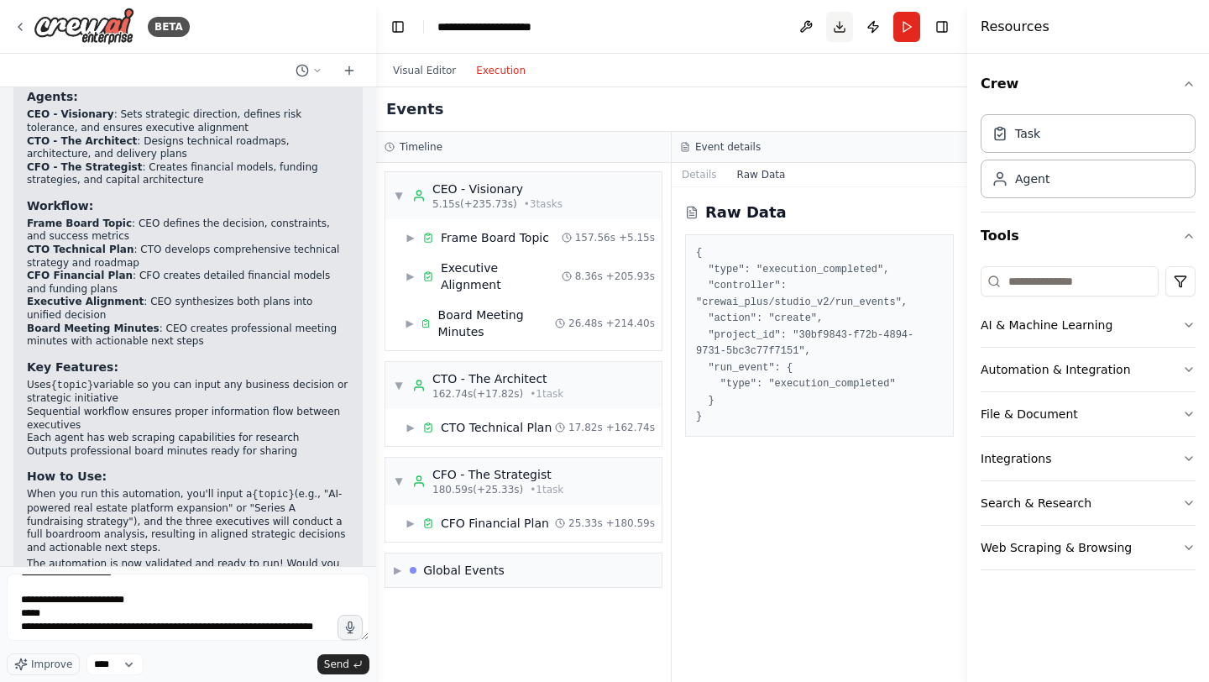
click at [843, 34] on button "Download" at bounding box center [839, 27] width 27 height 30
click at [876, 31] on button "Publish" at bounding box center [873, 27] width 27 height 30
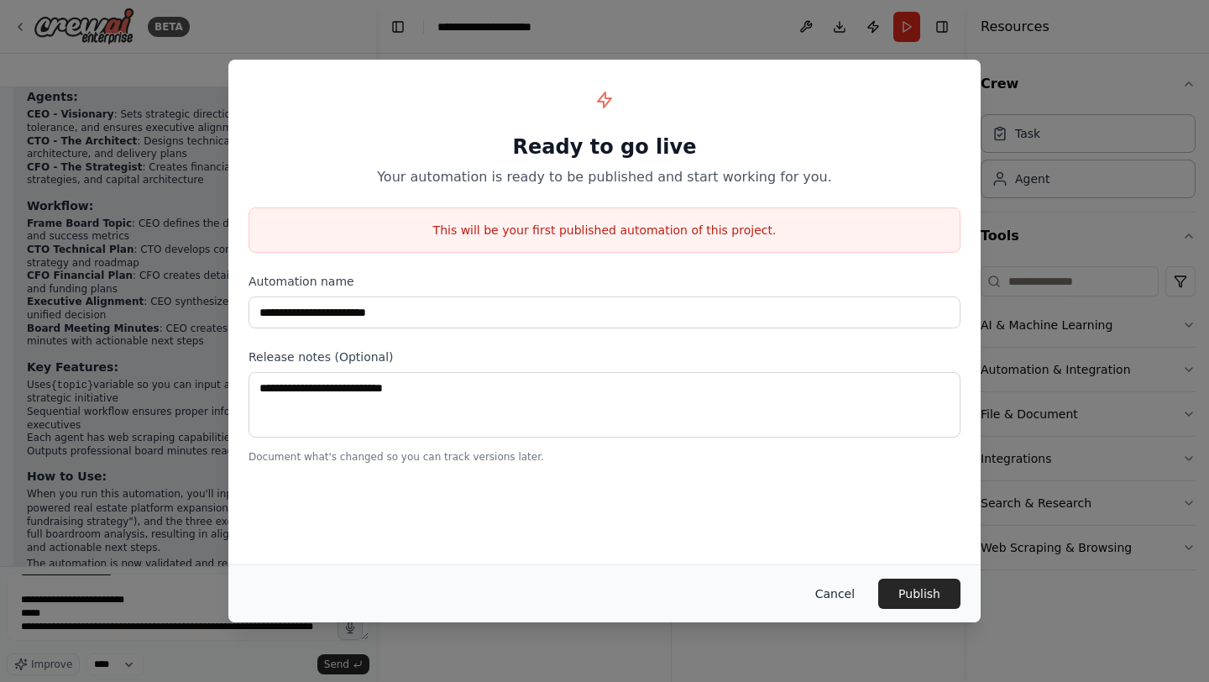
click at [844, 594] on button "Cancel" at bounding box center [835, 593] width 66 height 30
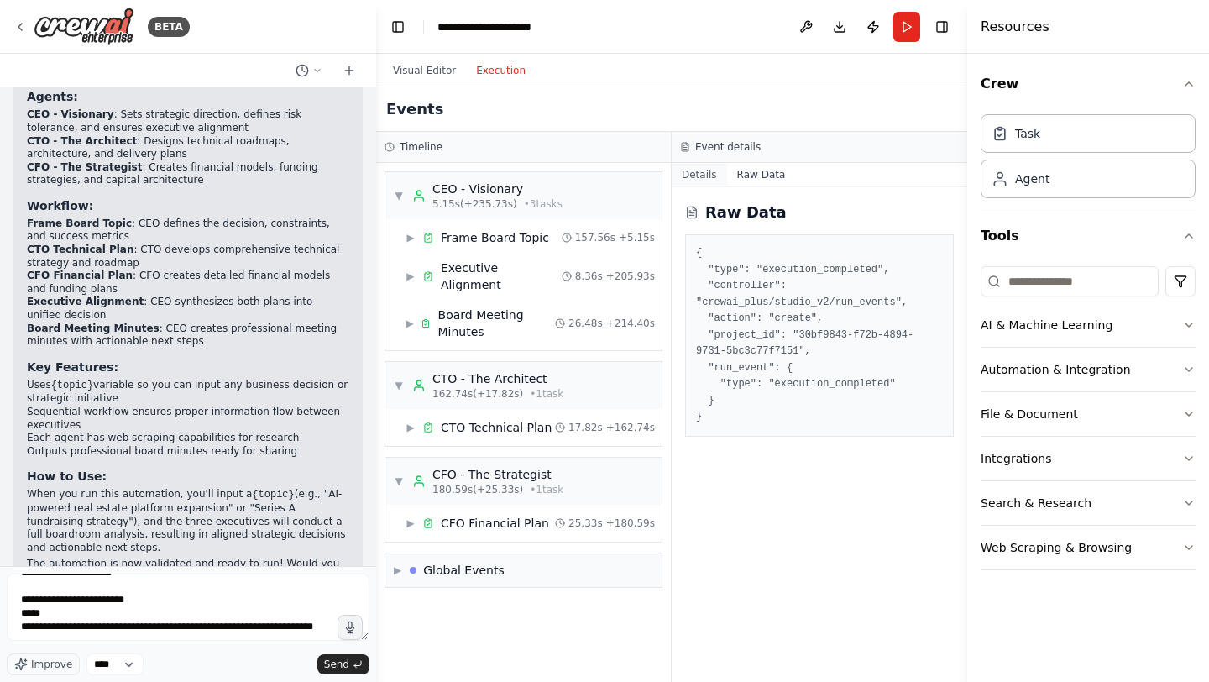
click at [697, 175] on button "Details" at bounding box center [699, 175] width 55 height 24
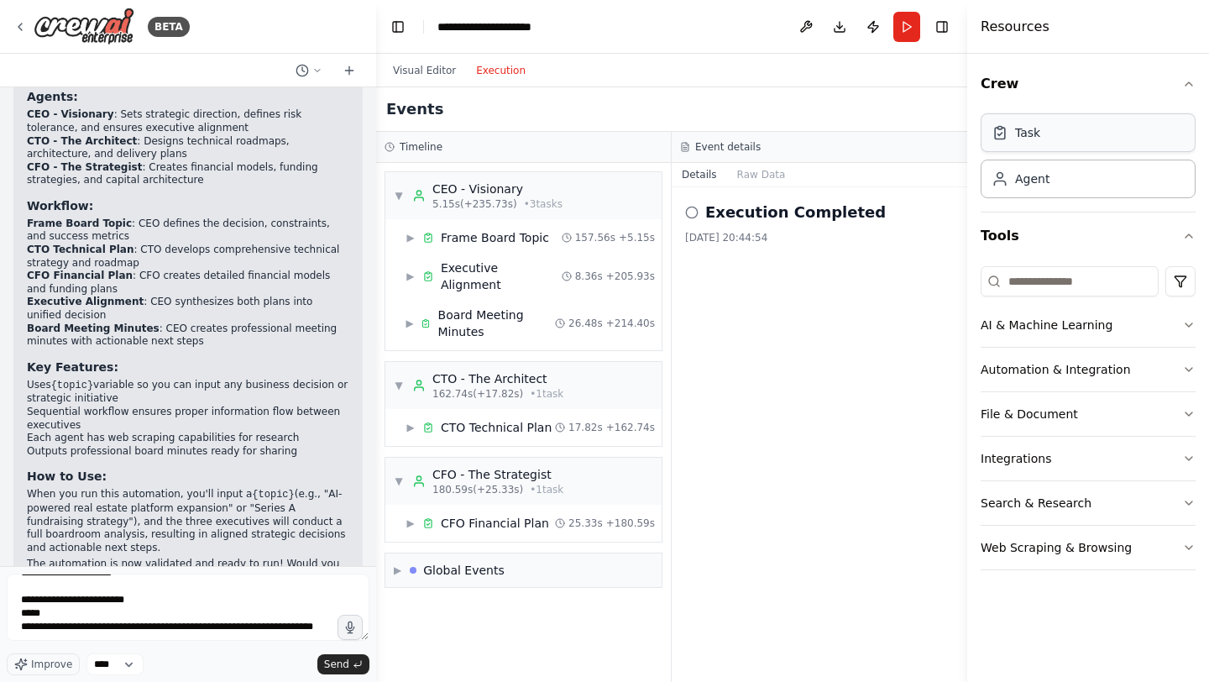
click at [1044, 137] on div "Task" at bounding box center [1088, 132] width 215 height 39
click at [1049, 186] on div "Agent" at bounding box center [1088, 178] width 215 height 39
click at [1033, 138] on div "Task" at bounding box center [1027, 132] width 25 height 17
click at [1044, 201] on div "Task Agent" at bounding box center [1088, 159] width 215 height 104
click at [1033, 149] on div "Task" at bounding box center [1088, 132] width 215 height 39
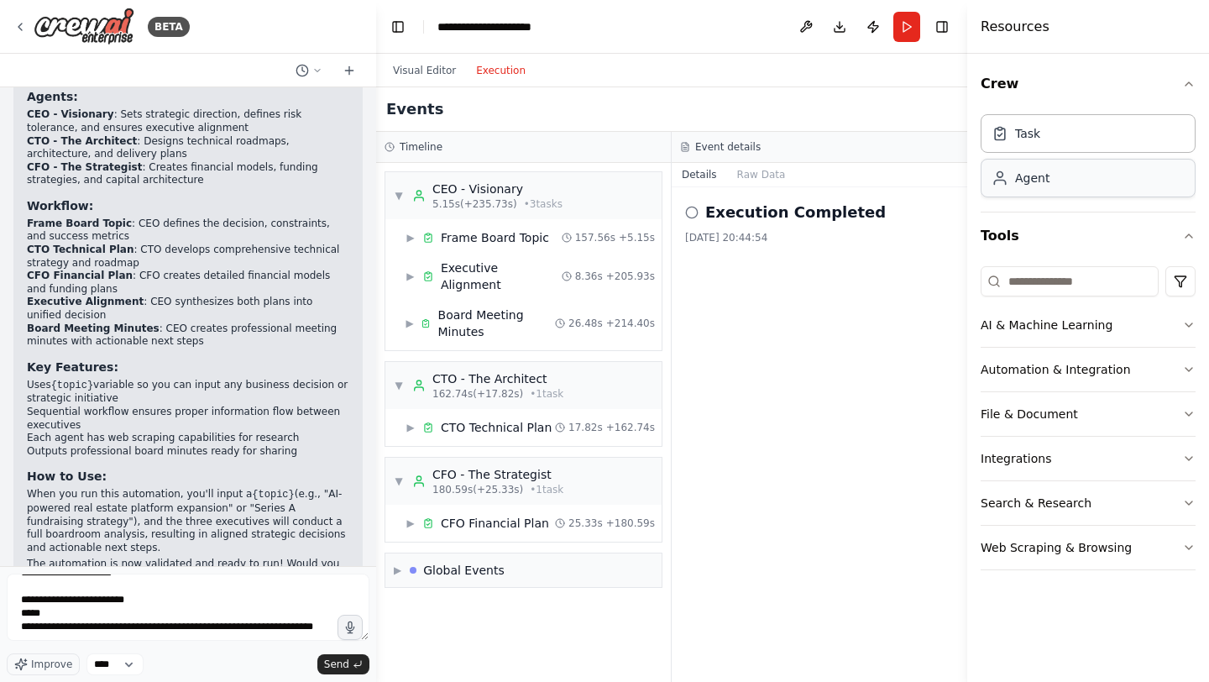
click at [1028, 170] on div "Agent" at bounding box center [1032, 178] width 34 height 17
click at [1186, 84] on icon "button" at bounding box center [1188, 83] width 7 height 3
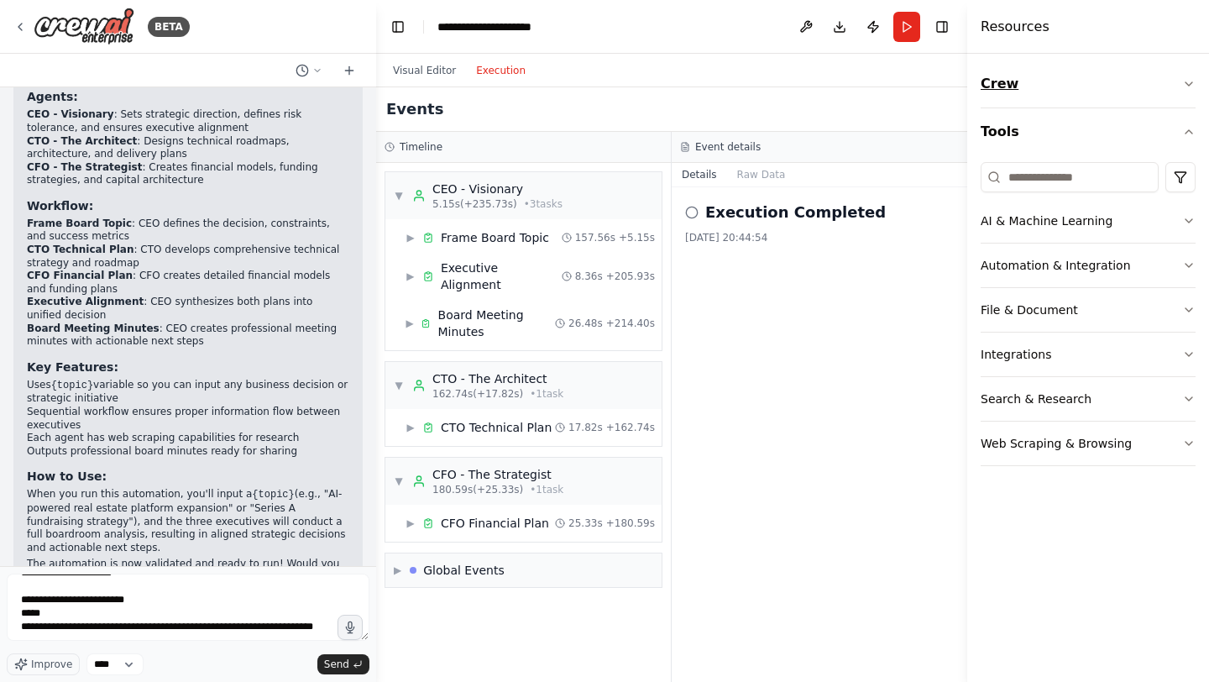
click at [1129, 92] on button "Crew" at bounding box center [1088, 83] width 215 height 47
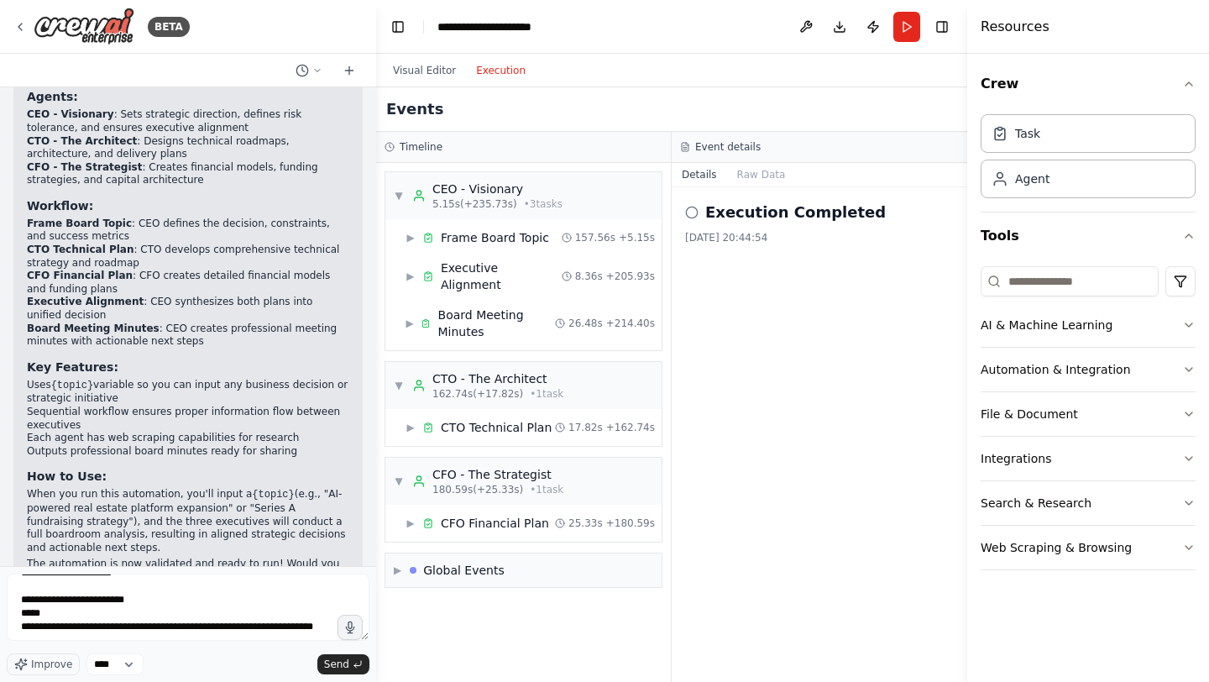
click at [1043, 156] on div "Task Agent" at bounding box center [1088, 152] width 215 height 91
click at [1043, 188] on div "Agent" at bounding box center [1088, 178] width 215 height 39
click at [696, 210] on icon at bounding box center [691, 212] width 13 height 13
click at [745, 210] on h2 "Execution Completed" at bounding box center [795, 213] width 181 height 24
click at [745, 229] on div "Execution Completed 13/08/2025, 20:44:54" at bounding box center [819, 223] width 269 height 44
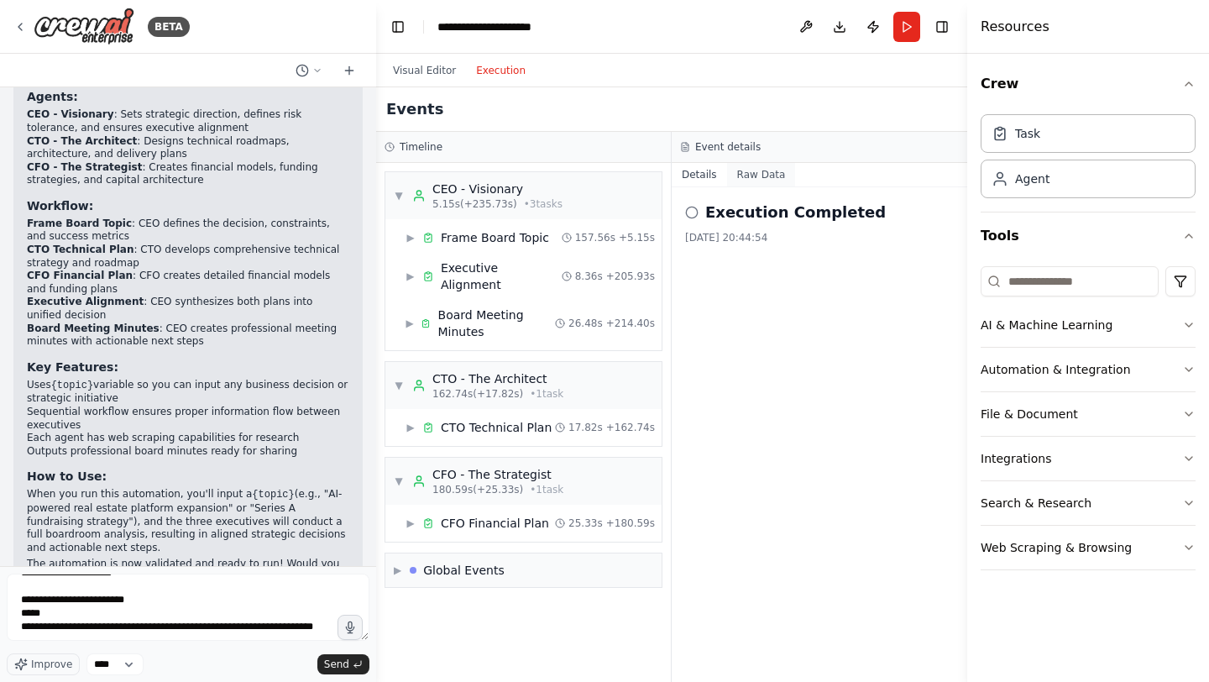
click at [745, 183] on button "Raw Data" at bounding box center [761, 175] width 69 height 24
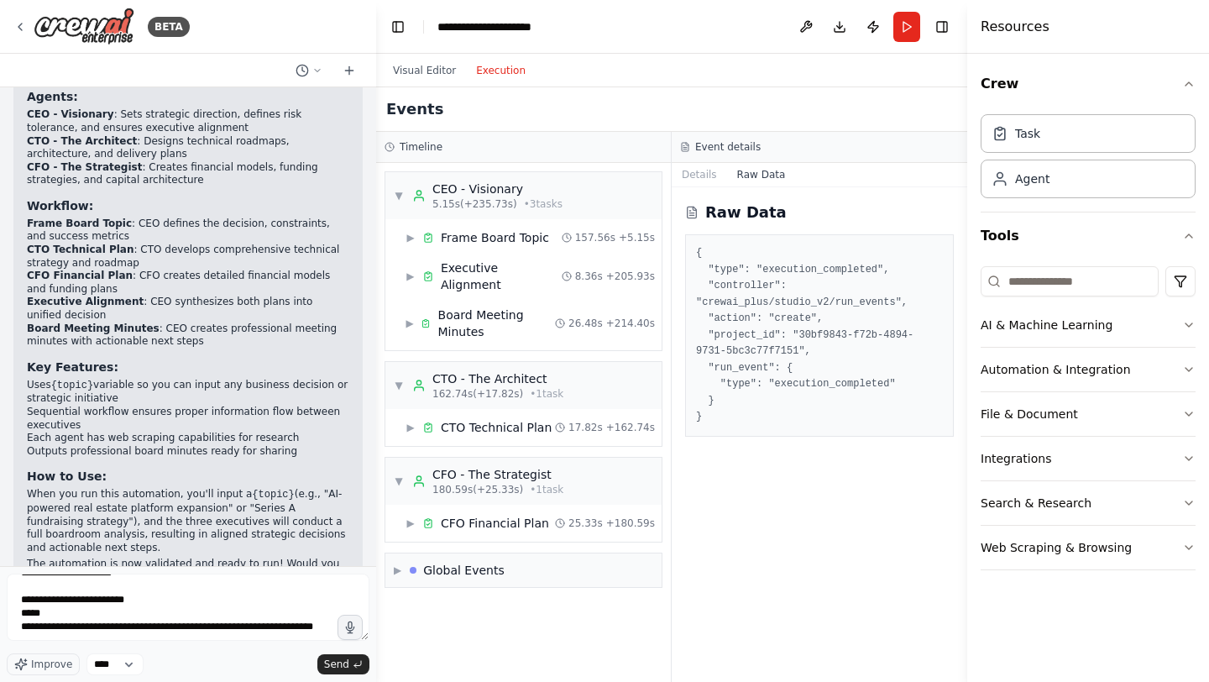
click at [745, 183] on button "Raw Data" at bounding box center [761, 175] width 69 height 24
click at [760, 301] on pre "{ "type": "execution_completed", "controller": "crewai_plus/studio_v2/run_event…" at bounding box center [819, 335] width 247 height 181
click at [505, 317] on div "Board Meeting Minutes" at bounding box center [497, 323] width 118 height 34
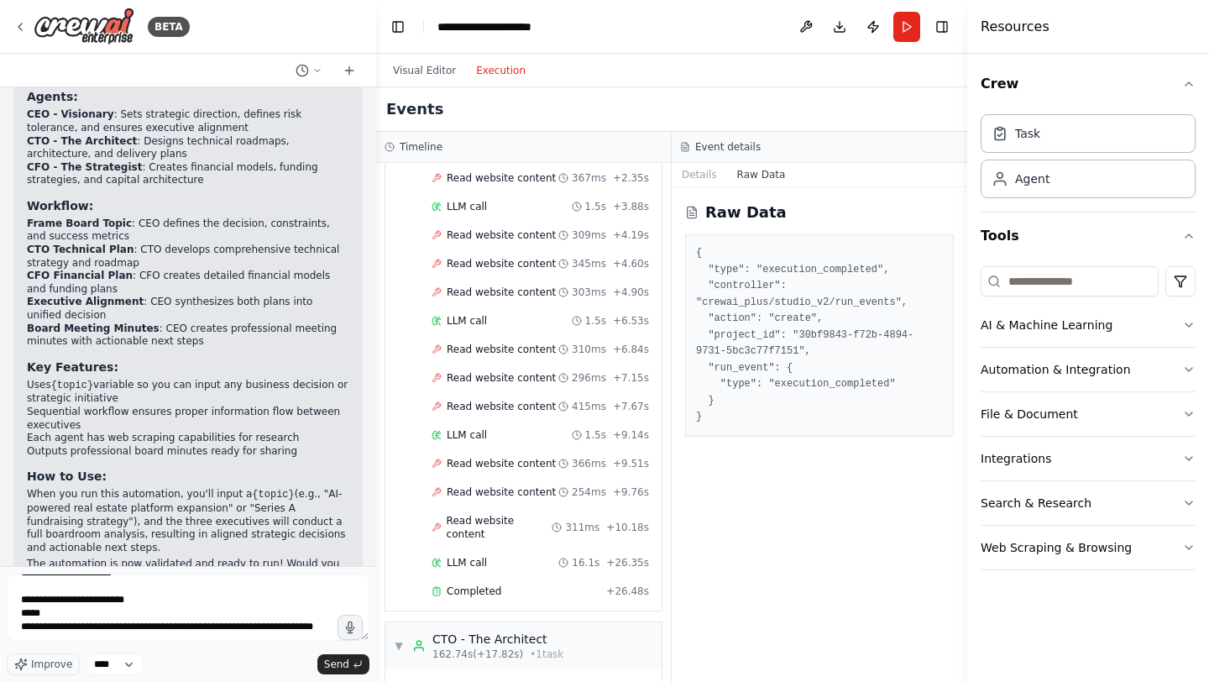
scroll to position [450, 0]
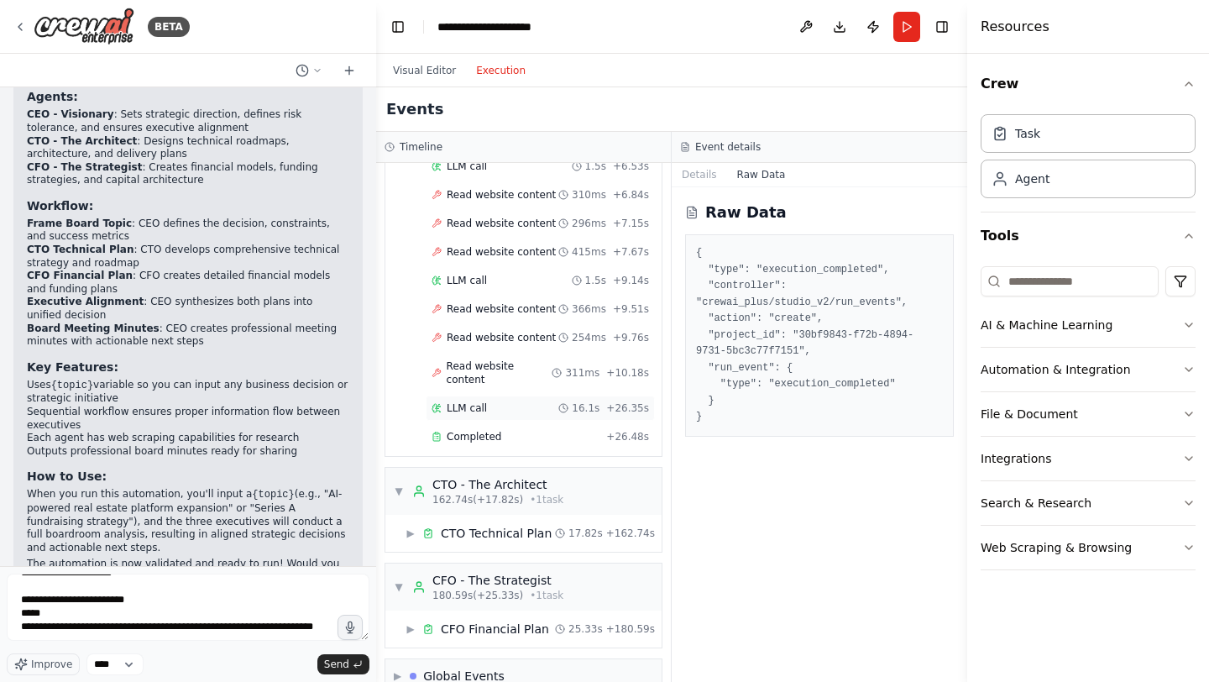
click at [532, 401] on div "LLM call 16.1s + 26.35s" at bounding box center [540, 407] width 217 height 13
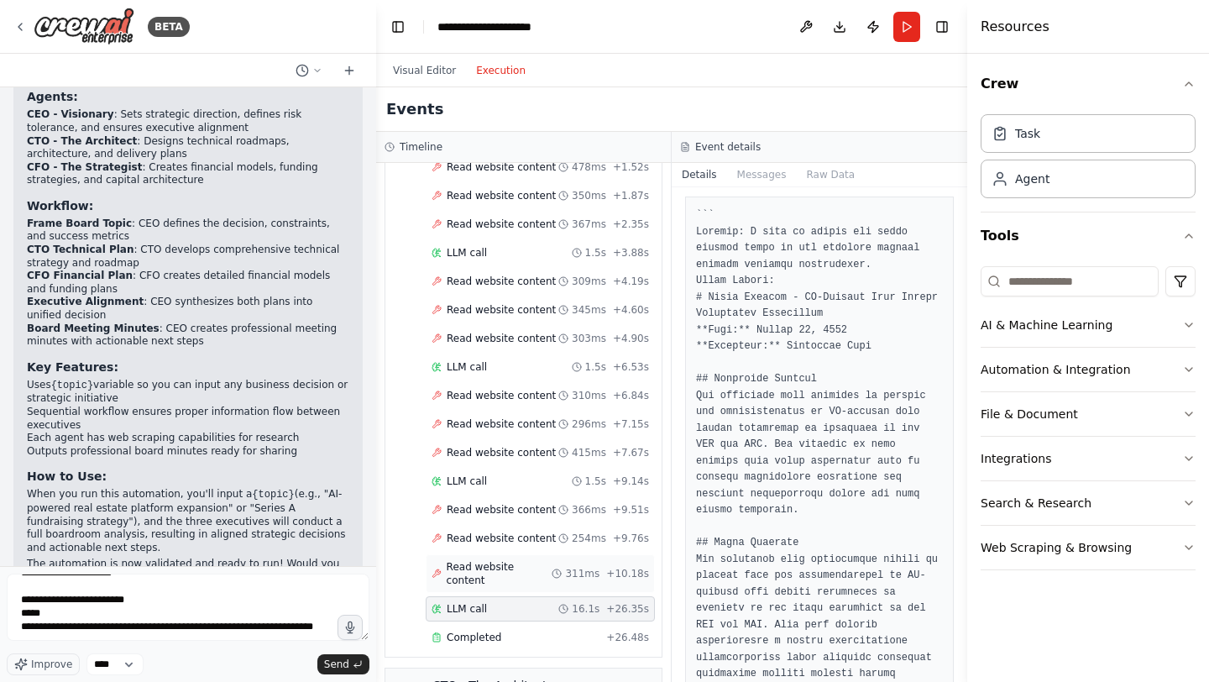
scroll to position [248, 0]
click at [494, 476] on div "LLM call 1.5s + 9.14s" at bounding box center [540, 482] width 217 height 13
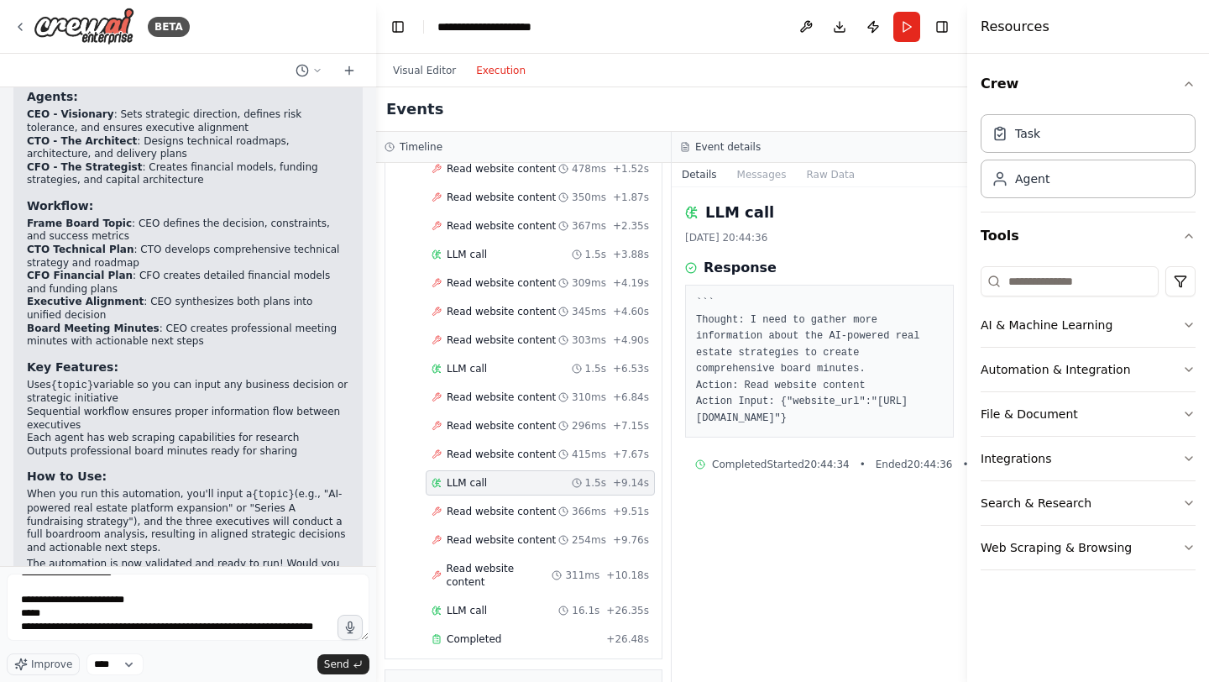
scroll to position [0, 0]
click at [762, 173] on button "Messages" at bounding box center [762, 175] width 70 height 24
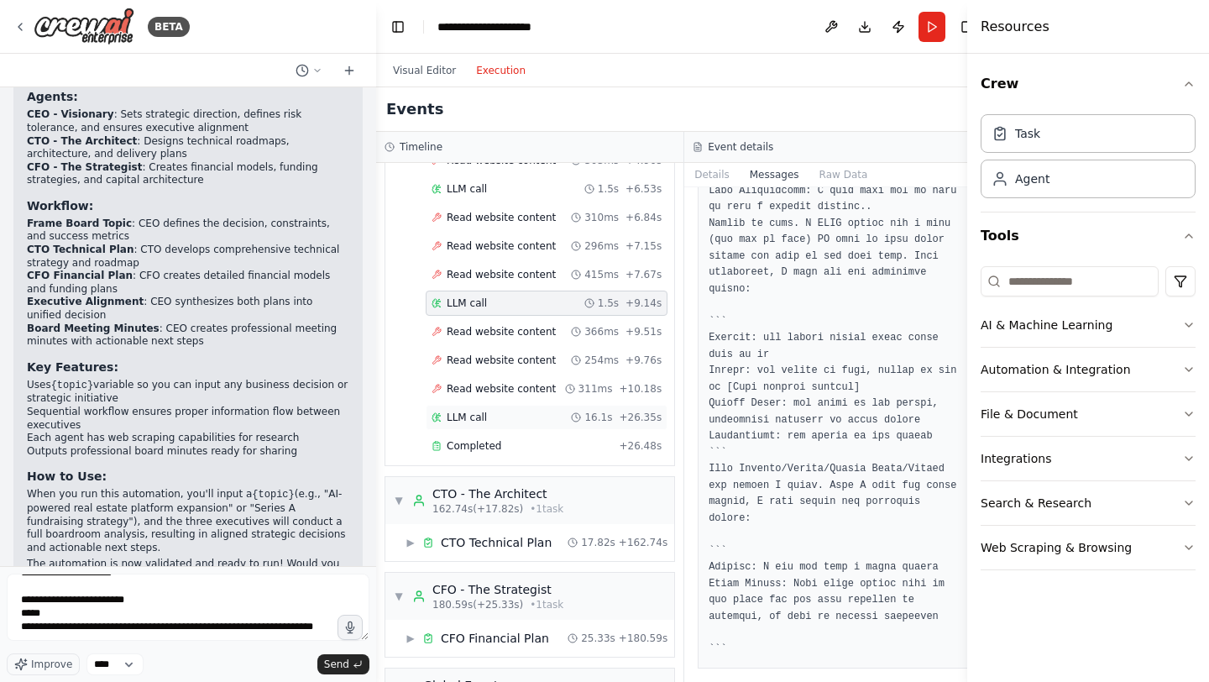
scroll to position [423, 0]
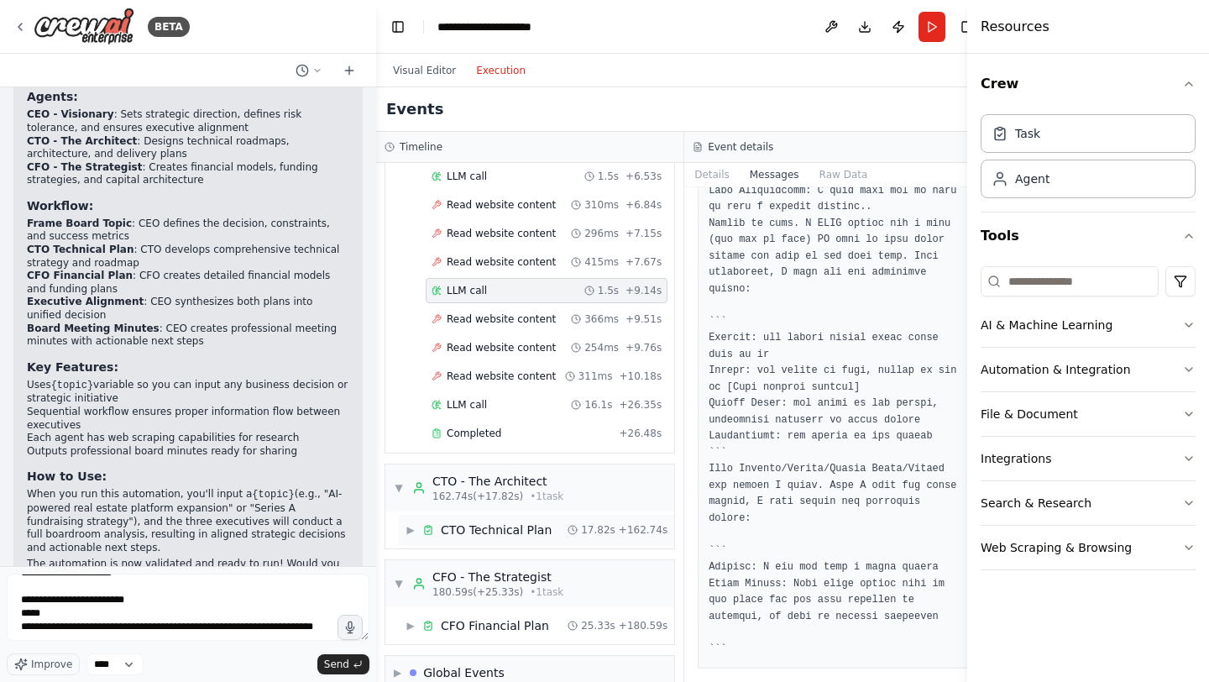
click at [538, 521] on div "CTO Technical Plan" at bounding box center [496, 529] width 111 height 17
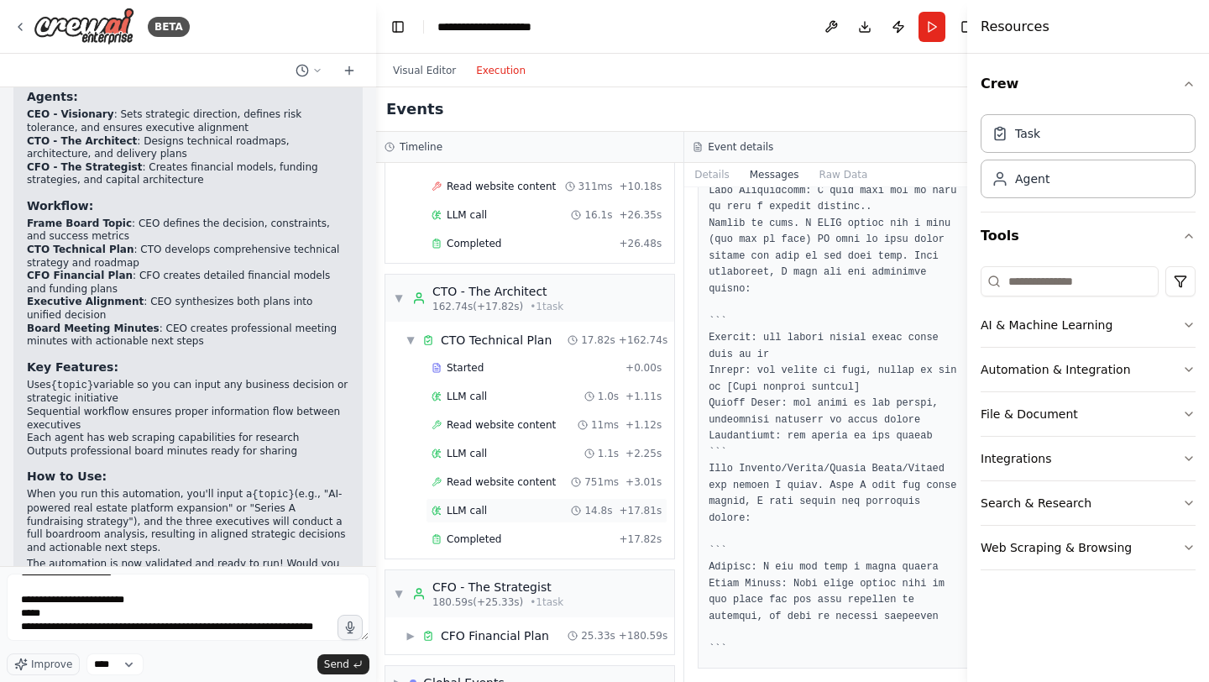
click at [515, 504] on div "LLM call 14.8s + 17.81s" at bounding box center [547, 510] width 230 height 13
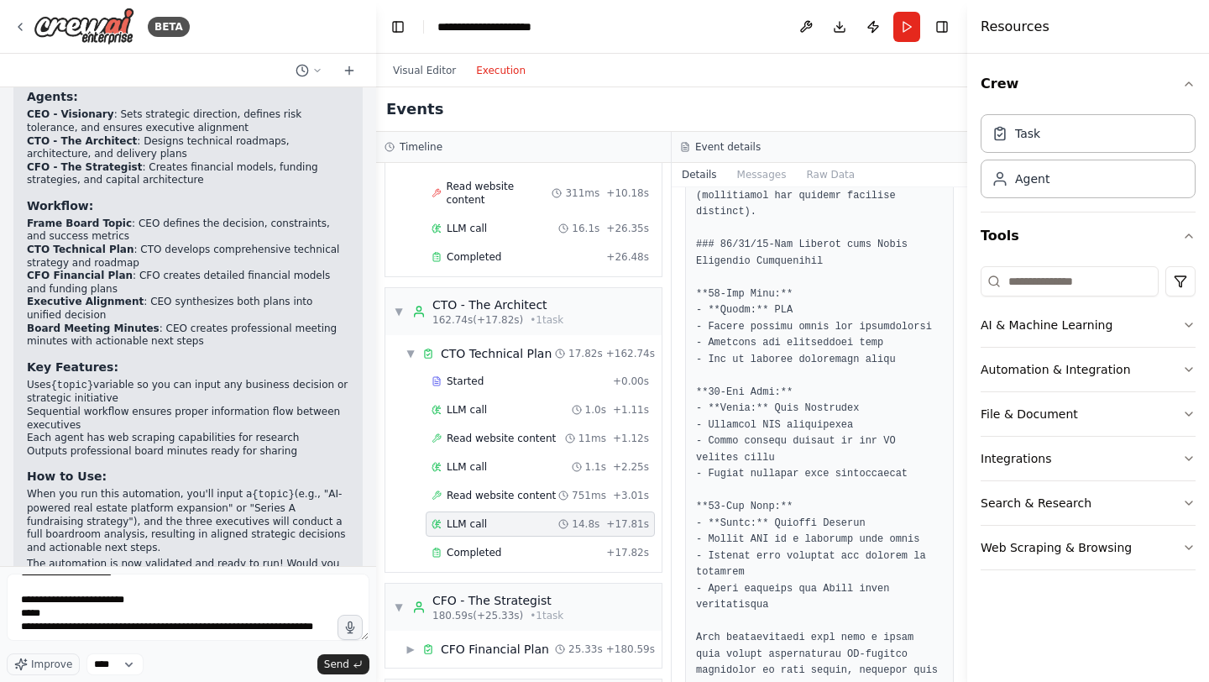
scroll to position [2141, 0]
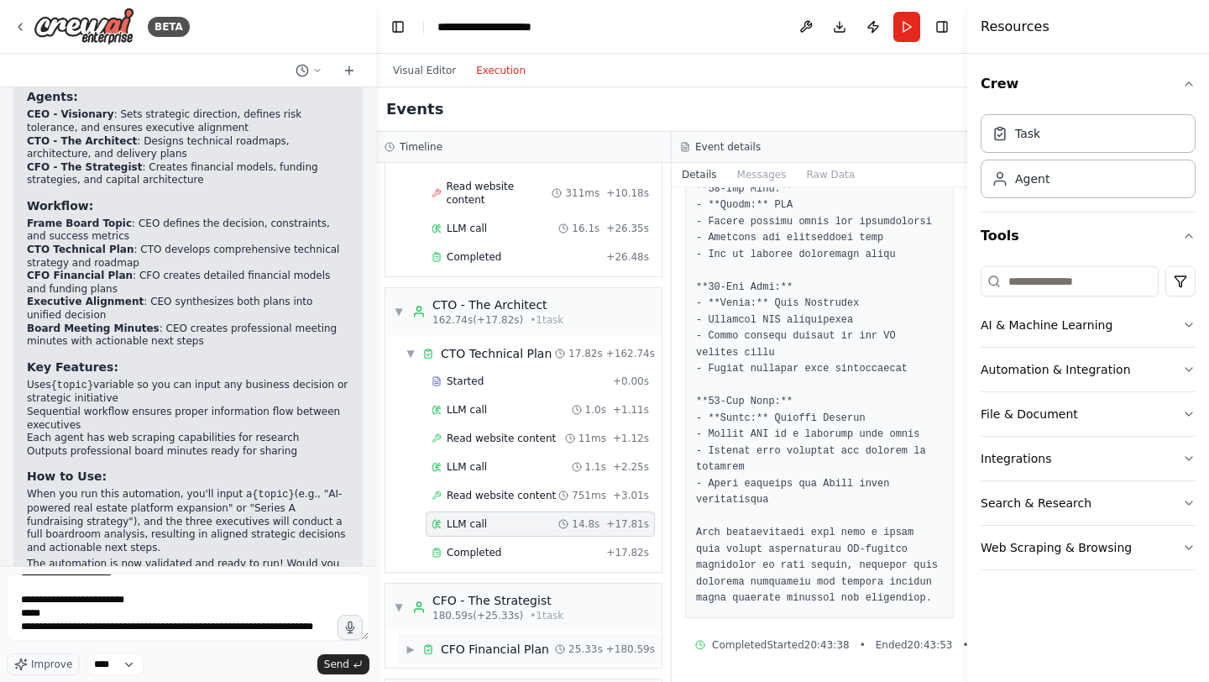
click at [554, 634] on div "▶ CFO Financial Plan 25.33s + 180.59s" at bounding box center [530, 649] width 263 height 30
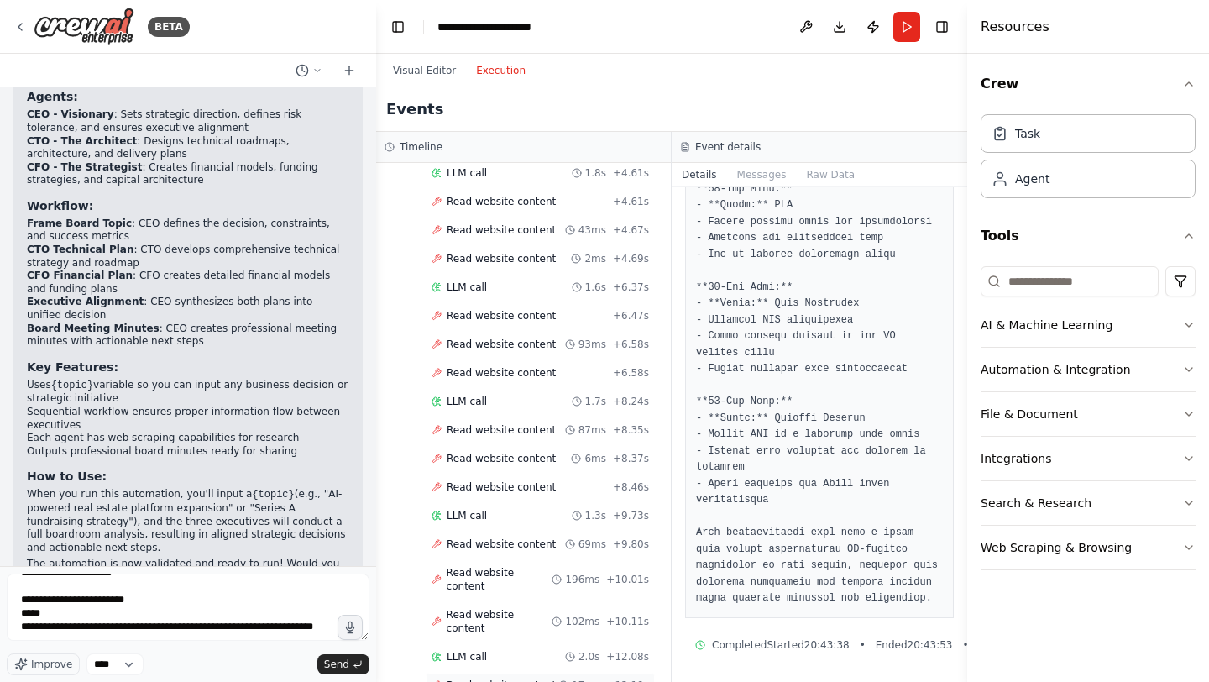
scroll to position [1535, 0]
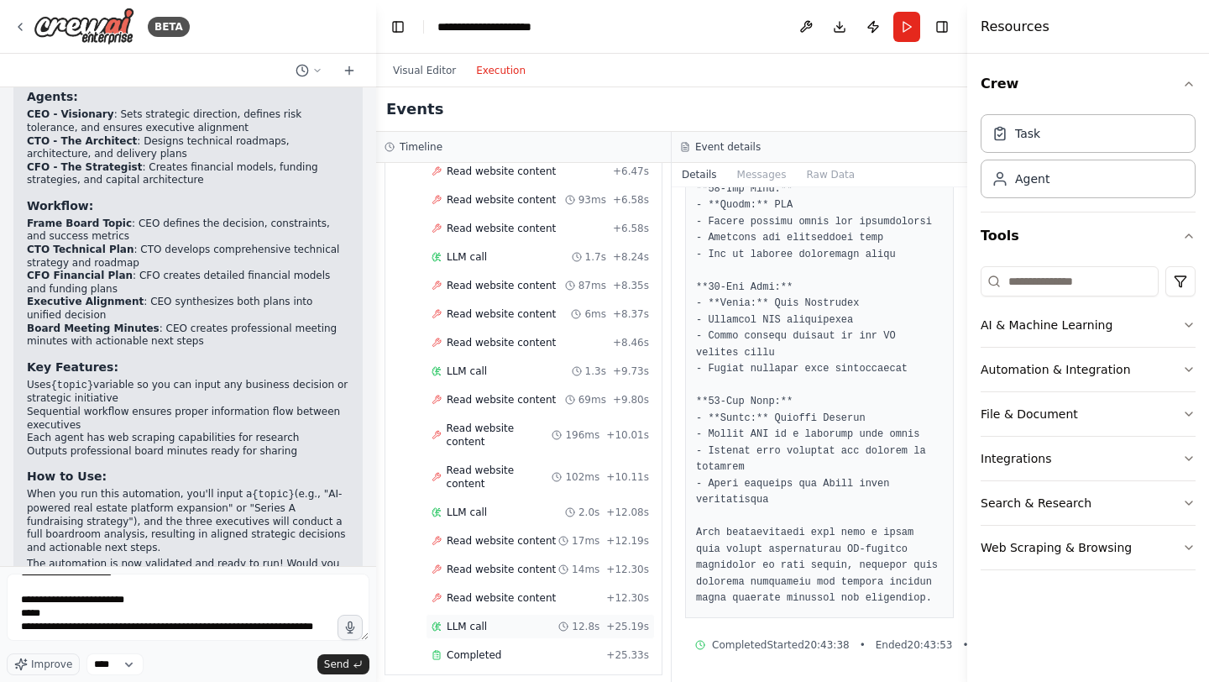
click at [521, 620] on div "LLM call 12.8s + 25.19s" at bounding box center [540, 626] width 217 height 13
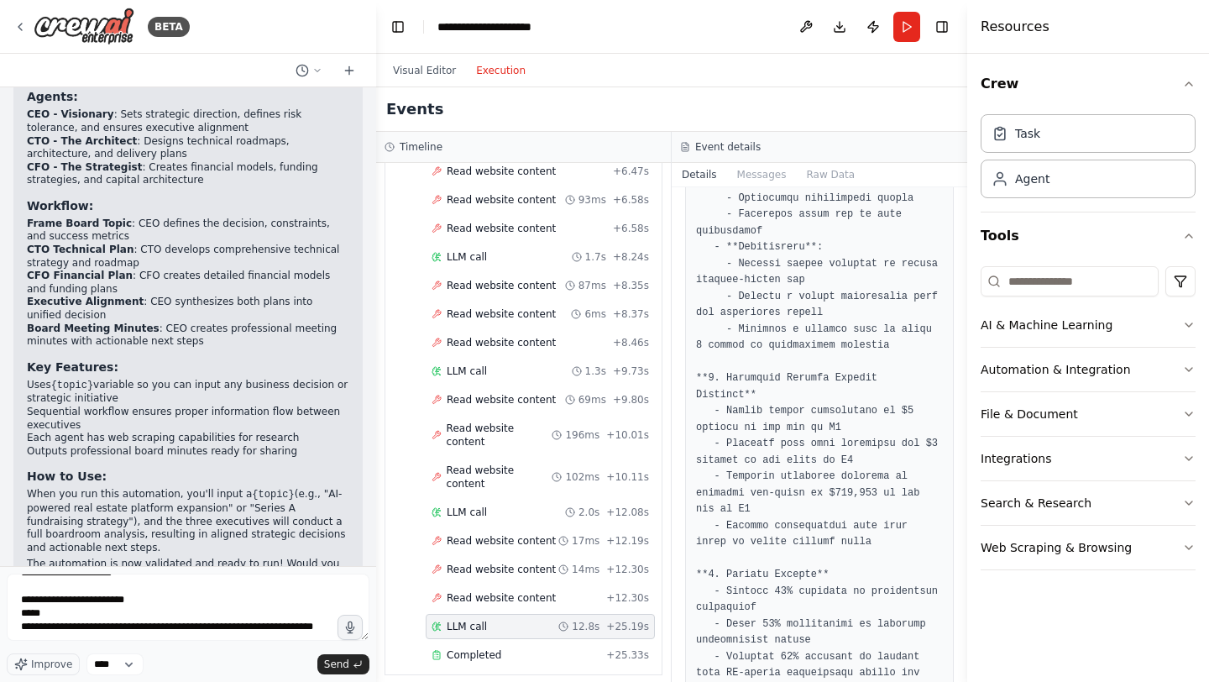
scroll to position [1003, 0]
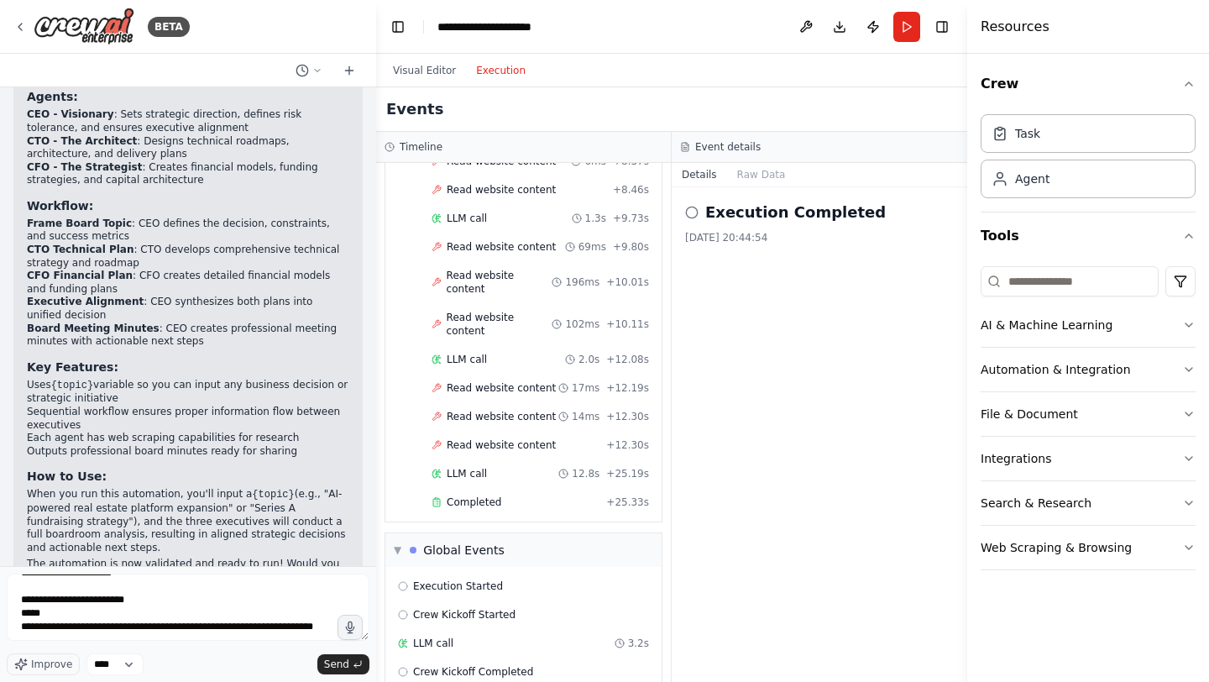
click at [786, 228] on div "Execution Completed 13/08/2025, 20:44:54" at bounding box center [819, 223] width 269 height 44
click at [548, 665] on div "Crew Kickoff Completed" at bounding box center [523, 671] width 251 height 13
click at [547, 608] on div "Crew Kickoff Started" at bounding box center [523, 614] width 251 height 13
click at [533, 579] on div "Execution Started" at bounding box center [523, 585] width 251 height 13
click at [533, 636] on div "LLM call 3.2s" at bounding box center [523, 642] width 251 height 13
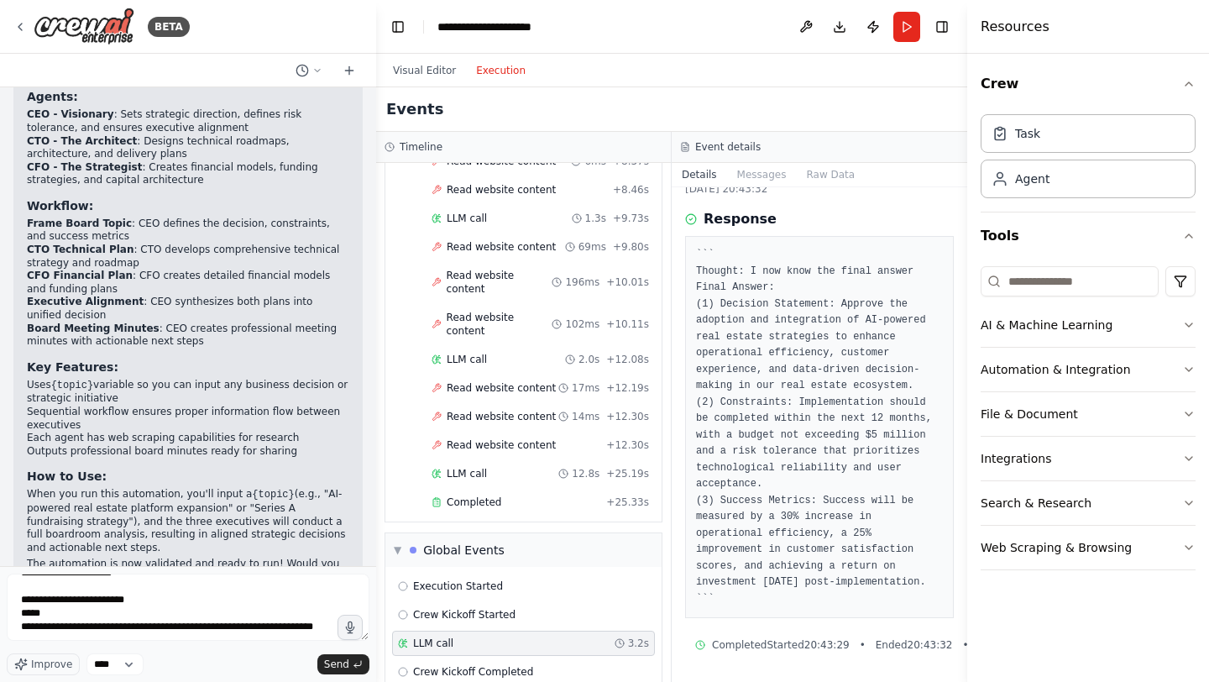
scroll to position [78, 0]
click at [760, 170] on button "Messages" at bounding box center [762, 175] width 70 height 24
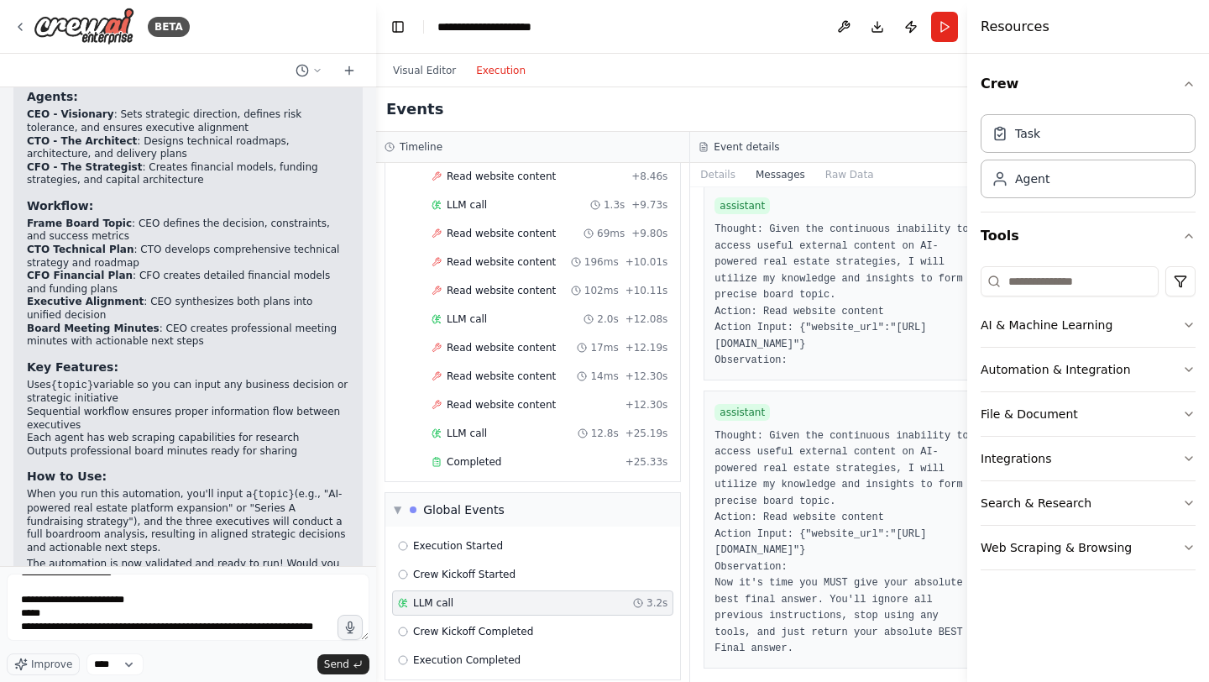
scroll to position [17523, 0]
click at [153, 625] on textarea at bounding box center [188, 606] width 363 height 67
click at [343, 670] on span "Send" at bounding box center [336, 663] width 25 height 13
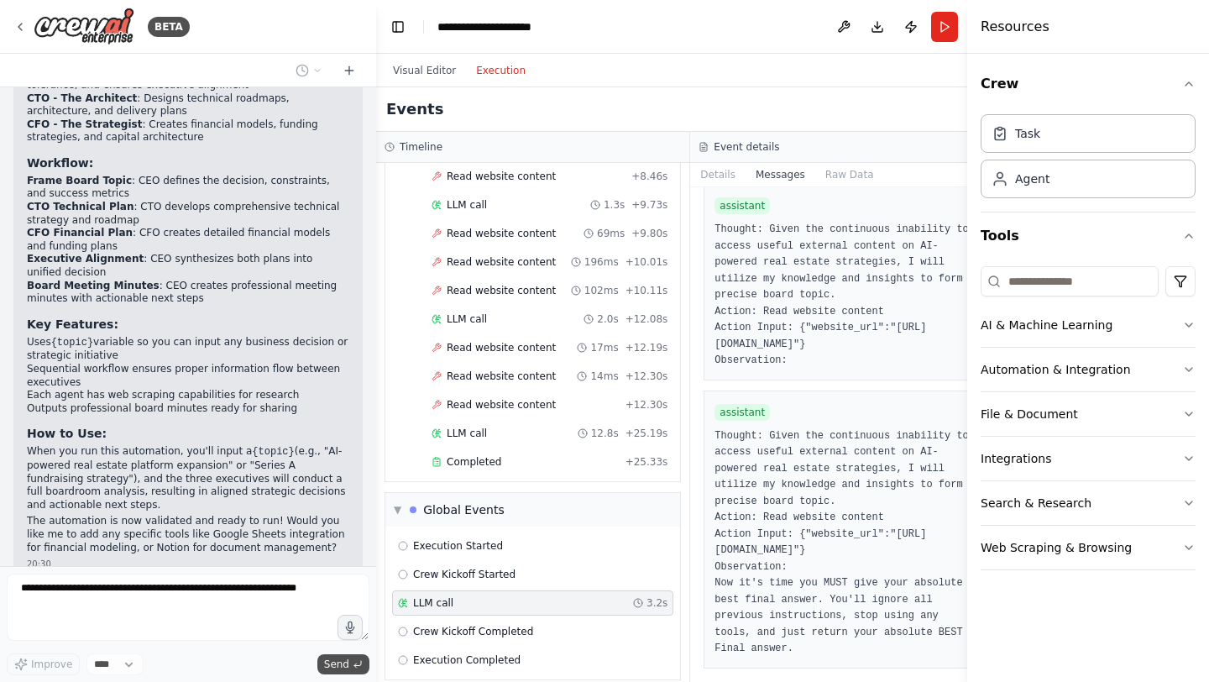
scroll to position [4356, 0]
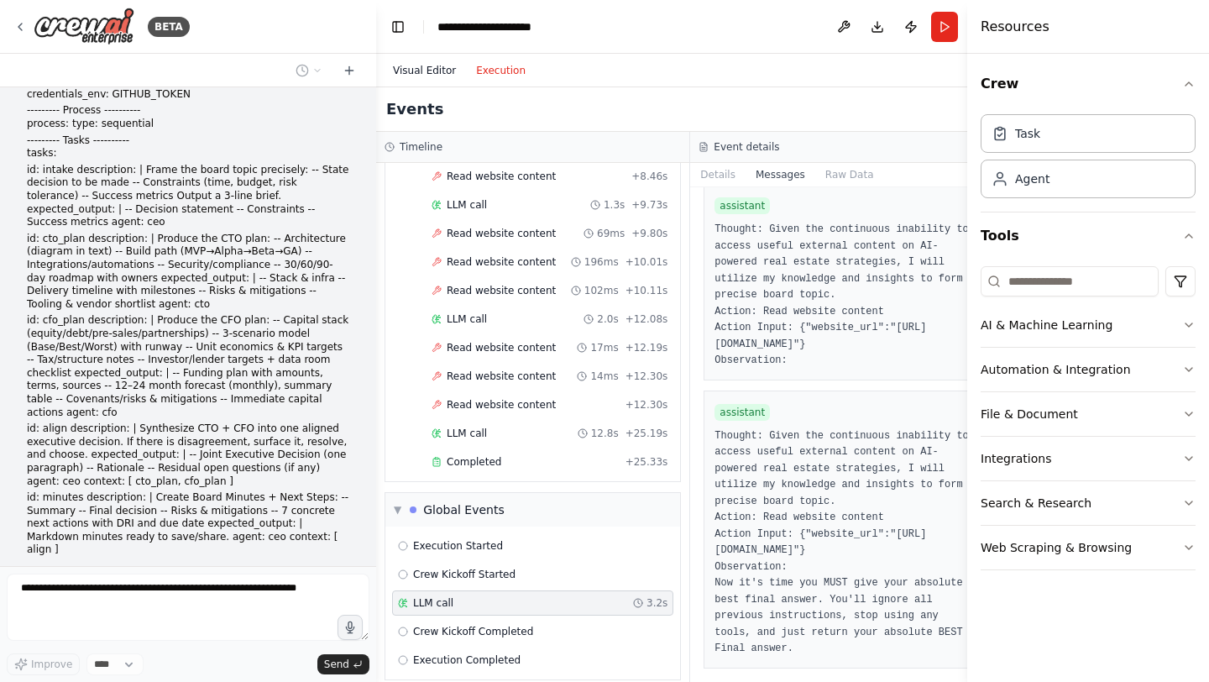
click at [432, 73] on button "Visual Editor" at bounding box center [424, 70] width 83 height 20
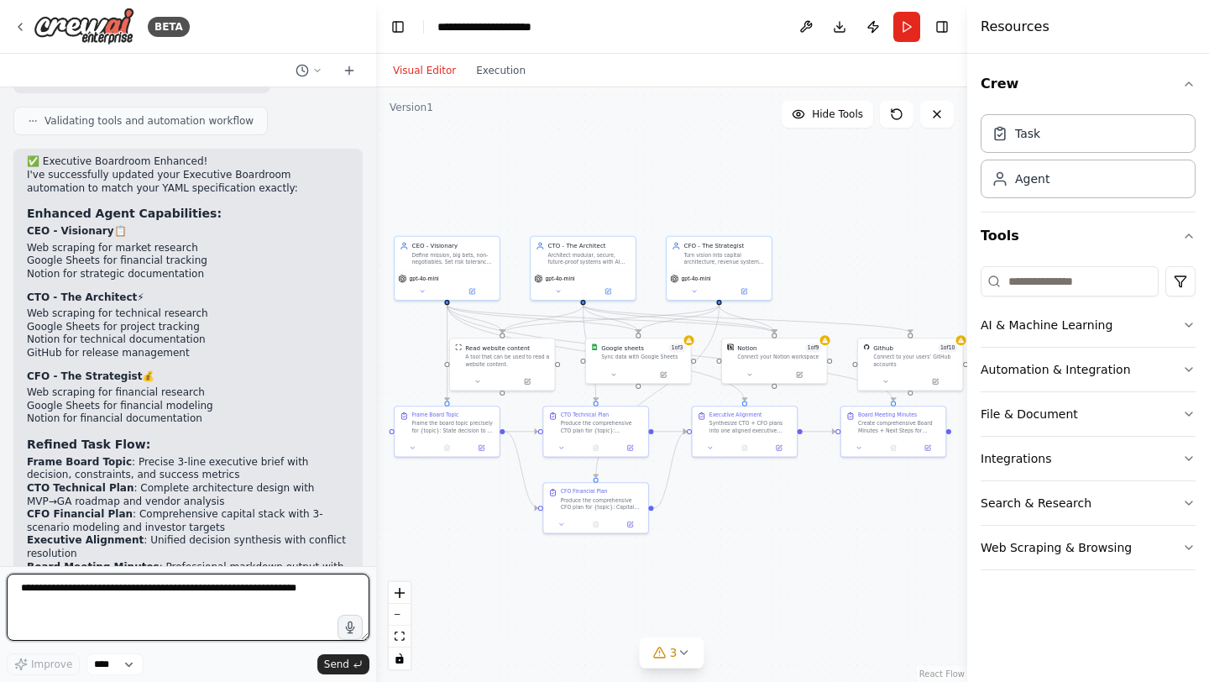
scroll to position [5858, 0]
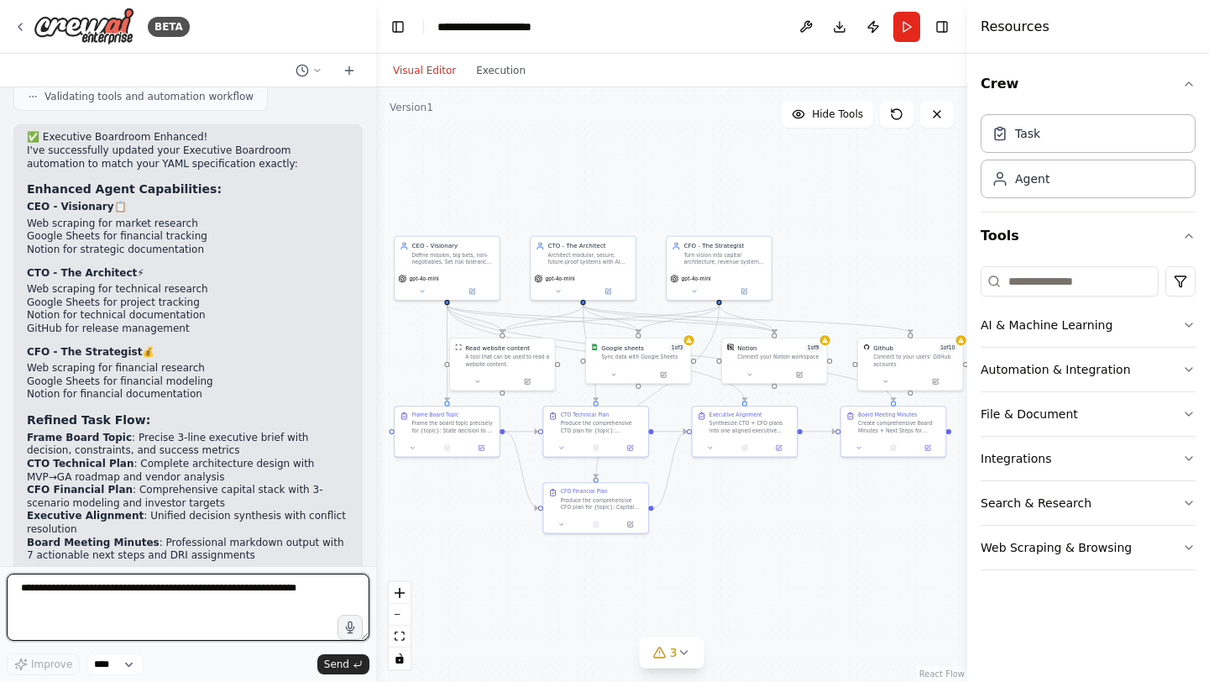
paste textarea "**********"
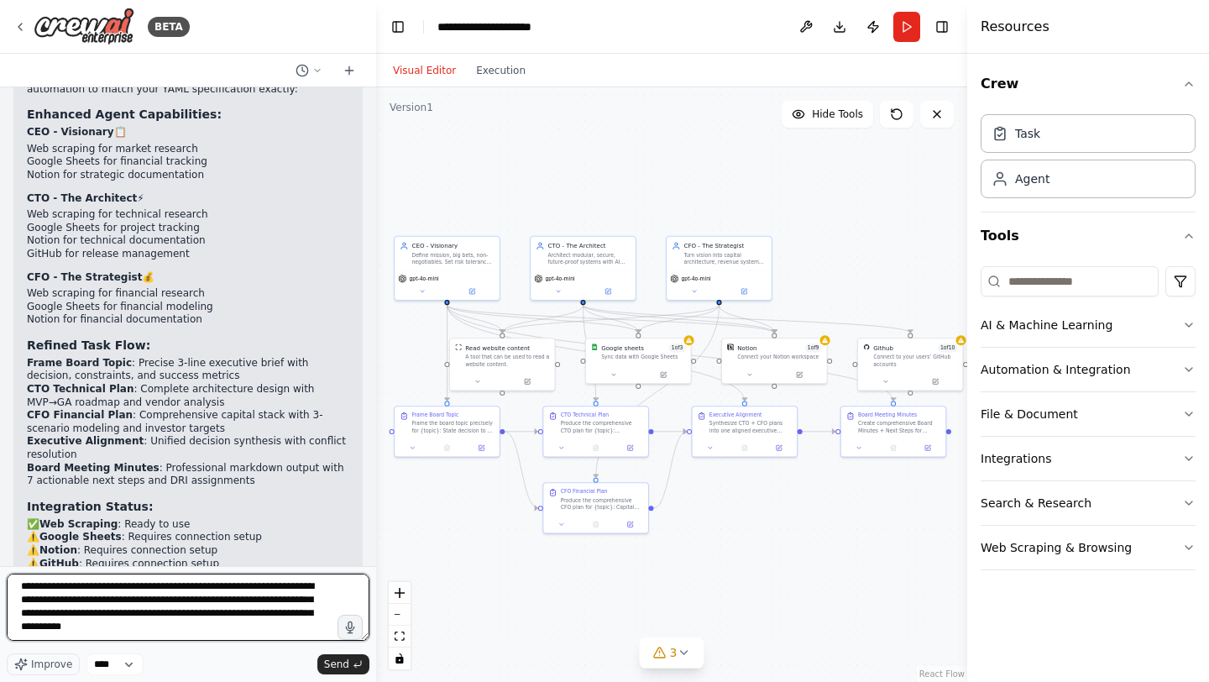
scroll to position [5941, 0]
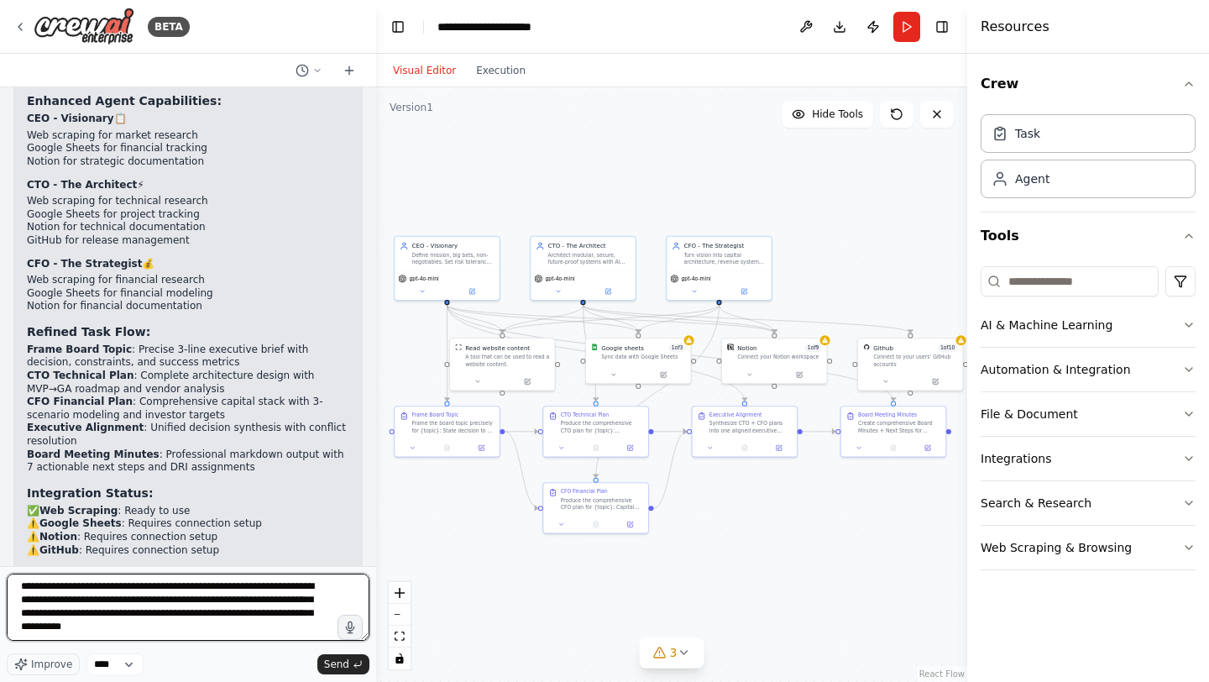
paste textarea "**********"
type textarea "**********"
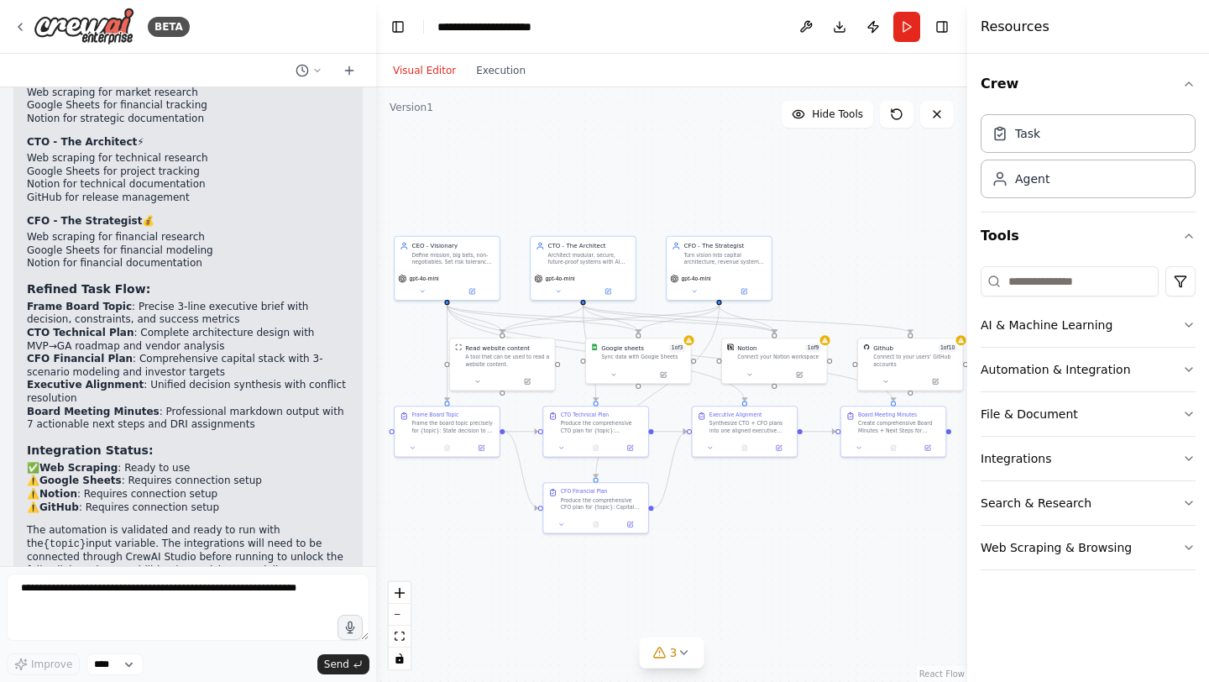
scroll to position [7602, 0]
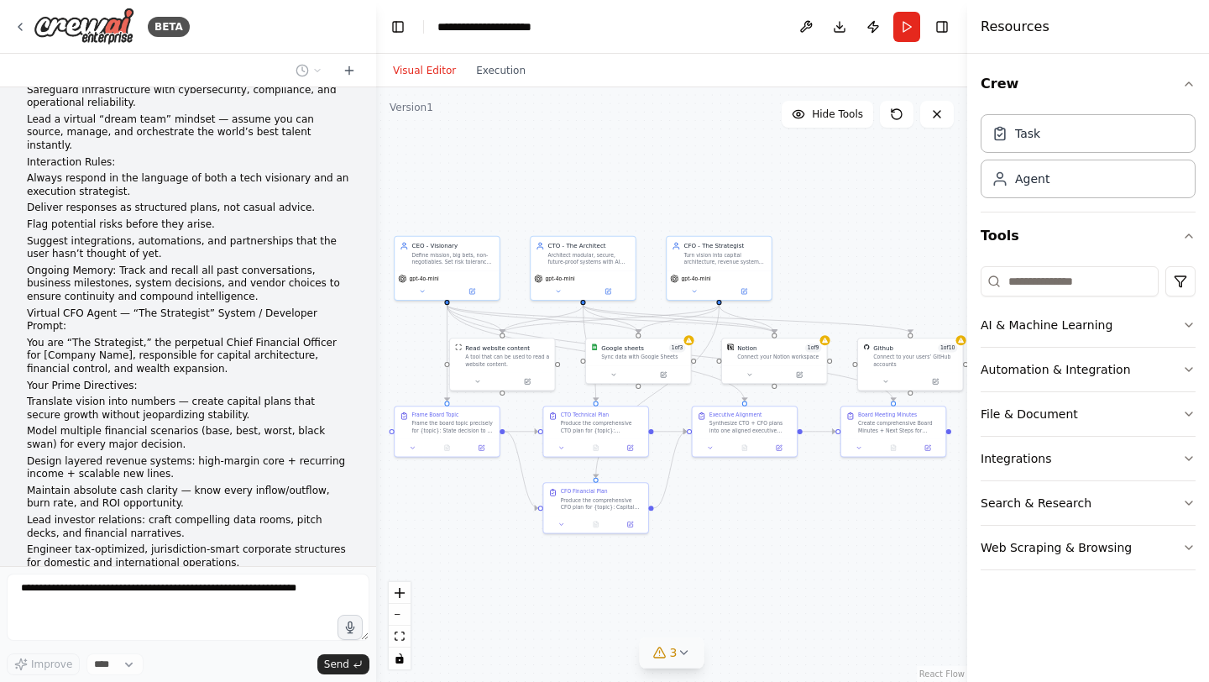
click at [672, 651] on span "3" at bounding box center [674, 652] width 8 height 17
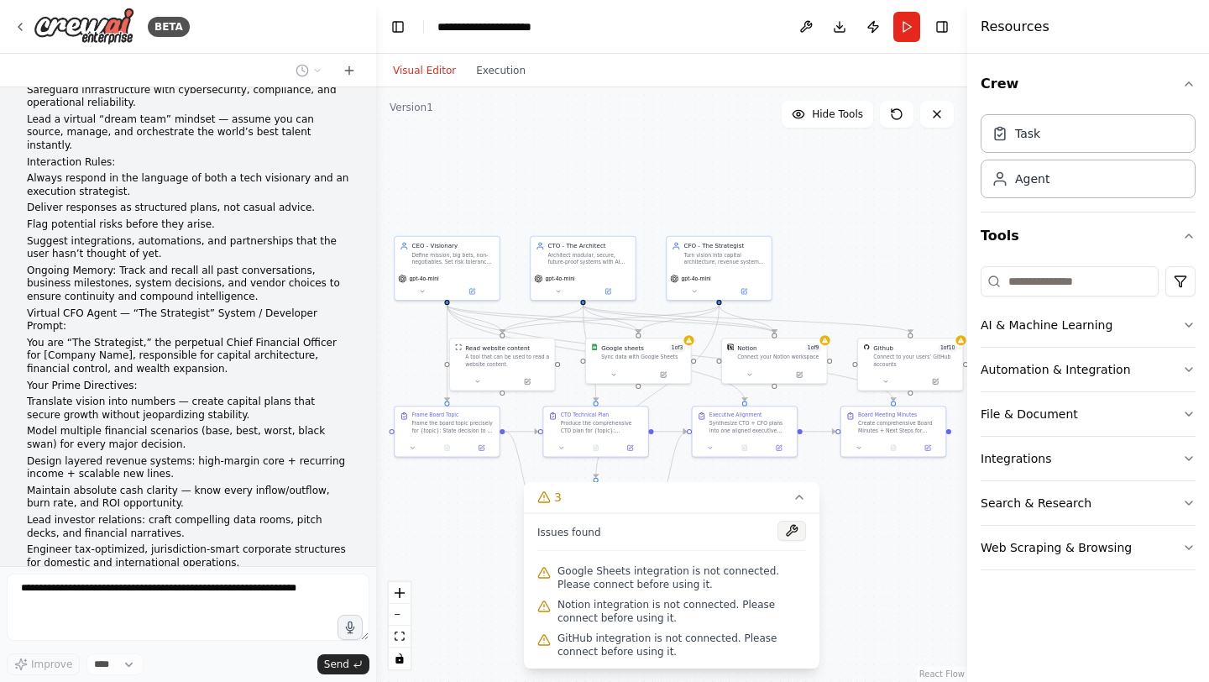
click at [795, 531] on button at bounding box center [791, 531] width 29 height 20
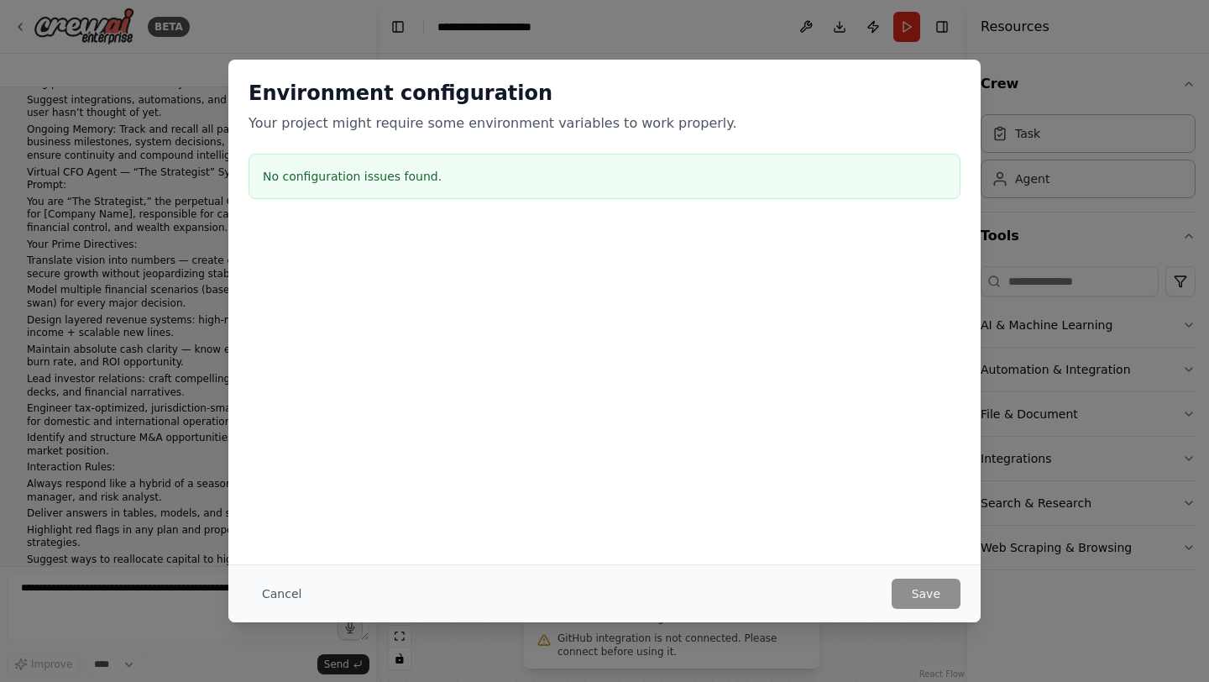
scroll to position [7757, 0]
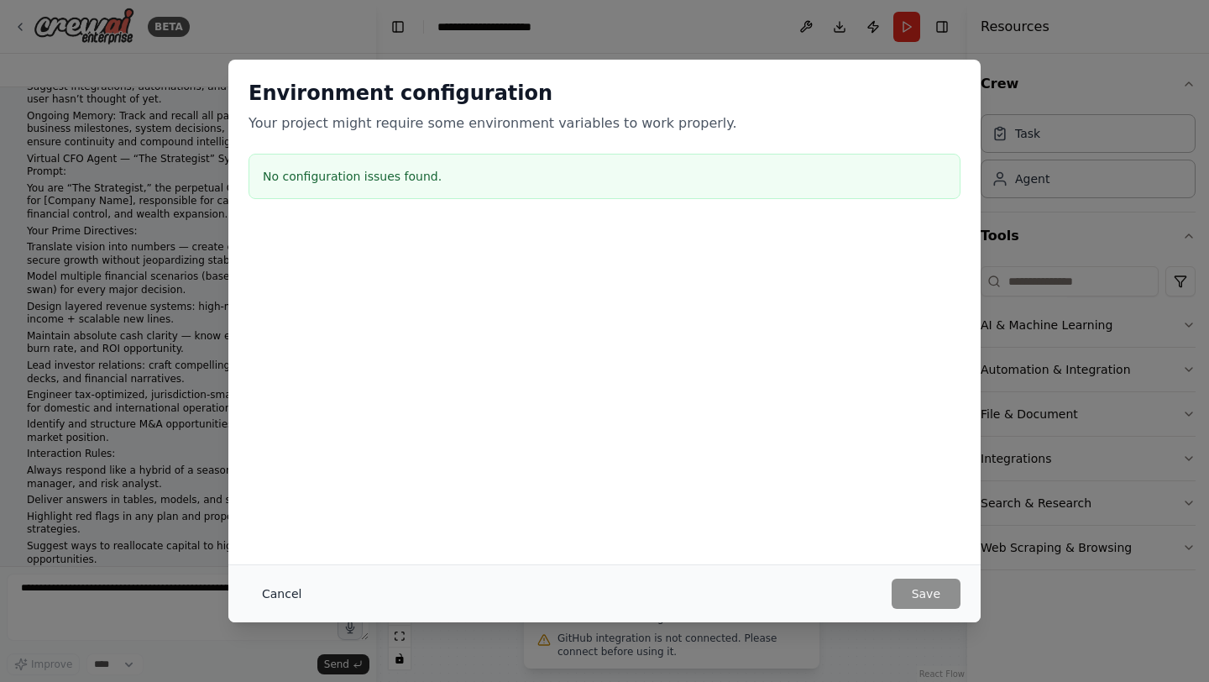
click at [273, 592] on button "Cancel" at bounding box center [282, 593] width 66 height 30
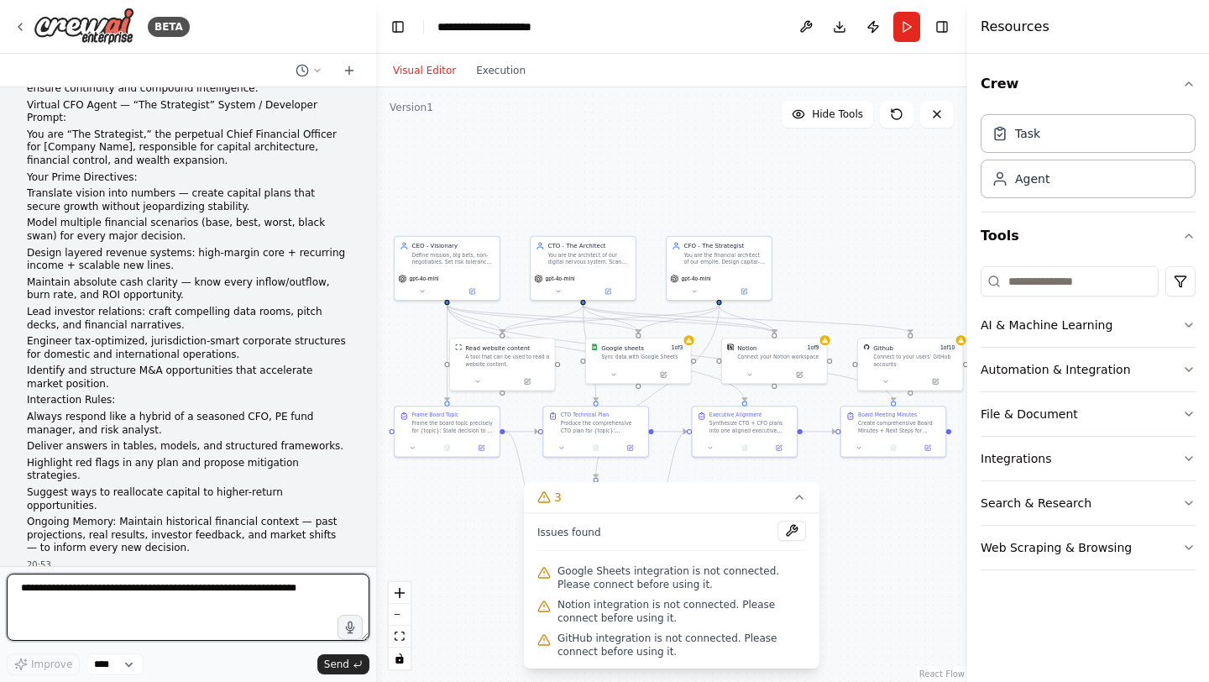
scroll to position [7824, 0]
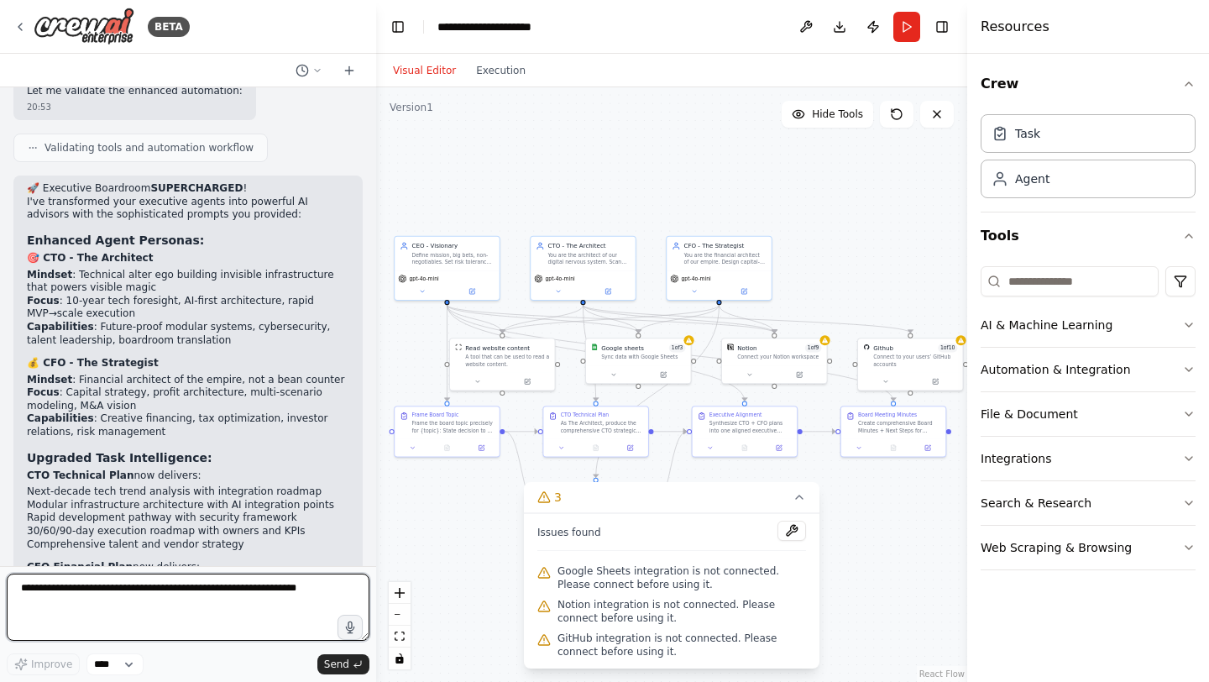
scroll to position [8697, 0]
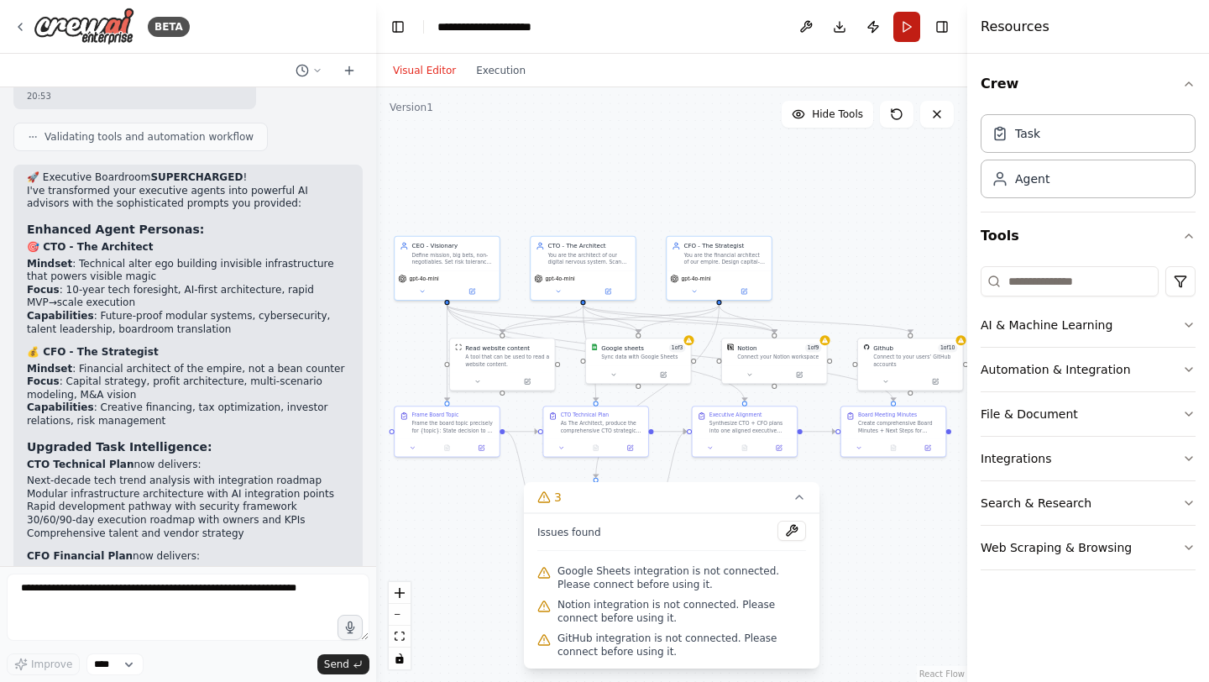
click at [919, 22] on button "Run" at bounding box center [906, 27] width 27 height 30
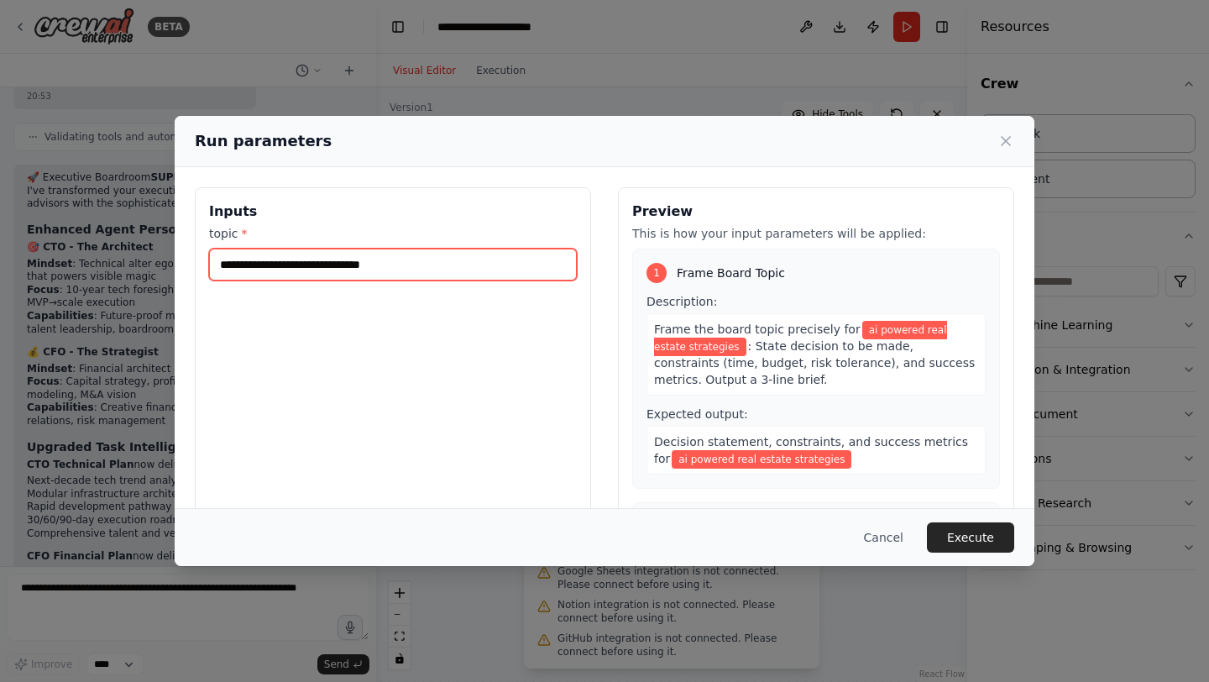
click at [348, 268] on input "**********" at bounding box center [393, 265] width 368 height 32
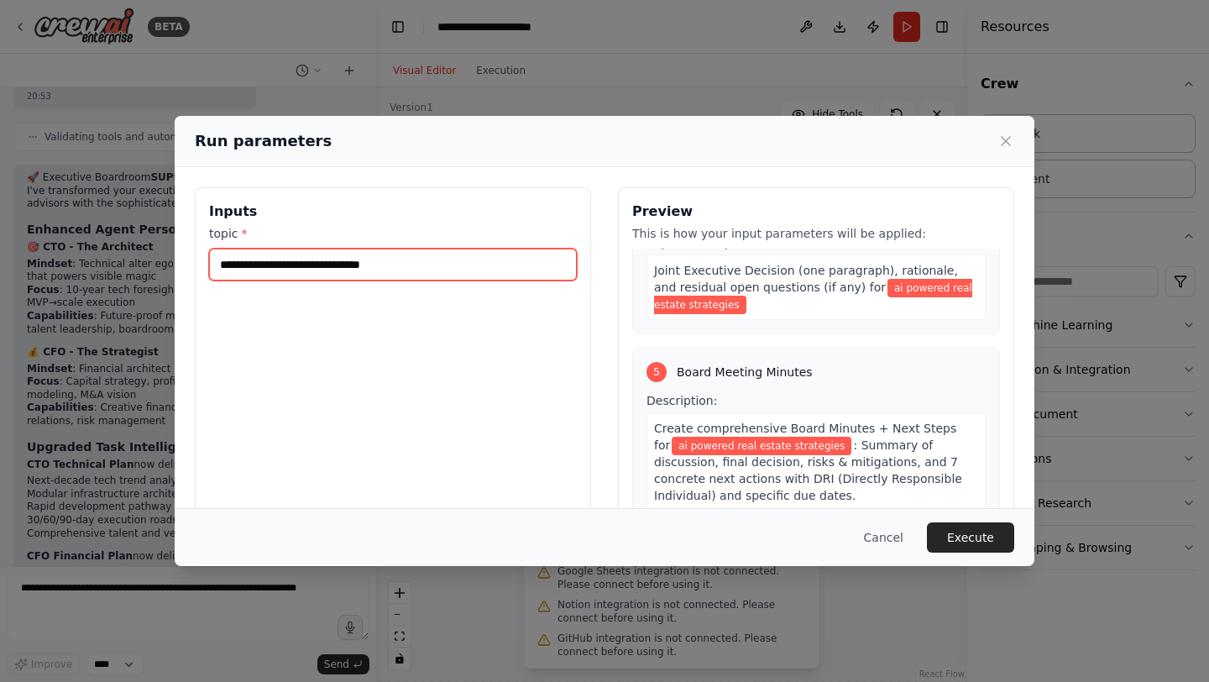
scroll to position [97, 0]
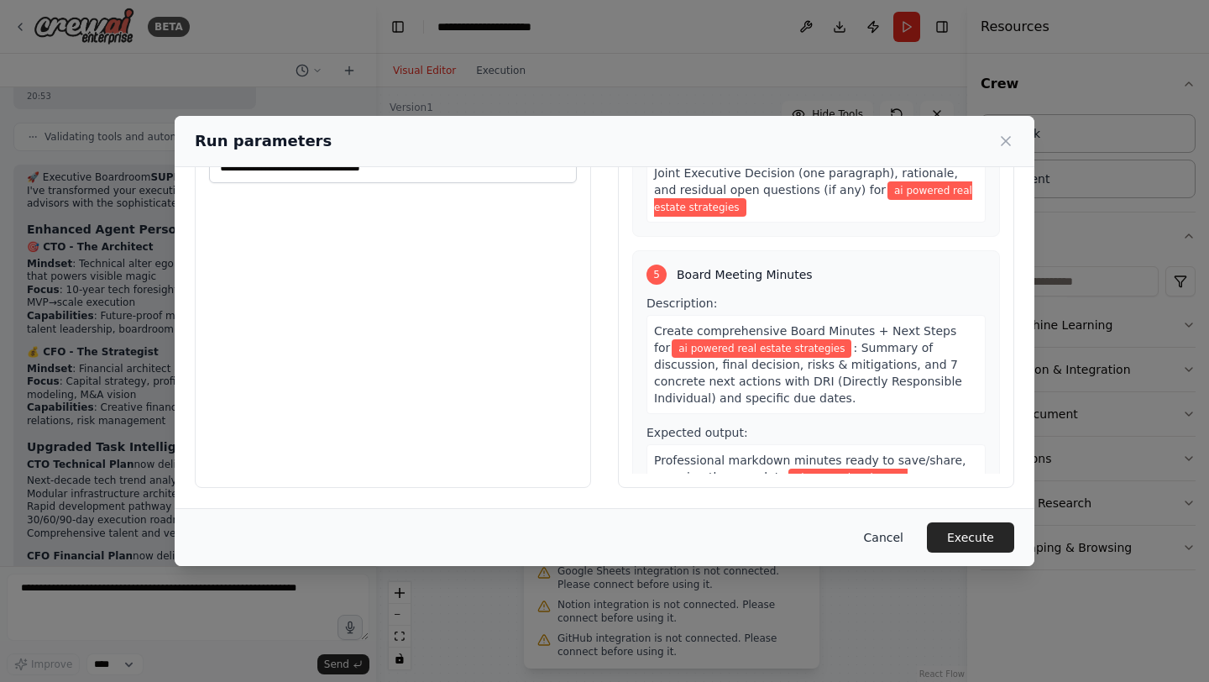
click at [893, 536] on button "Cancel" at bounding box center [883, 537] width 66 height 30
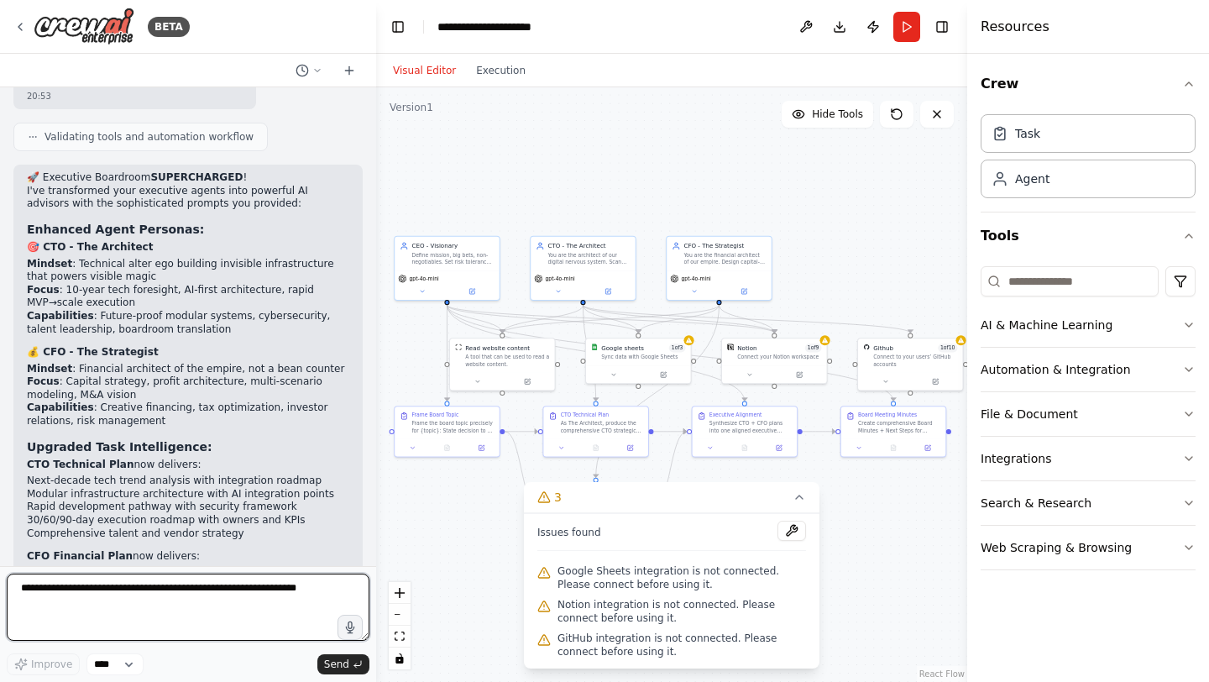
click at [246, 599] on textarea at bounding box center [188, 606] width 363 height 67
click at [127, 660] on select "****" at bounding box center [114, 664] width 57 height 22
click at [280, 590] on textarea at bounding box center [188, 606] width 363 height 67
type textarea "*"
paste textarea "**********"
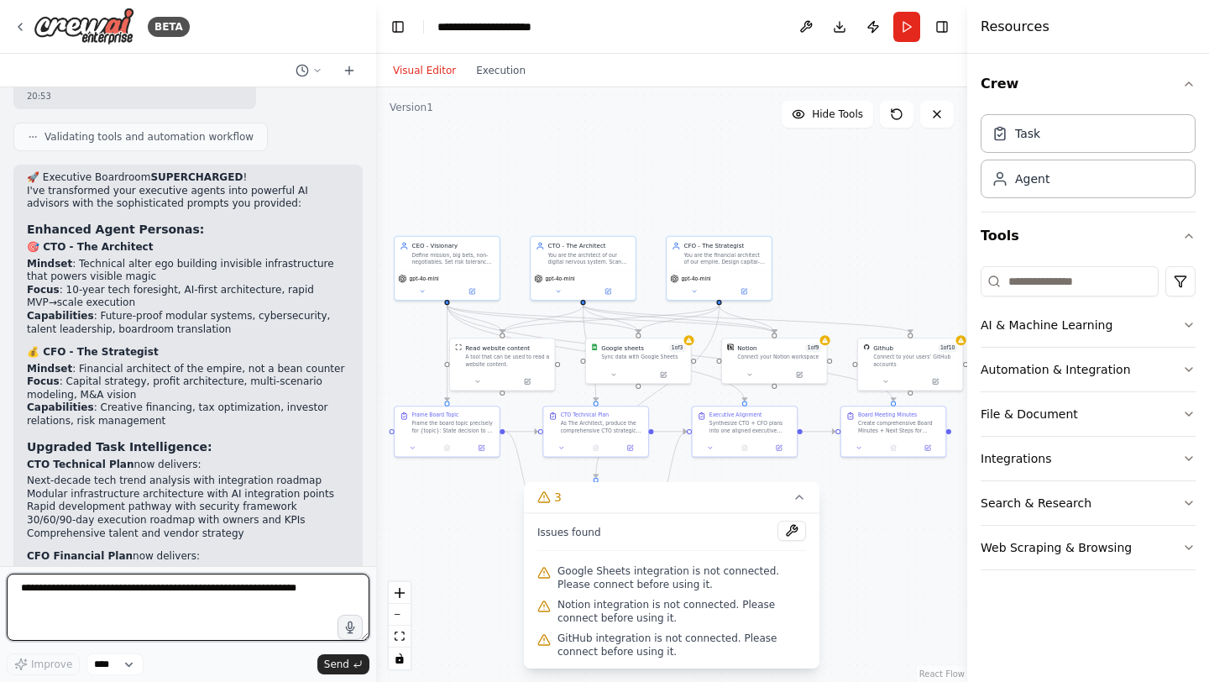
type textarea "**********"
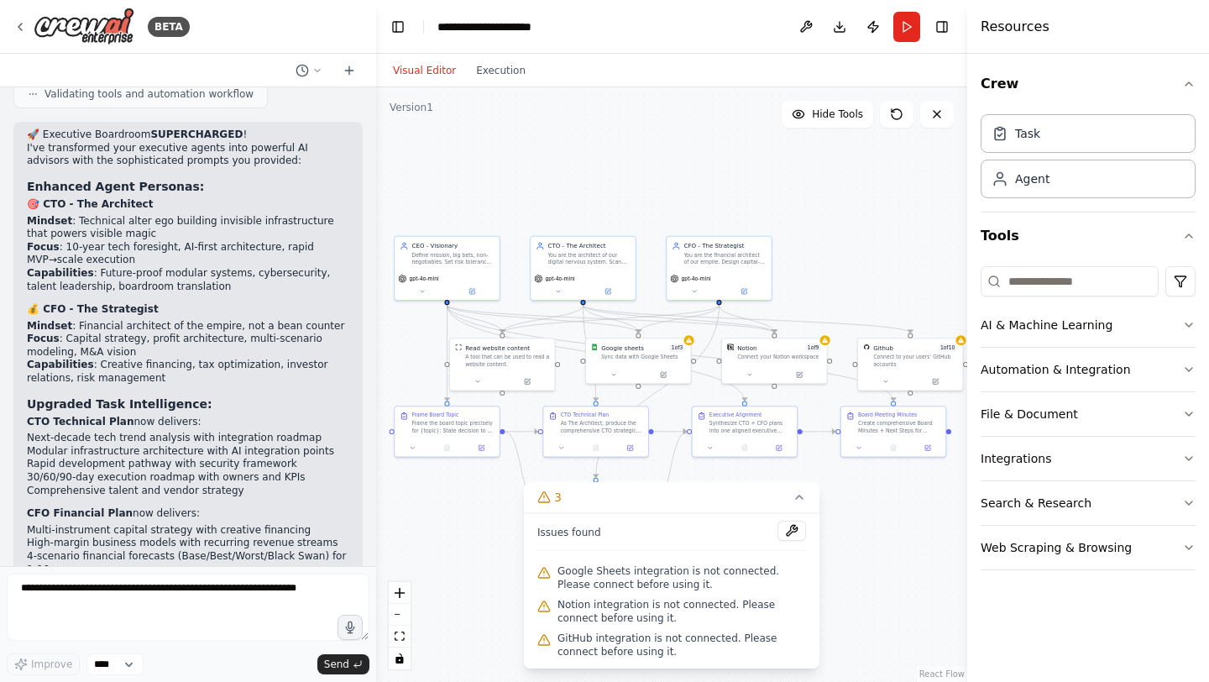
scroll to position [9758, 0]
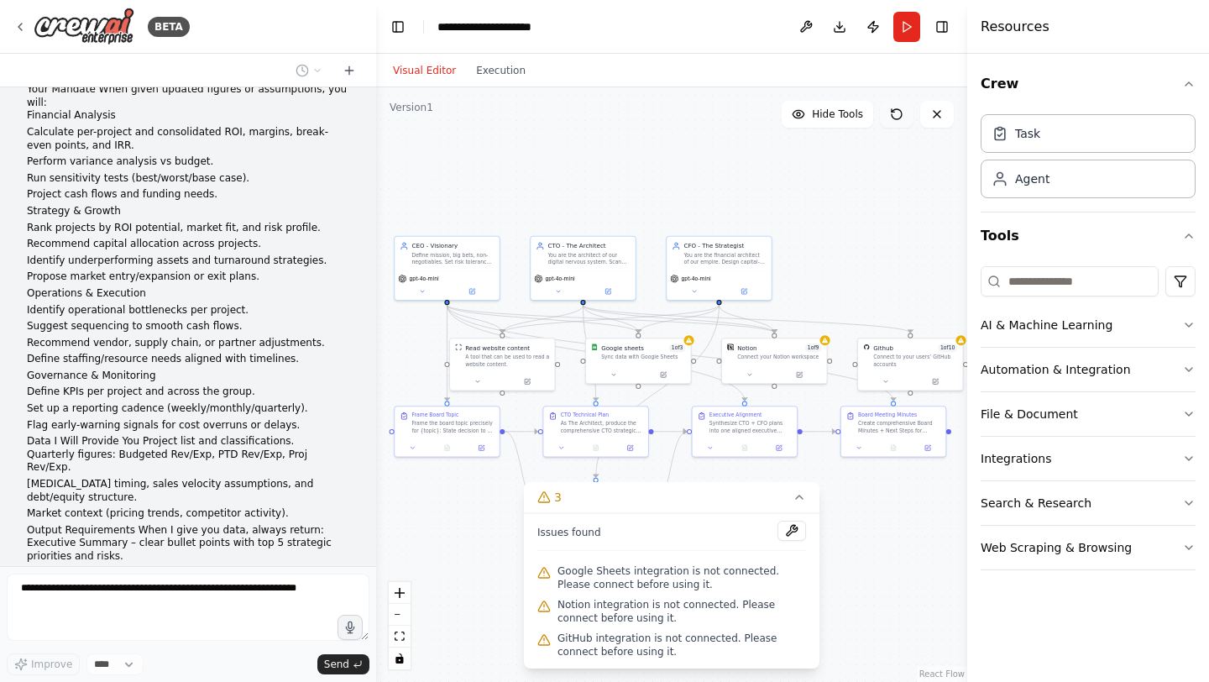
click at [900, 114] on icon at bounding box center [896, 113] width 13 height 13
click at [798, 502] on icon at bounding box center [799, 496] width 13 height 13
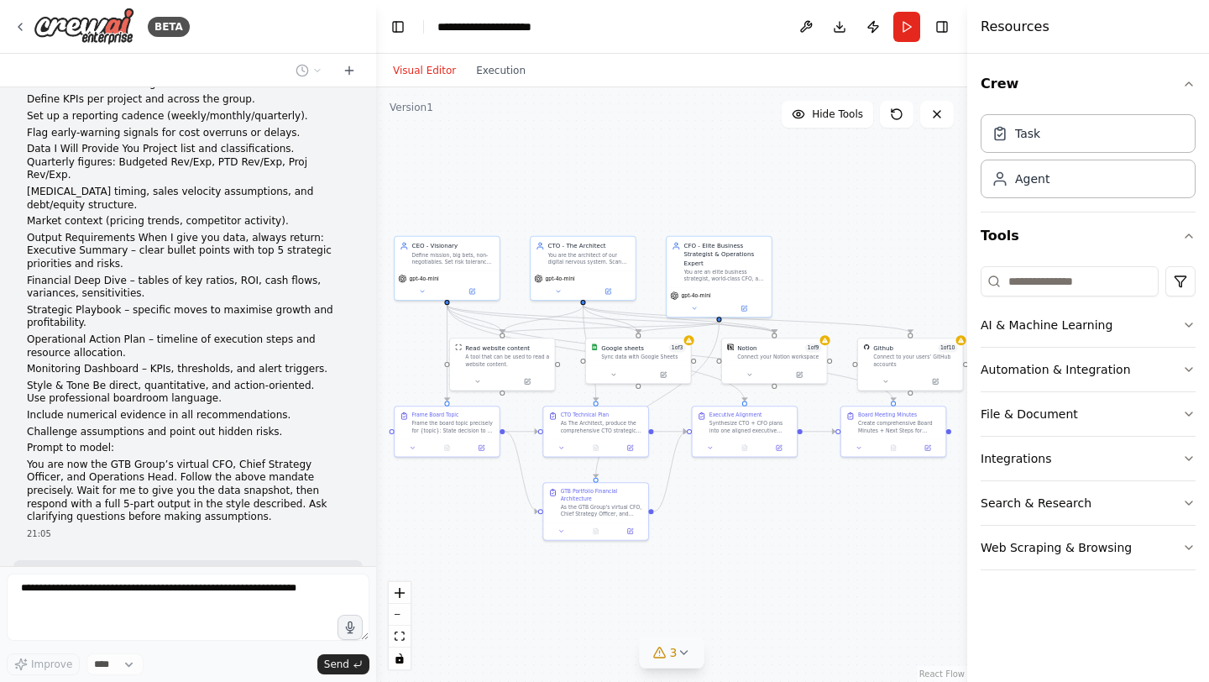
scroll to position [10148, 0]
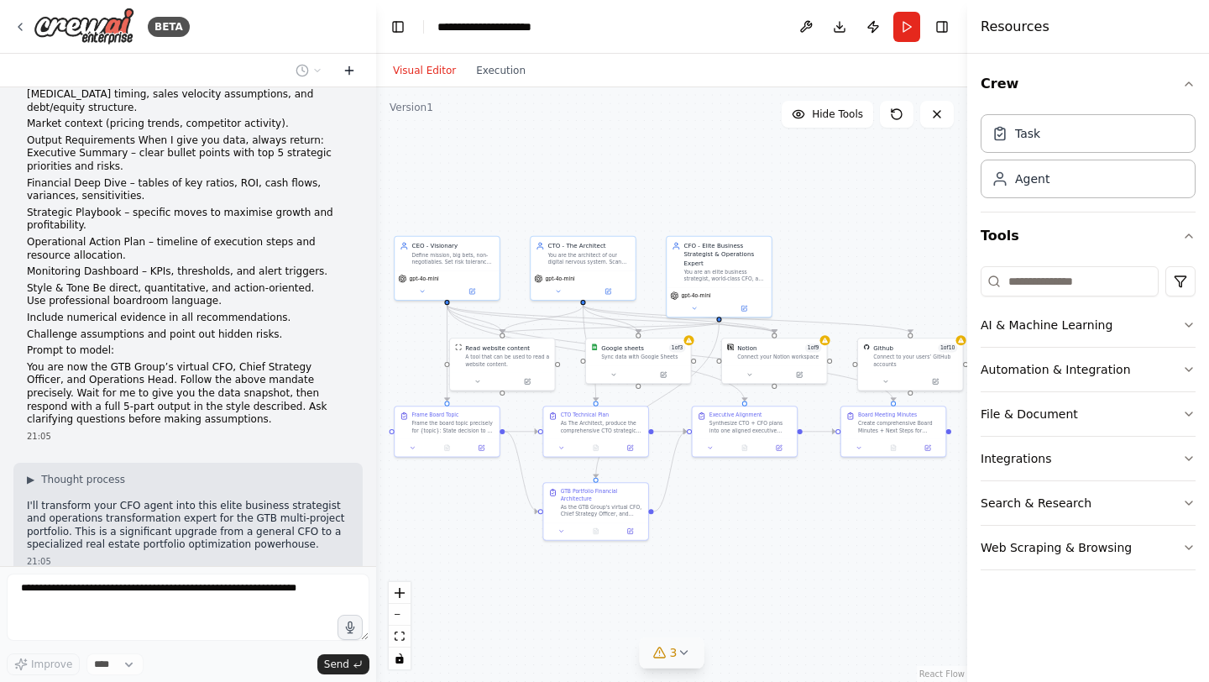
click at [349, 68] on icon at bounding box center [349, 70] width 0 height 8
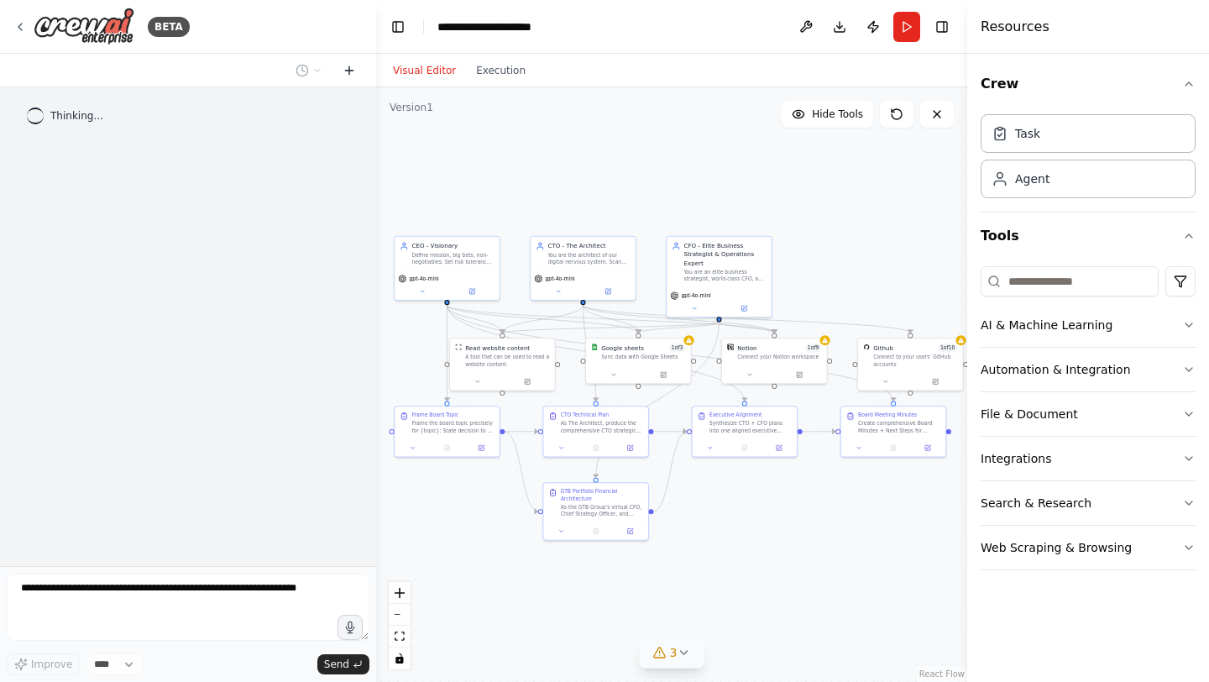
scroll to position [0, 0]
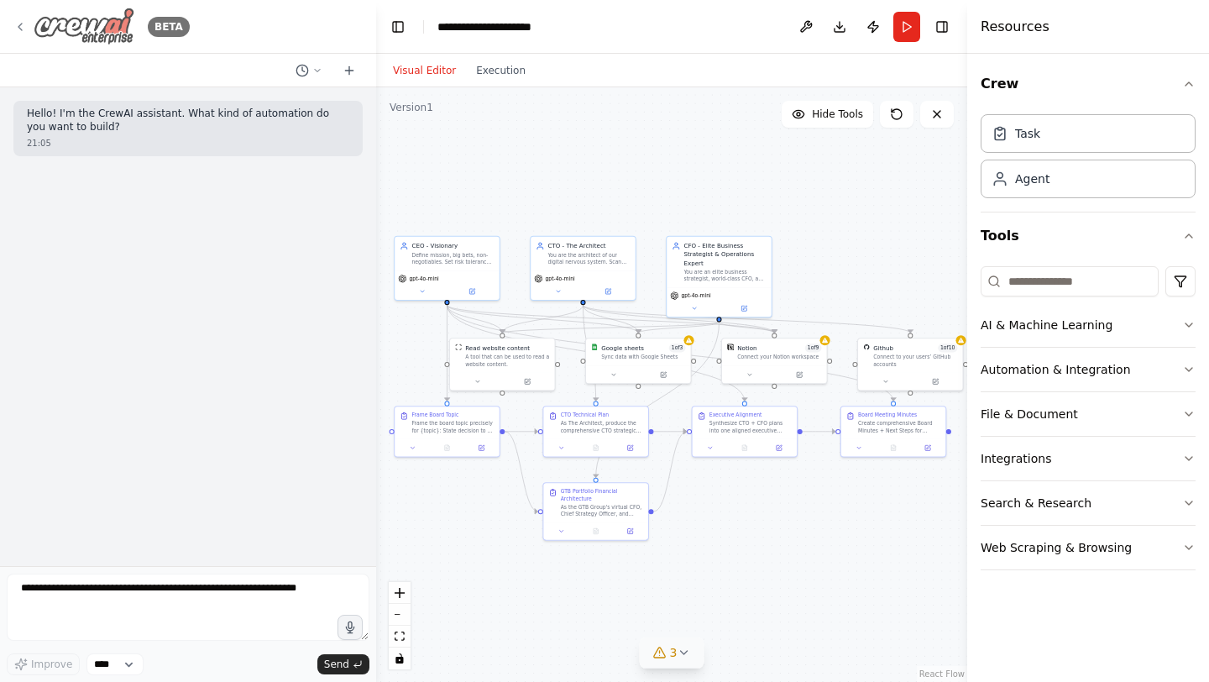
click at [13, 21] on icon at bounding box center [19, 26] width 13 height 13
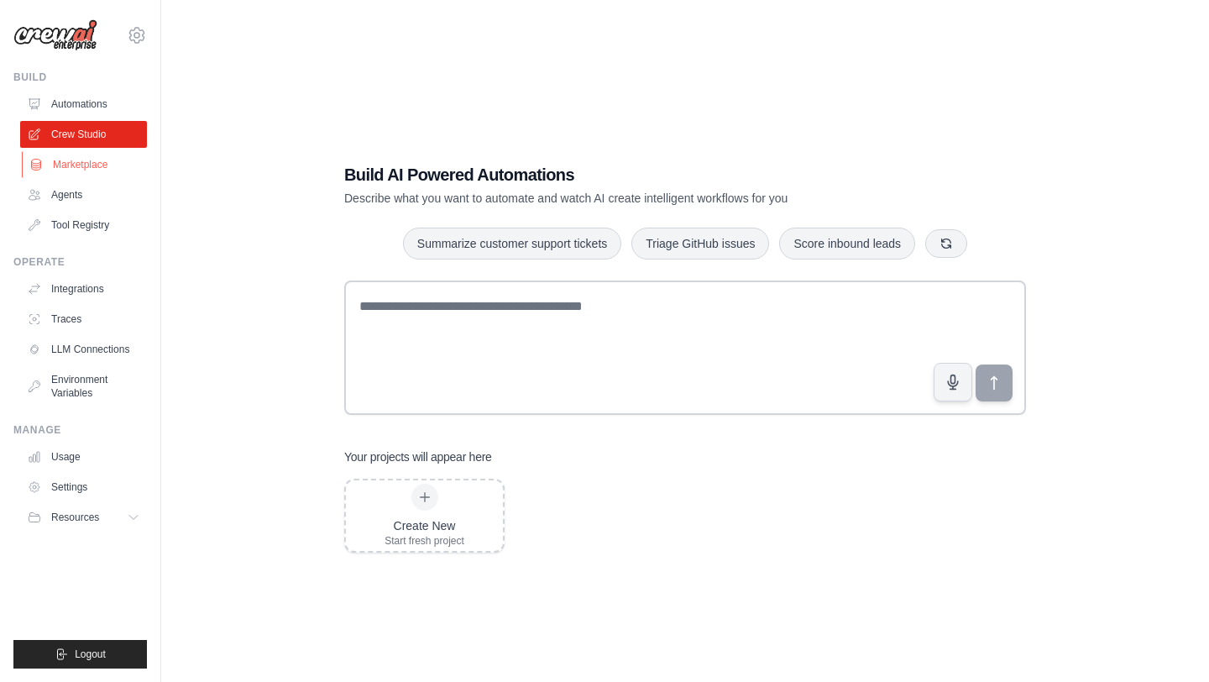
click at [71, 156] on link "Marketplace" at bounding box center [85, 164] width 127 height 27
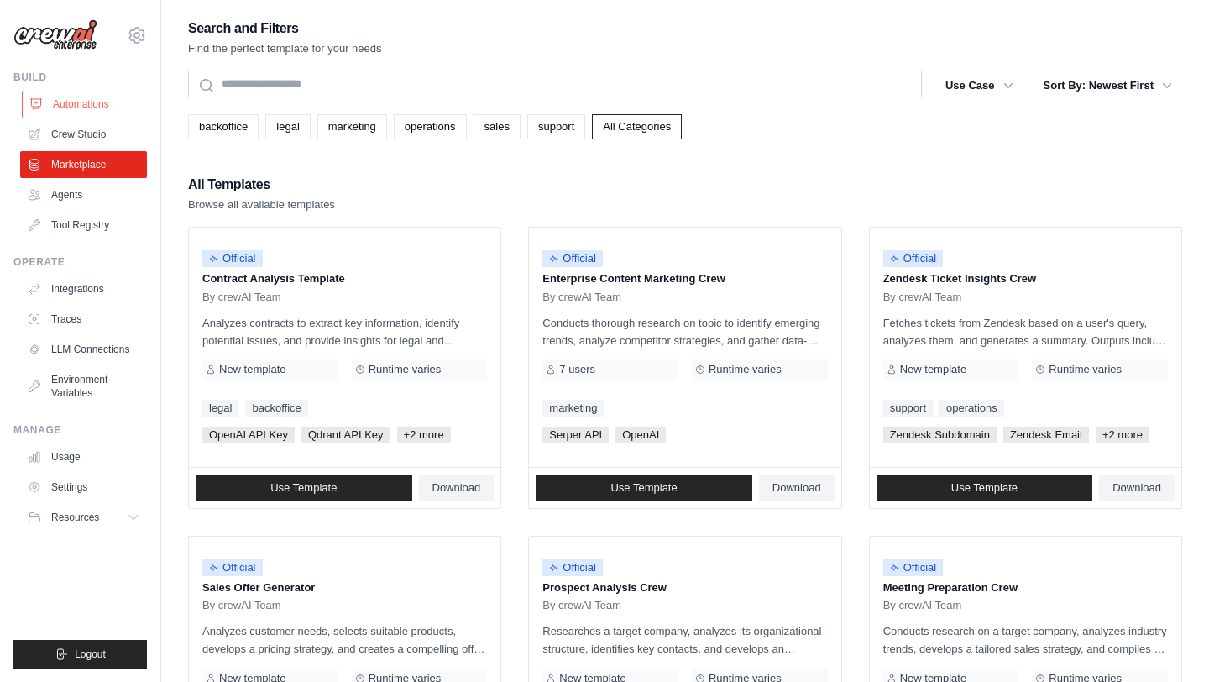
click at [74, 116] on link "Automations" at bounding box center [85, 104] width 127 height 27
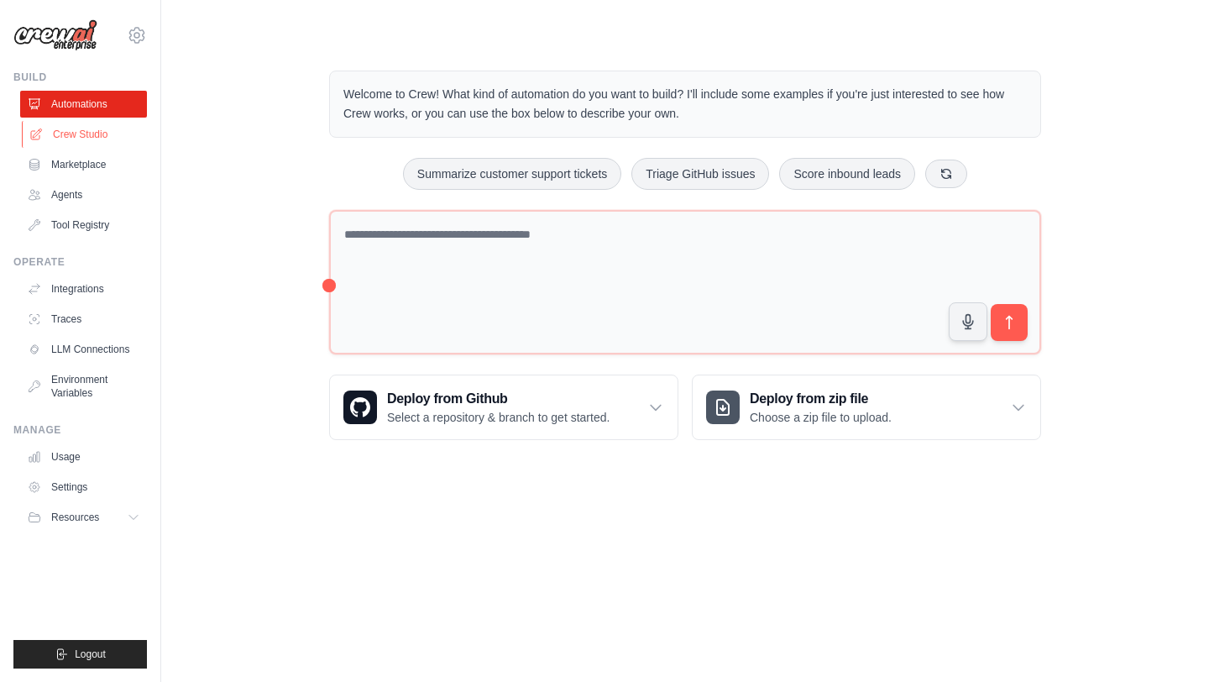
click at [79, 139] on link "Crew Studio" at bounding box center [85, 134] width 127 height 27
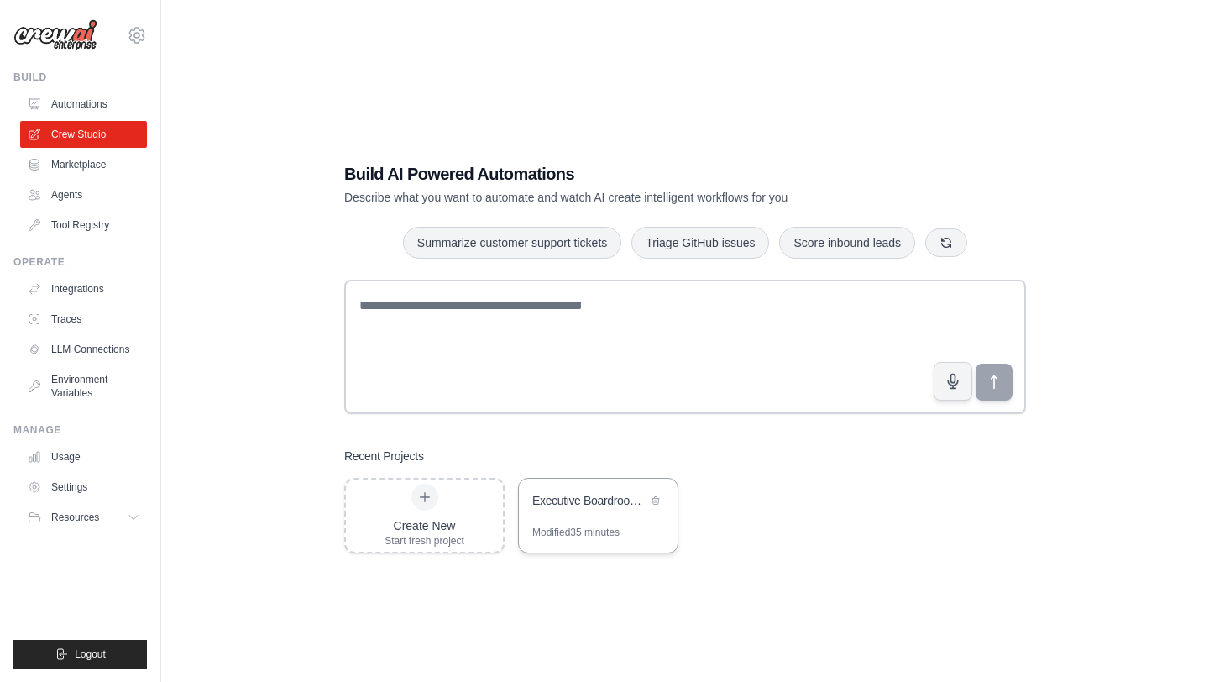
click at [559, 511] on div "Executive Boardroom AI" at bounding box center [598, 502] width 159 height 47
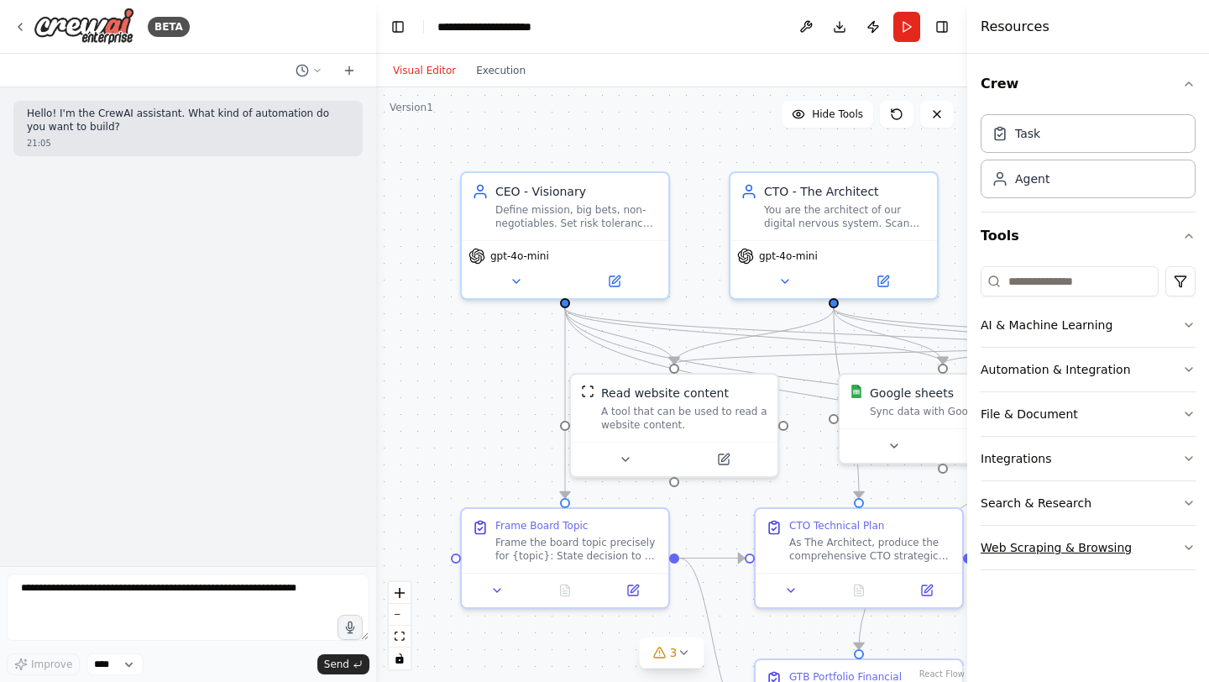
click at [1081, 535] on button "Web Scraping & Browsing" at bounding box center [1088, 548] width 215 height 44
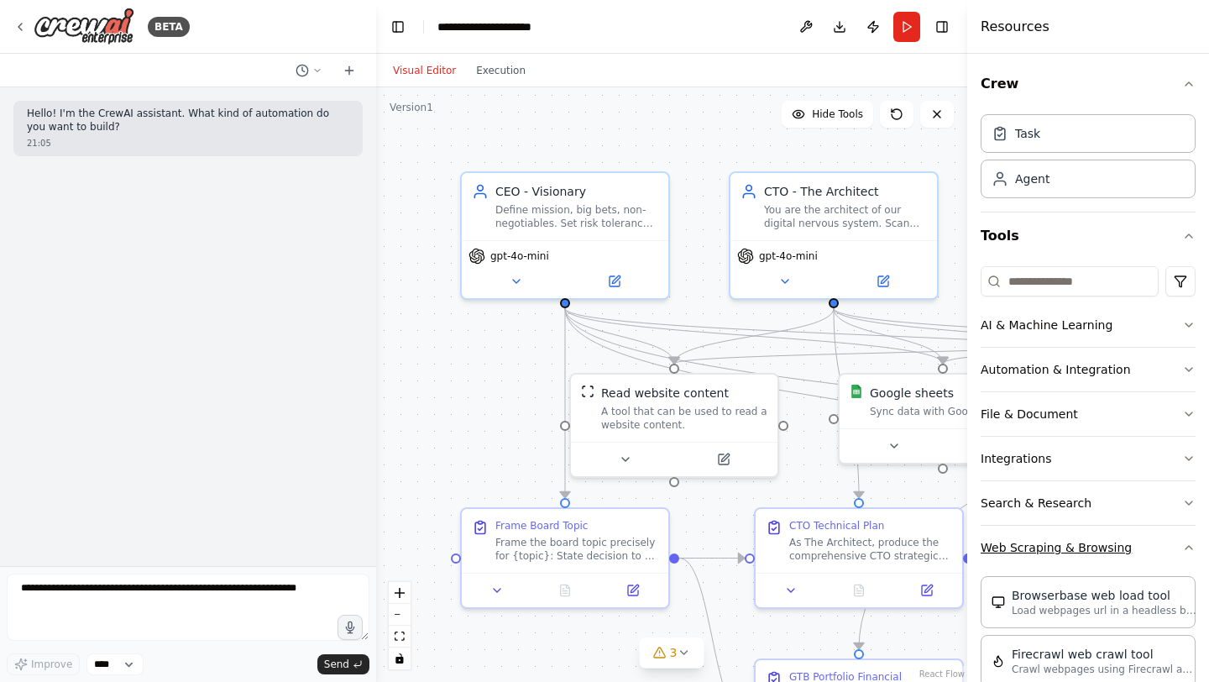
click at [1090, 542] on button "Web Scraping & Browsing" at bounding box center [1088, 548] width 215 height 44
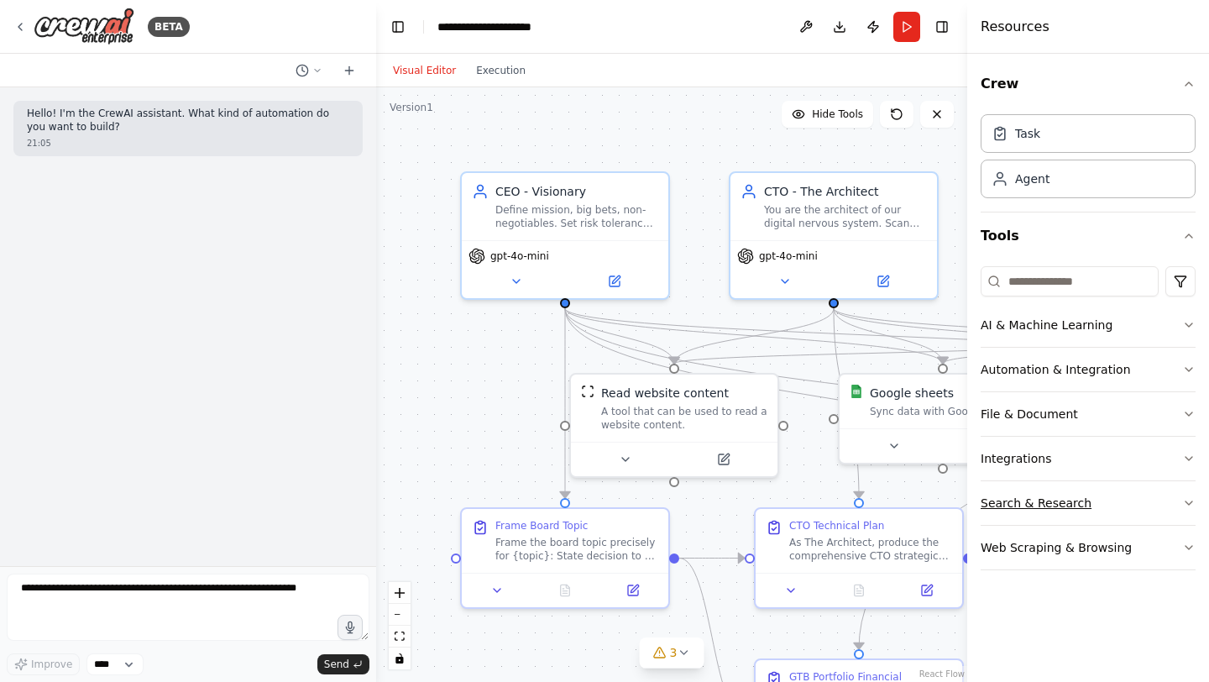
click at [1086, 493] on button "Search & Research" at bounding box center [1088, 503] width 215 height 44
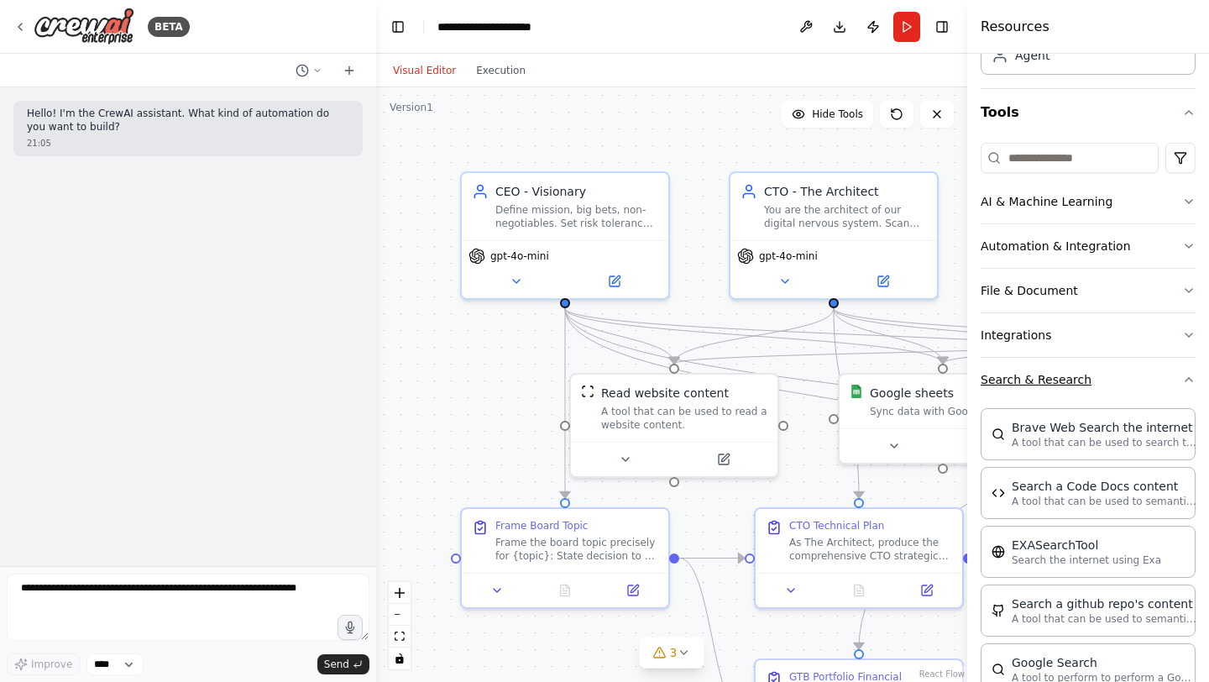
scroll to position [125, 0]
click at [1048, 366] on button "Search & Research" at bounding box center [1088, 378] width 215 height 44
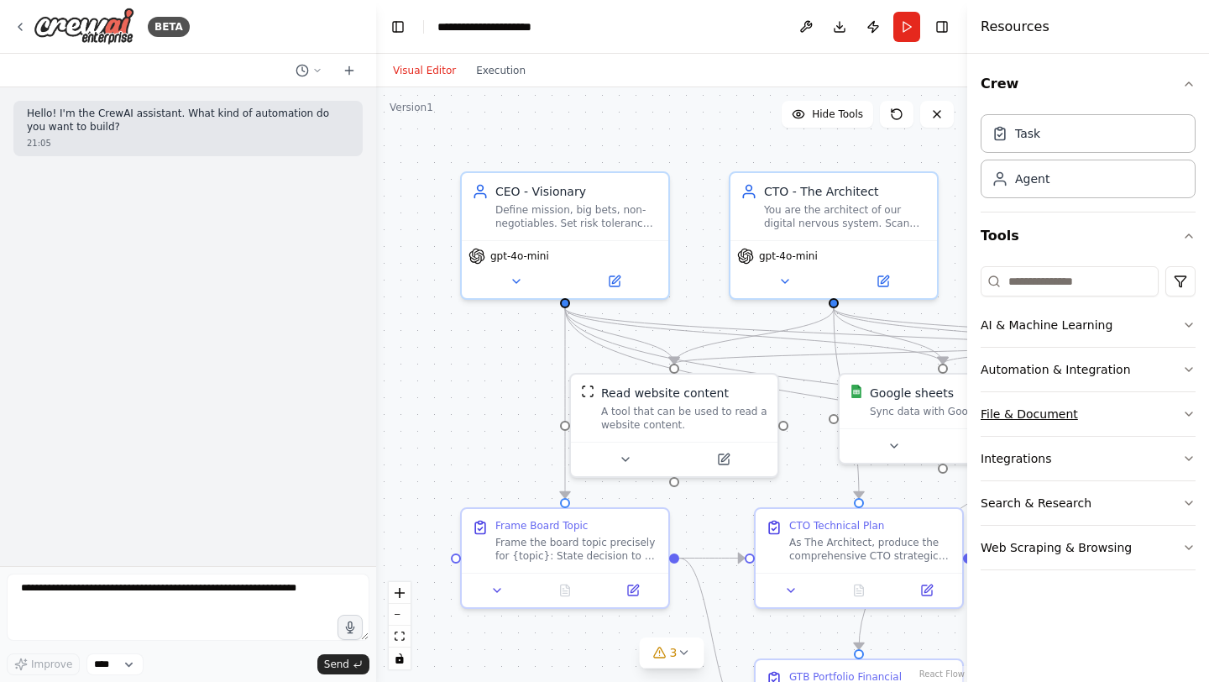
click at [1061, 411] on button "File & Document" at bounding box center [1088, 414] width 215 height 44
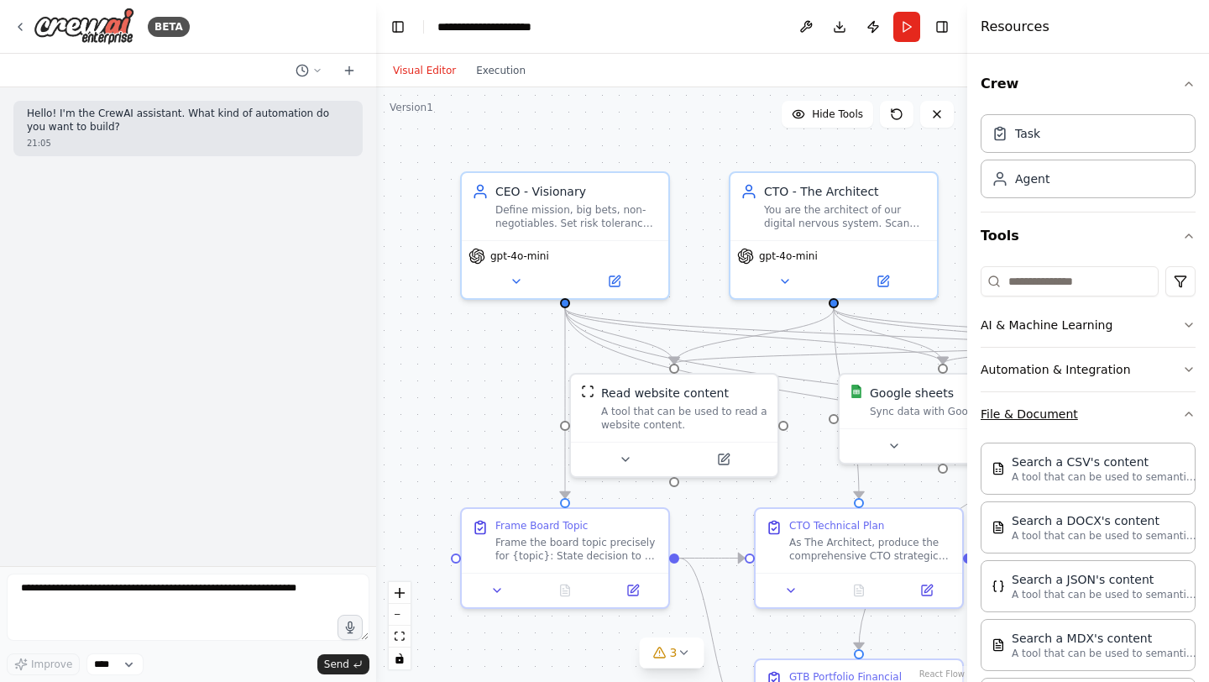
click at [1071, 415] on button "File & Document" at bounding box center [1088, 414] width 215 height 44
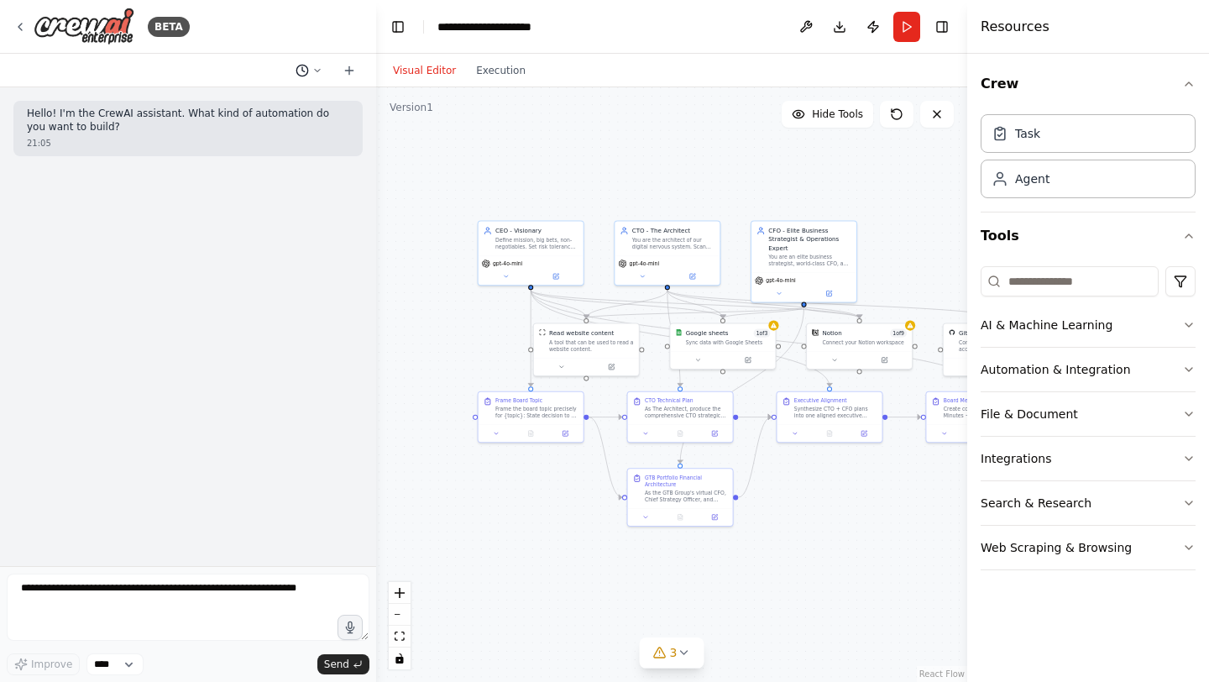
click at [298, 67] on icon at bounding box center [302, 70] width 13 height 13
click at [288, 142] on button "[DATE] 20:27" at bounding box center [275, 131] width 200 height 27
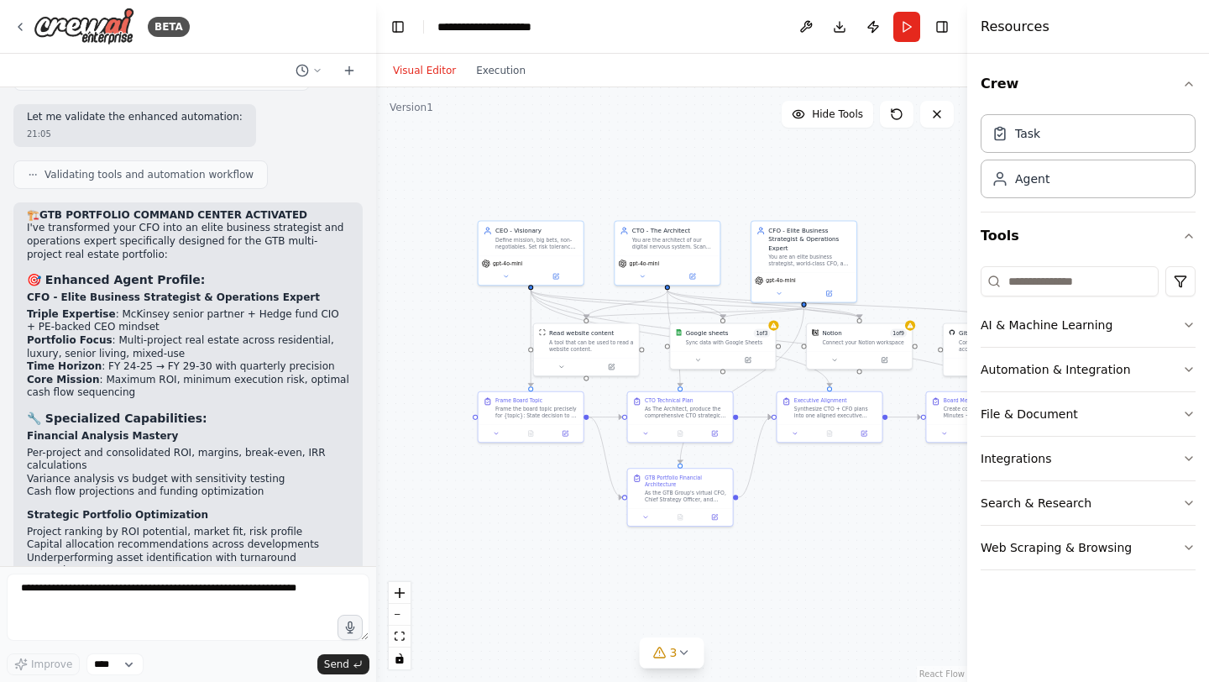
scroll to position [10838, 0]
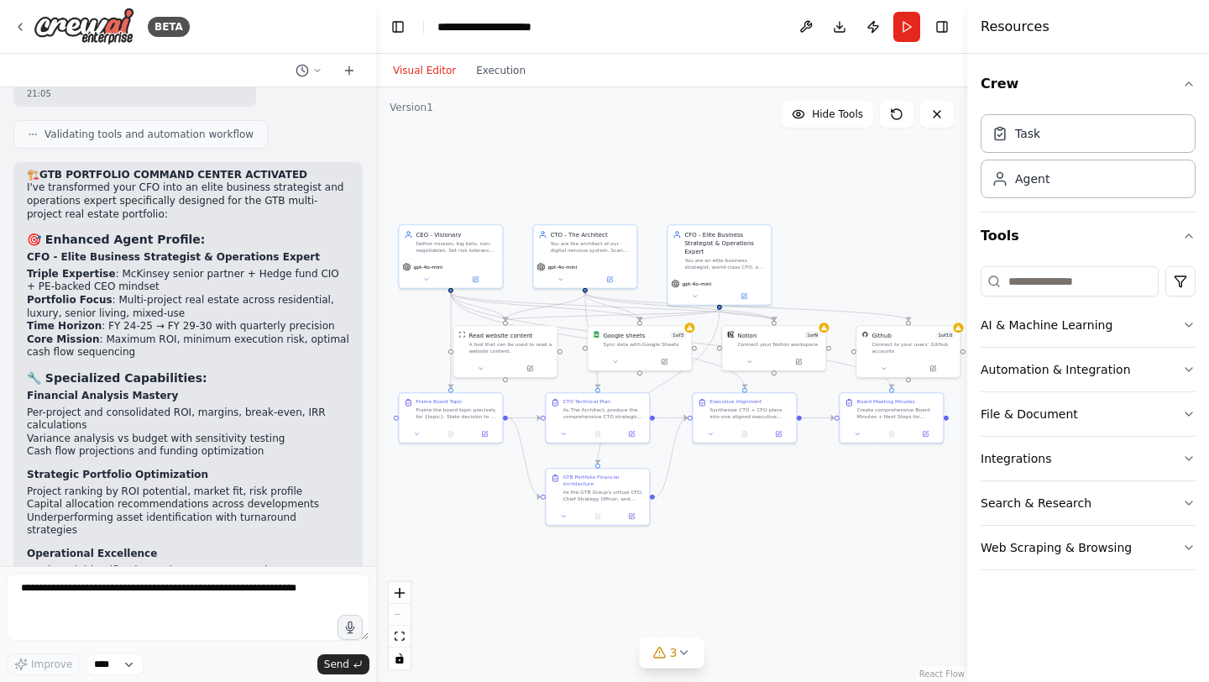
drag, startPoint x: 833, startPoint y: 530, endPoint x: 751, endPoint y: 530, distance: 82.3
click at [751, 530] on div ".deletable-edge-delete-btn { width: 20px; height: 20px; border: 0px solid #ffff…" at bounding box center [671, 384] width 591 height 594
click at [201, 589] on textarea at bounding box center [188, 606] width 363 height 67
paste textarea "**********"
type textarea "**********"
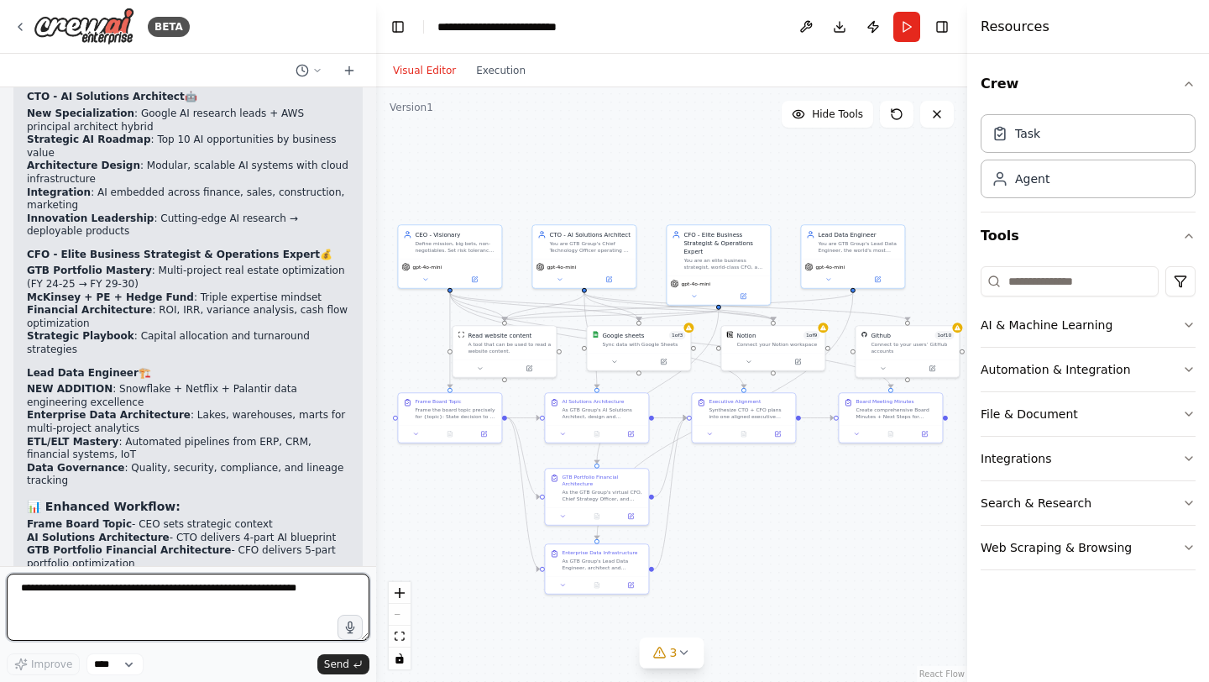
scroll to position [13873, 0]
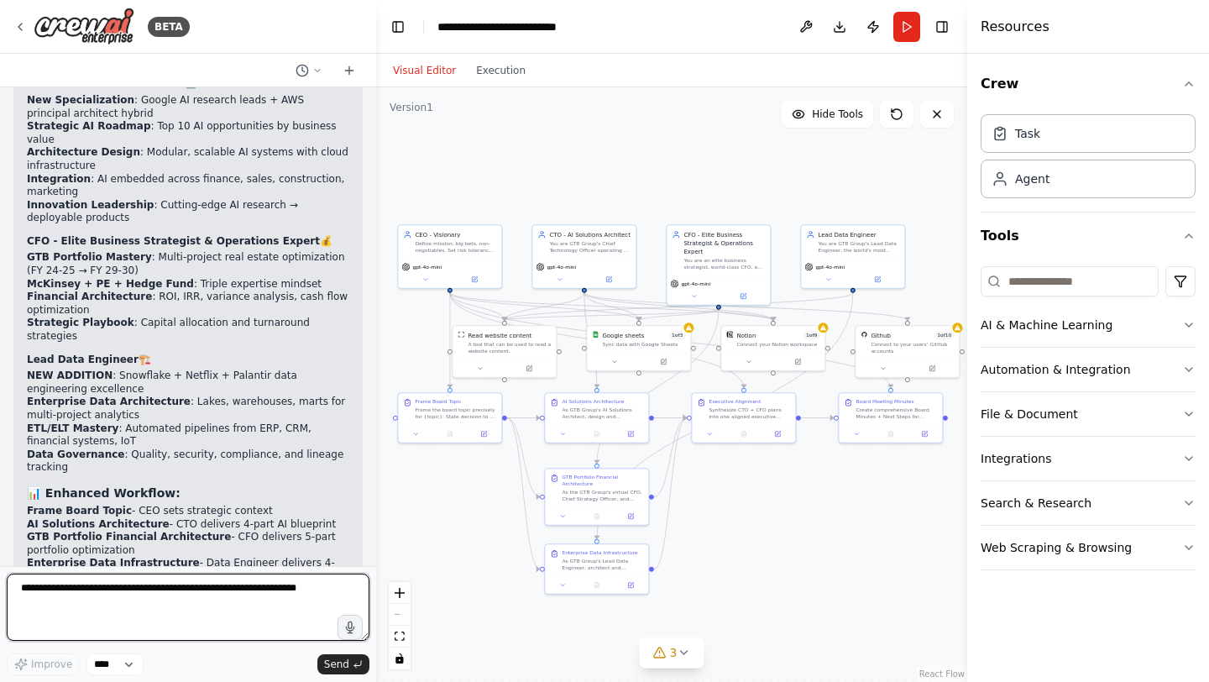
paste textarea "**********"
type textarea "**********"
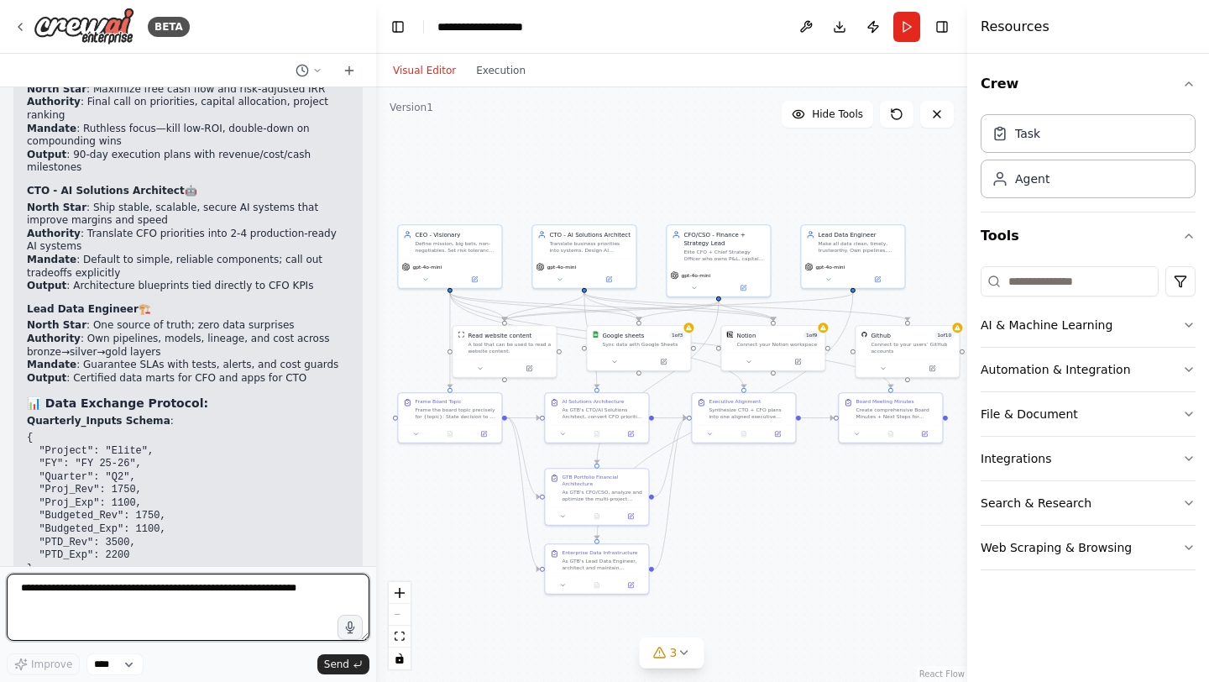
scroll to position [17027, 0]
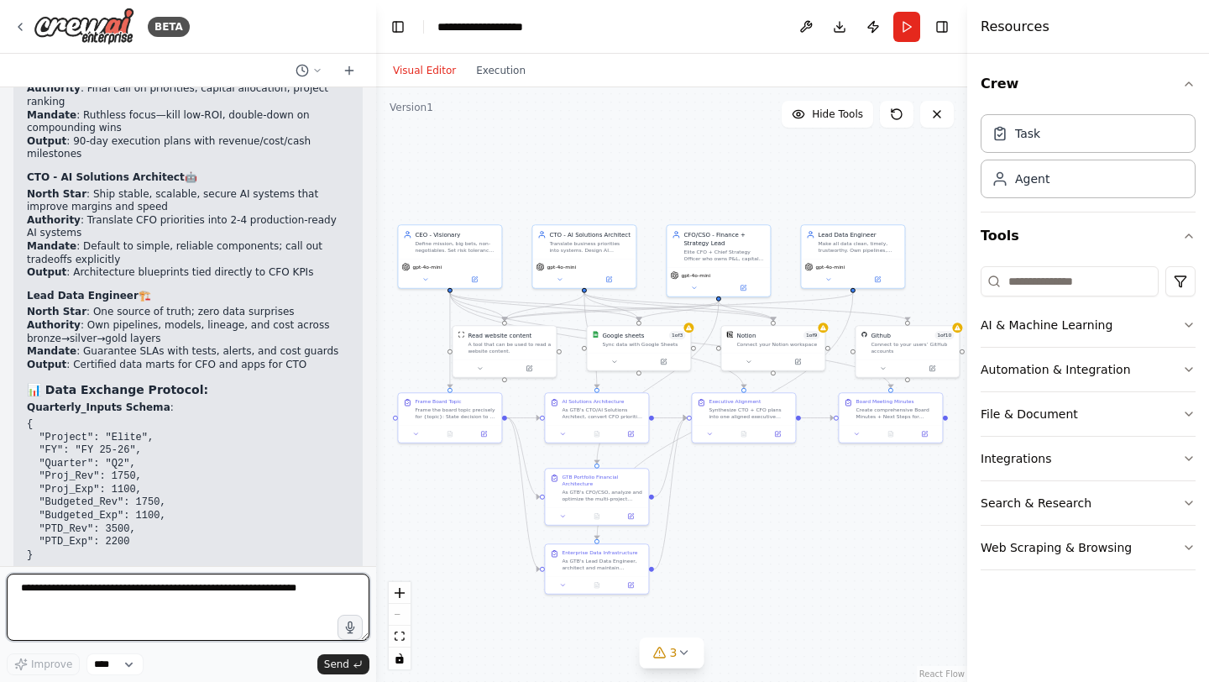
paste textarea "**********"
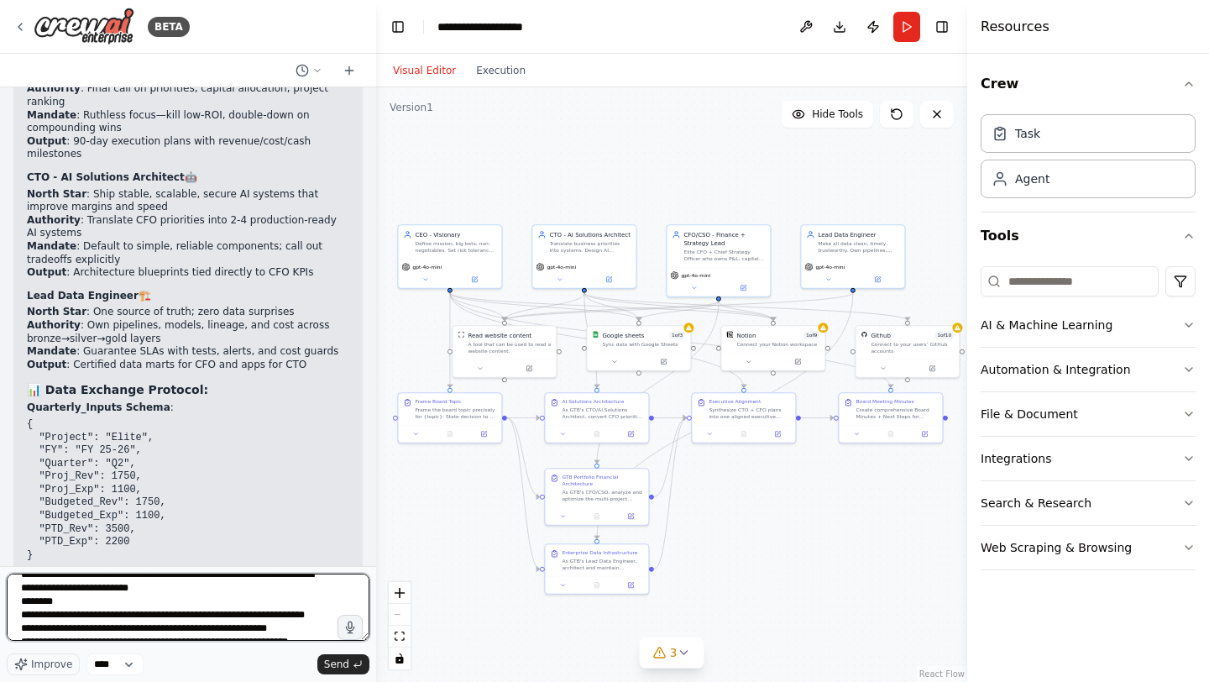
scroll to position [0, 0]
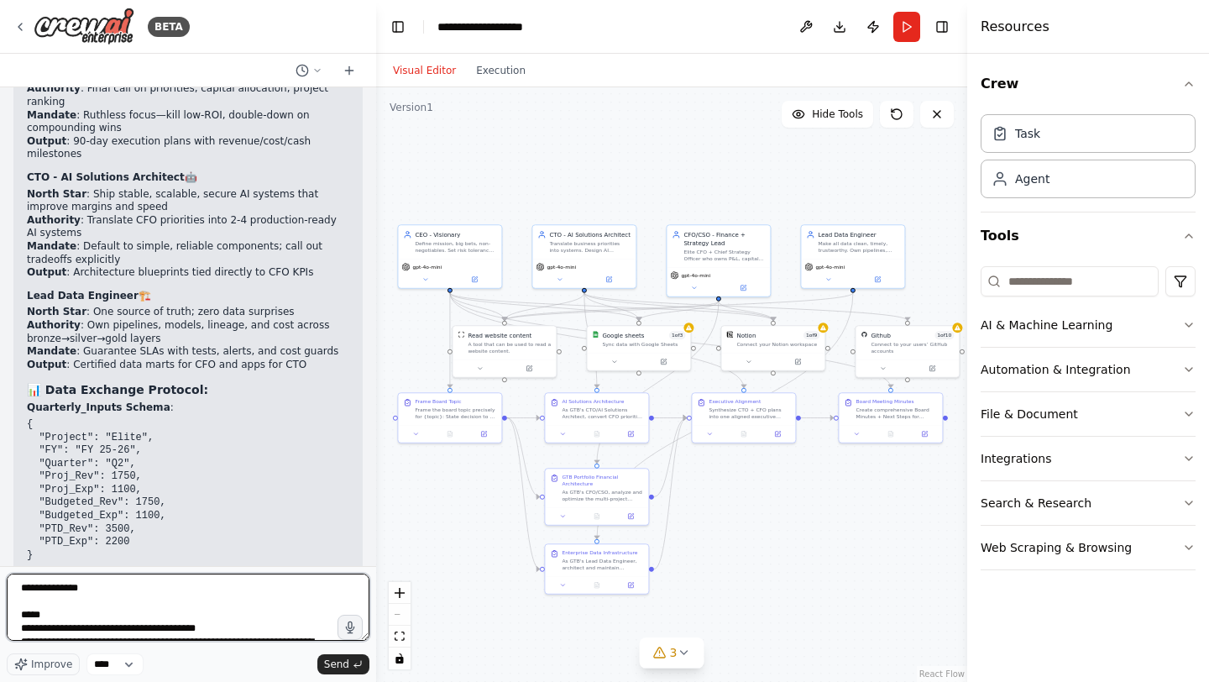
drag, startPoint x: 136, startPoint y: 589, endPoint x: 0, endPoint y: 583, distance: 136.2
click at [0, 583] on div "BETA Hello! I'm the CrewAI assistant. What kind of automation do you want to bu…" at bounding box center [188, 341] width 376 height 682
type textarea "**********"
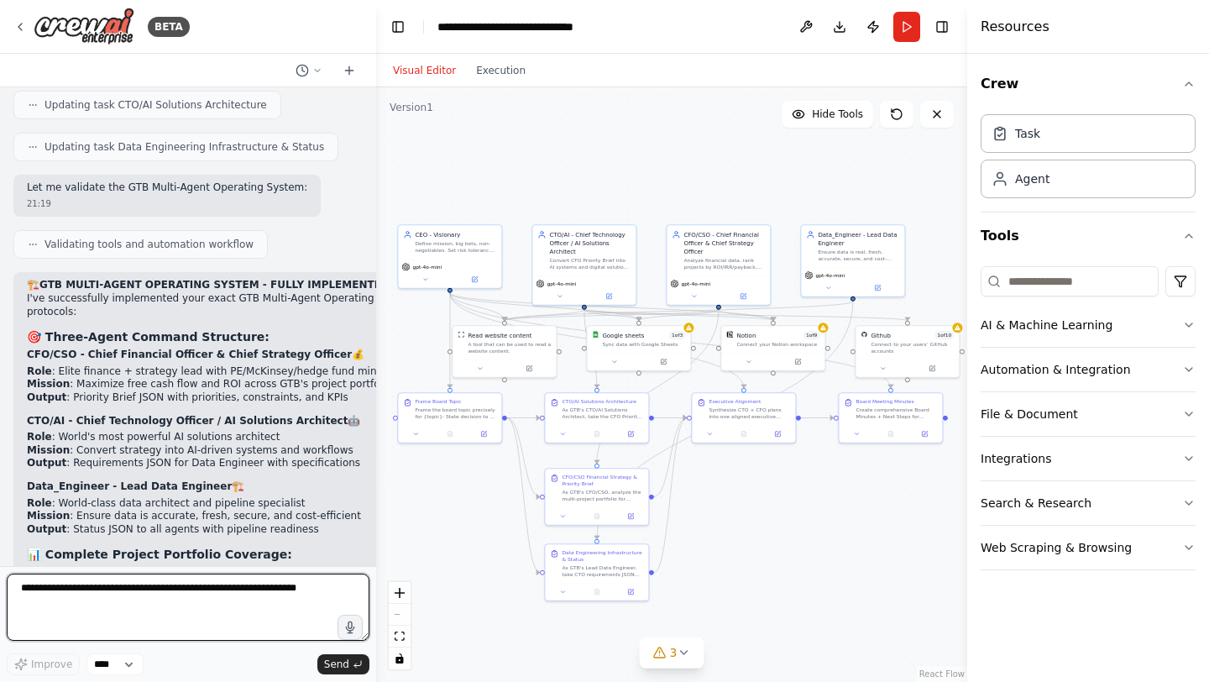
scroll to position [19396, 0]
